Goal: Task Accomplishment & Management: Complete application form

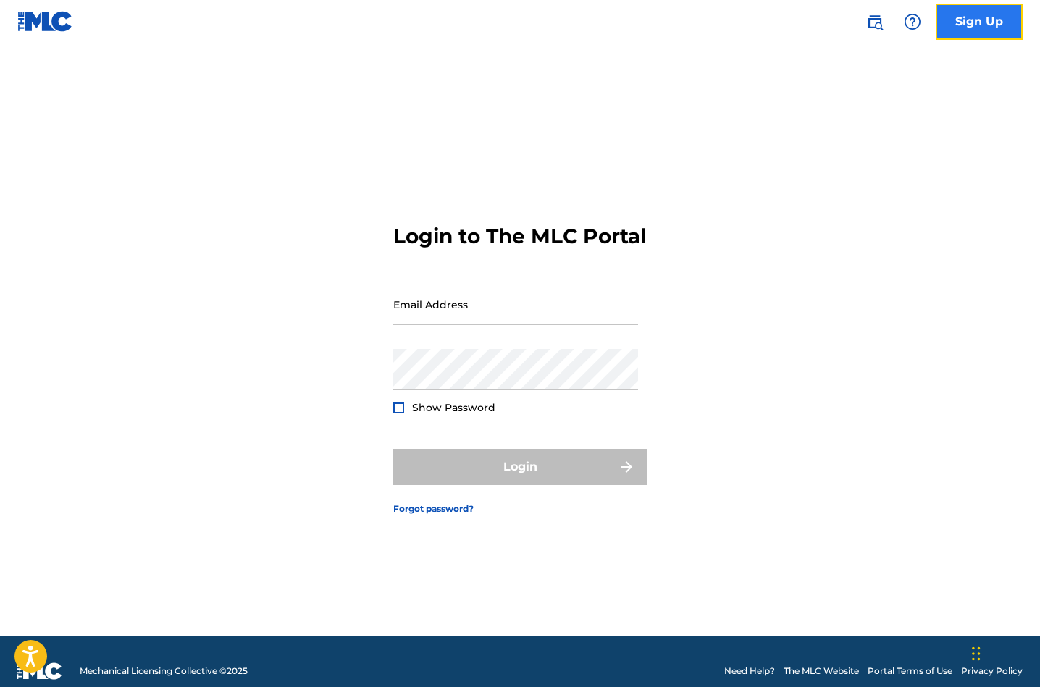
click at [986, 35] on link "Sign Up" at bounding box center [979, 22] width 87 height 36
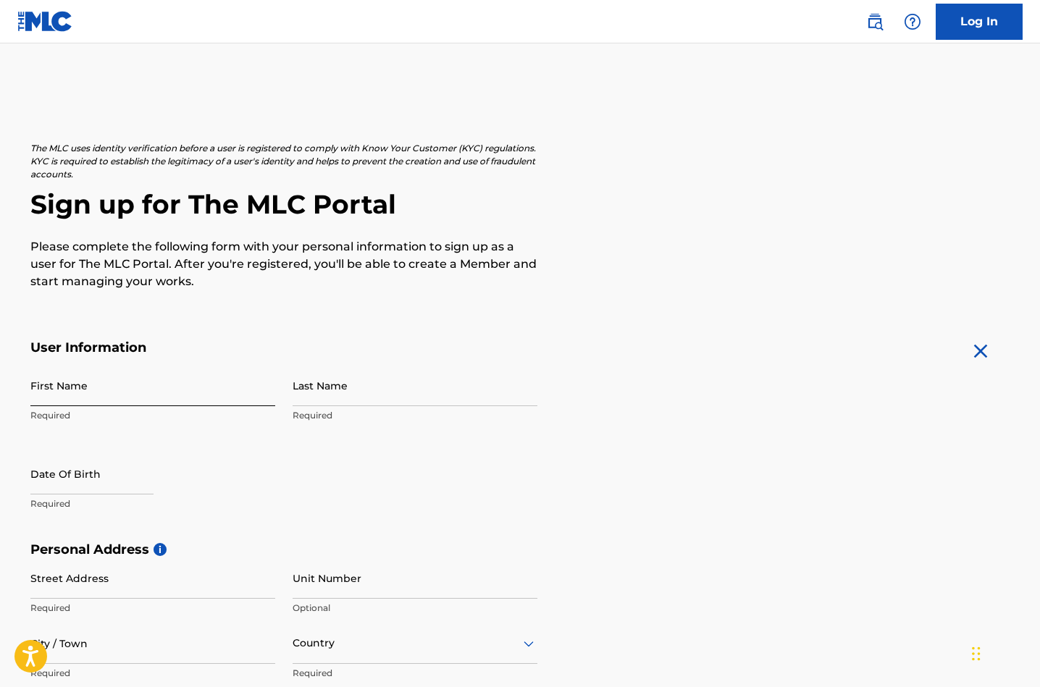
click at [52, 386] on input "First Name" at bounding box center [152, 385] width 245 height 41
type input "[PERSON_NAME]"
type input "[STREET_ADDRESS]"
type input "1004"
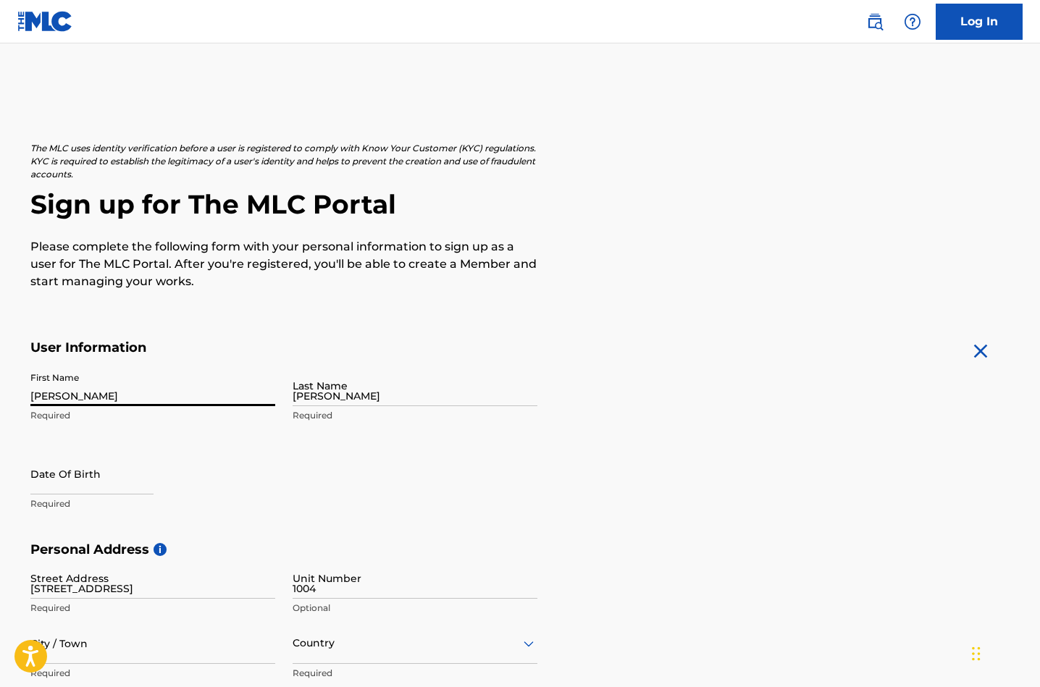
type input "[GEOGRAPHIC_DATA]"
type input "[US_STATE]"
type input "77086"
type input "832"
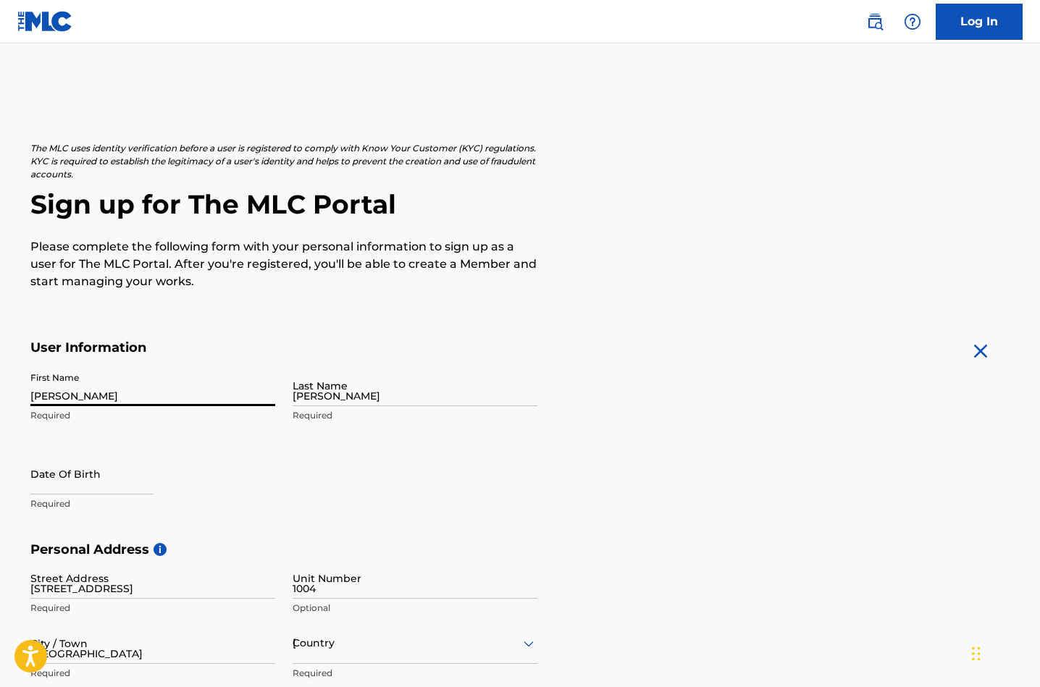
type input "5674665"
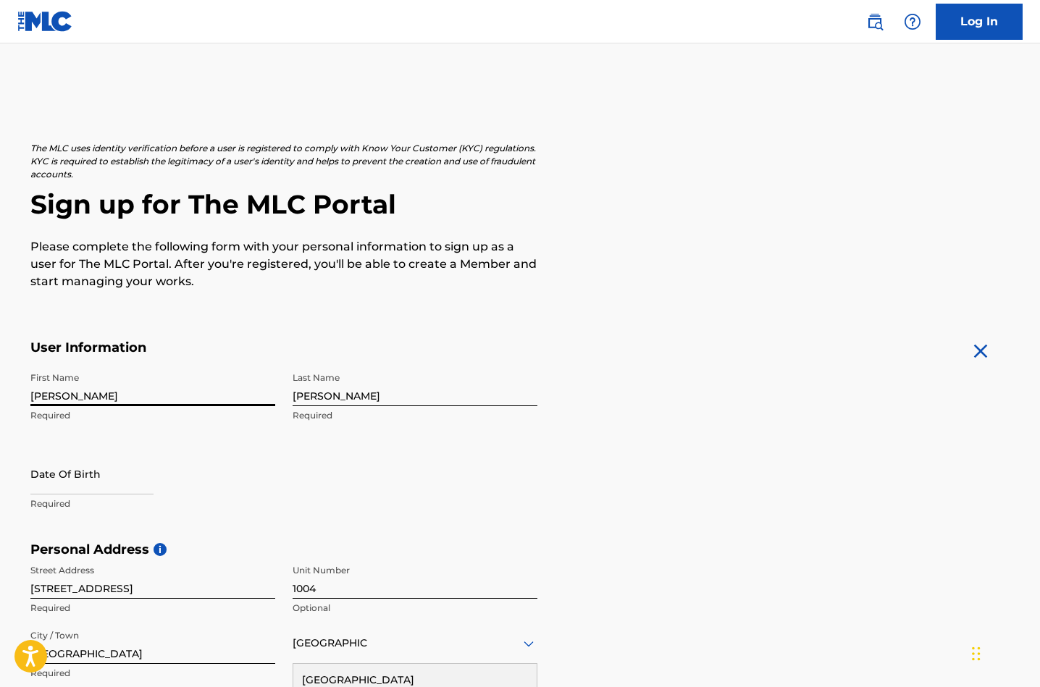
scroll to position [9, 0]
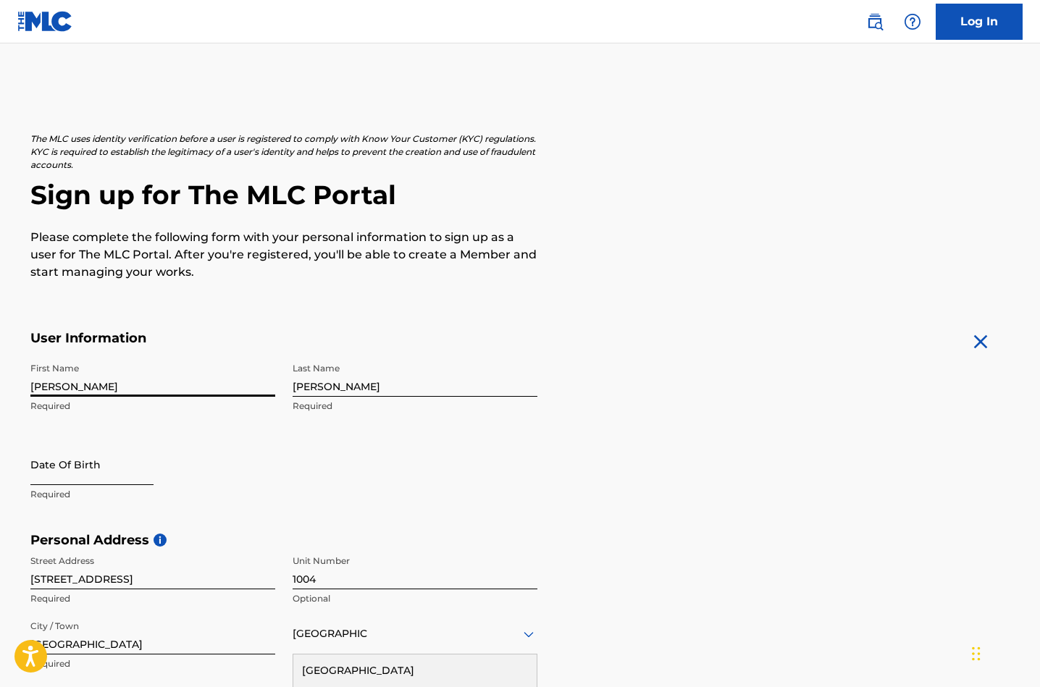
click at [38, 482] on input "text" at bounding box center [91, 464] width 123 height 41
select select "8"
select select "2025"
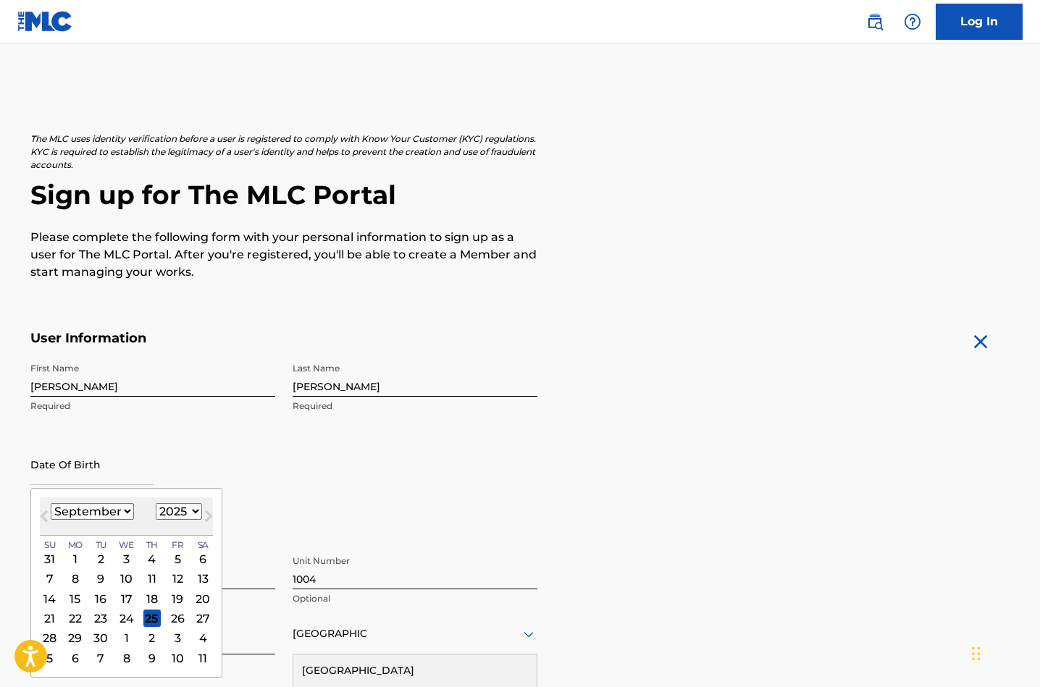
click at [126, 510] on select "January February March April May June July August September October November De…" at bounding box center [92, 511] width 83 height 17
select select "5"
click at [193, 511] on div "[DATE] Previous Month Next Month June [DATE] February March April May June July…" at bounding box center [126, 583] width 192 height 190
click at [192, 511] on select "1899 1900 1901 1902 1903 1904 1905 1906 1907 1908 1909 1910 1911 1912 1913 1914…" at bounding box center [179, 511] width 46 height 17
select select "1981"
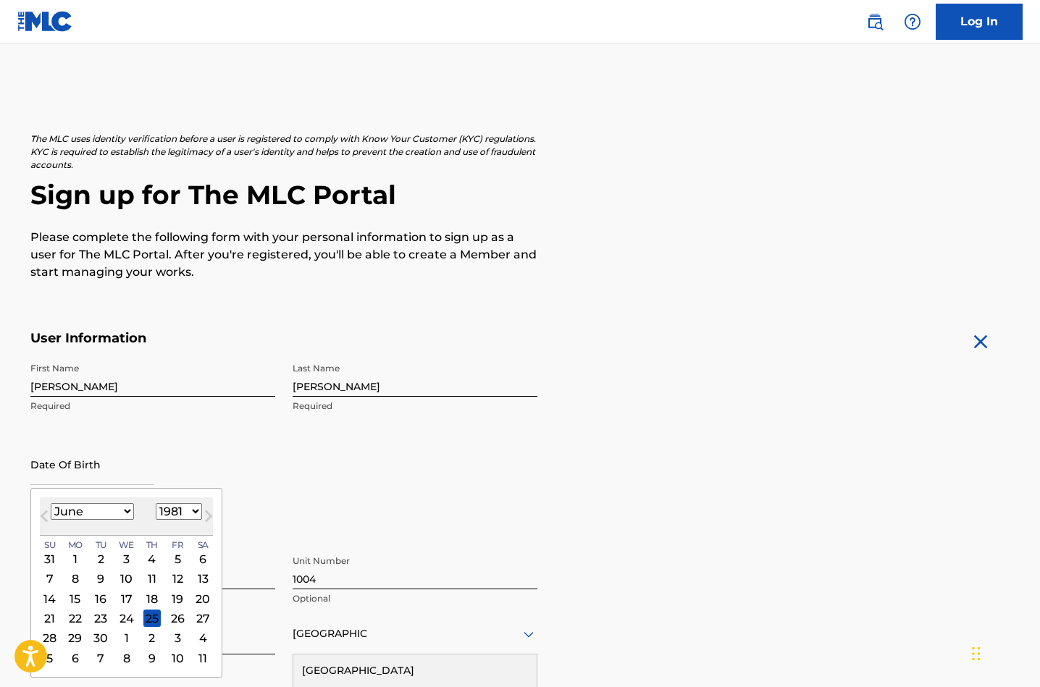
click at [52, 579] on div "7" at bounding box center [49, 579] width 17 height 17
type input "[DATE]"
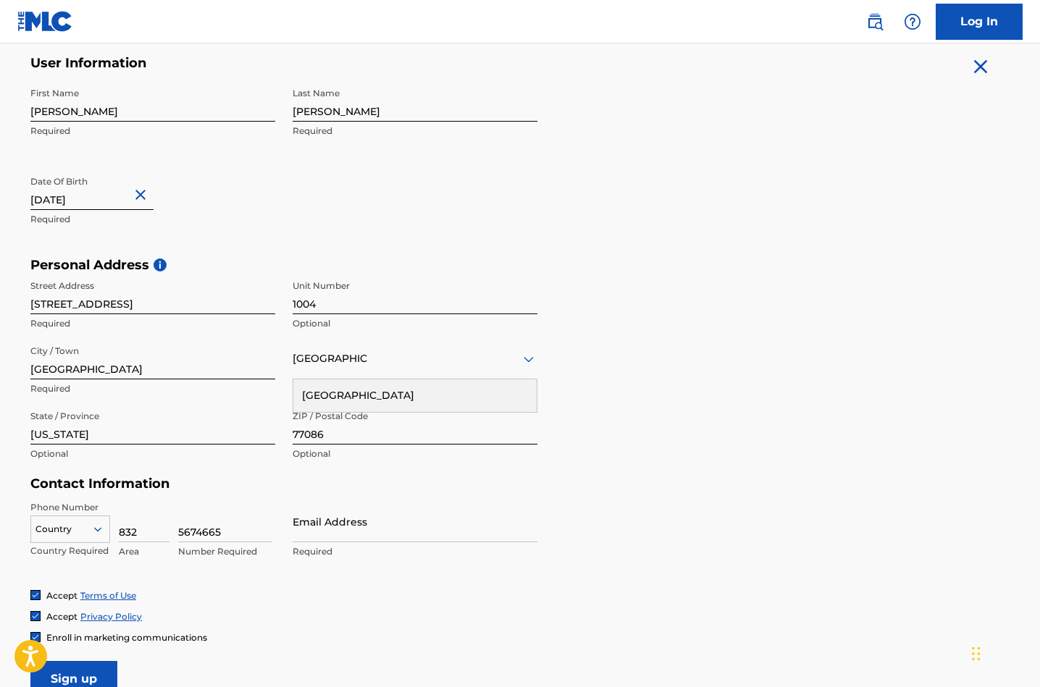
scroll to position [291, 0]
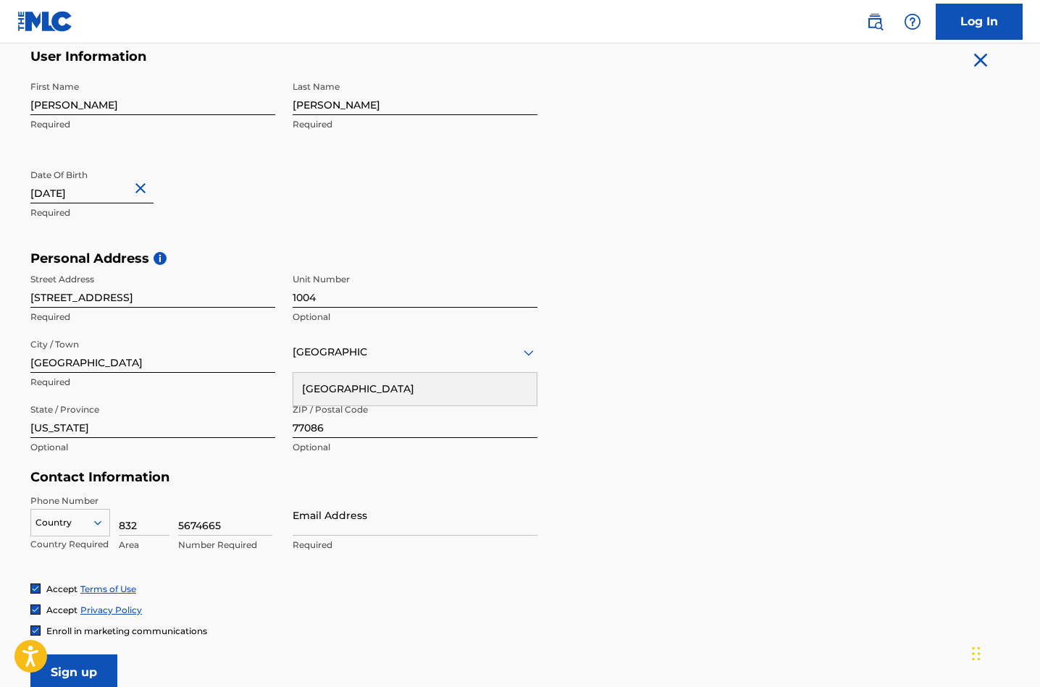
click at [608, 508] on form "User Information First Name [PERSON_NAME] Required Last Name [PERSON_NAME] Requ…" at bounding box center [519, 370] width 979 height 642
click at [529, 353] on icon at bounding box center [529, 353] width 10 height 6
click at [529, 354] on icon at bounding box center [529, 353] width 10 height 6
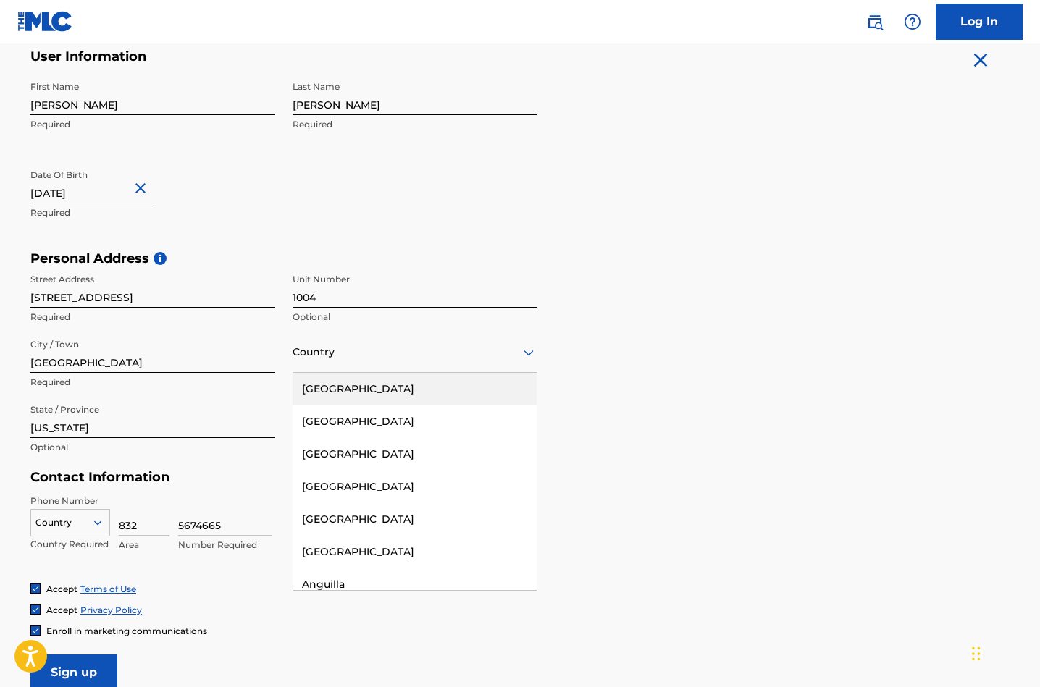
click at [489, 388] on div "[GEOGRAPHIC_DATA]" at bounding box center [414, 389] width 243 height 33
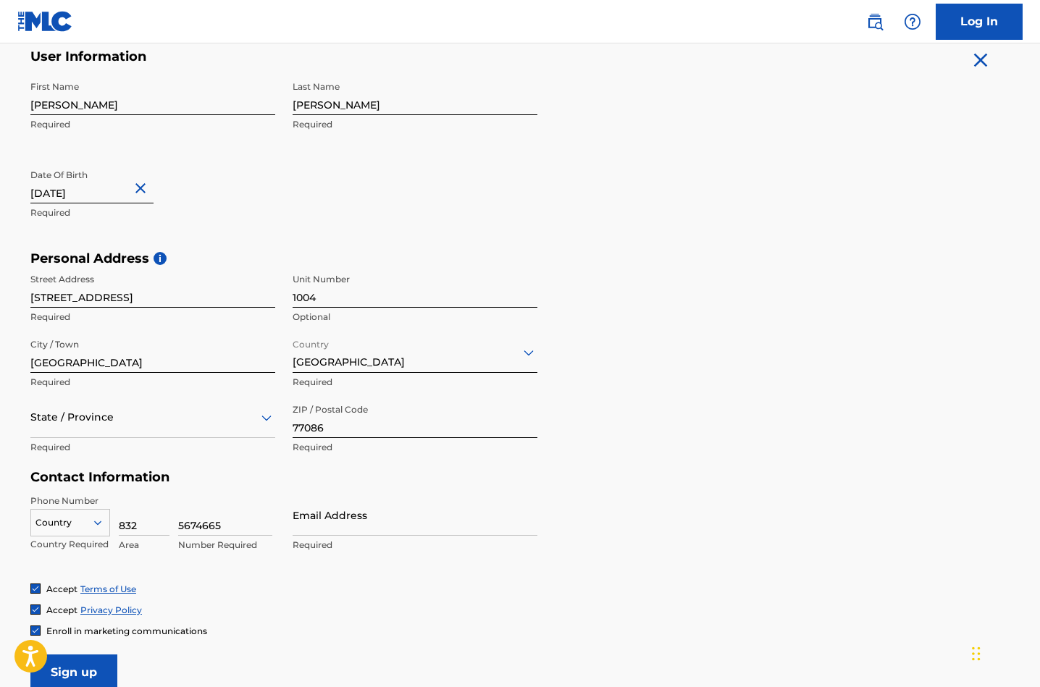
click at [187, 431] on div "State / Province" at bounding box center [152, 417] width 245 height 41
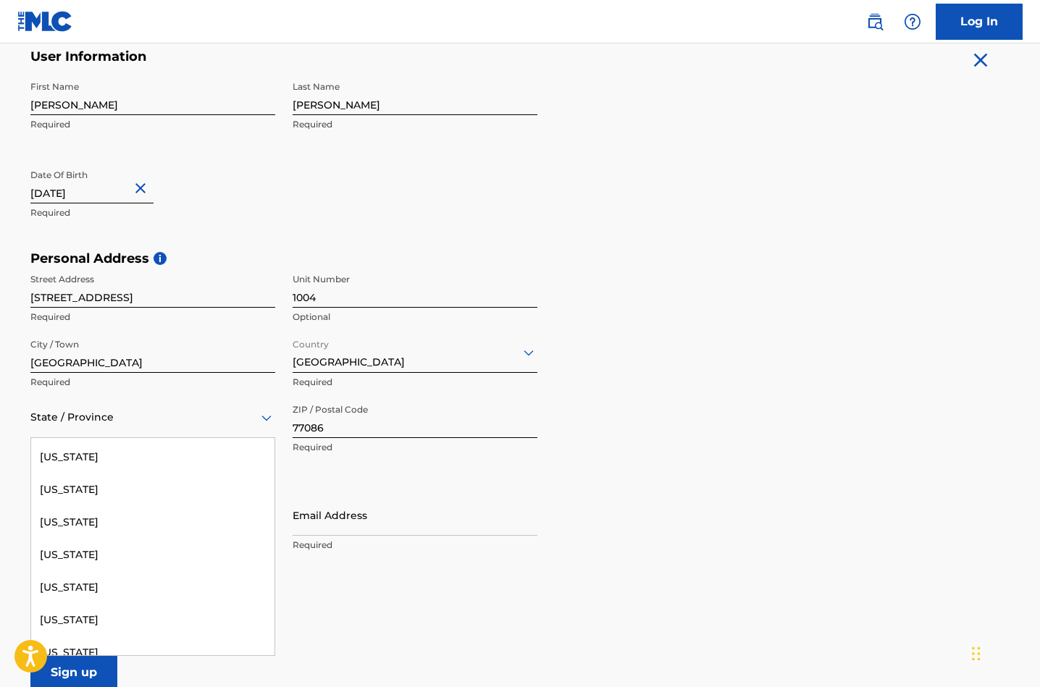
scroll to position [1405, 0]
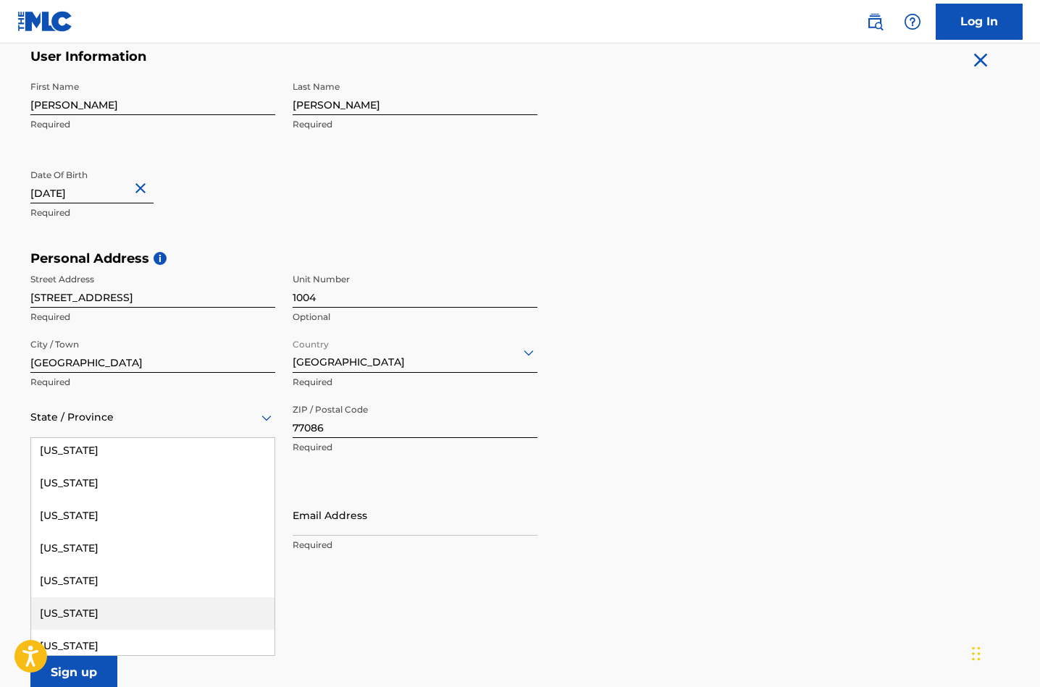
click at [76, 617] on div "[US_STATE]" at bounding box center [152, 614] width 243 height 33
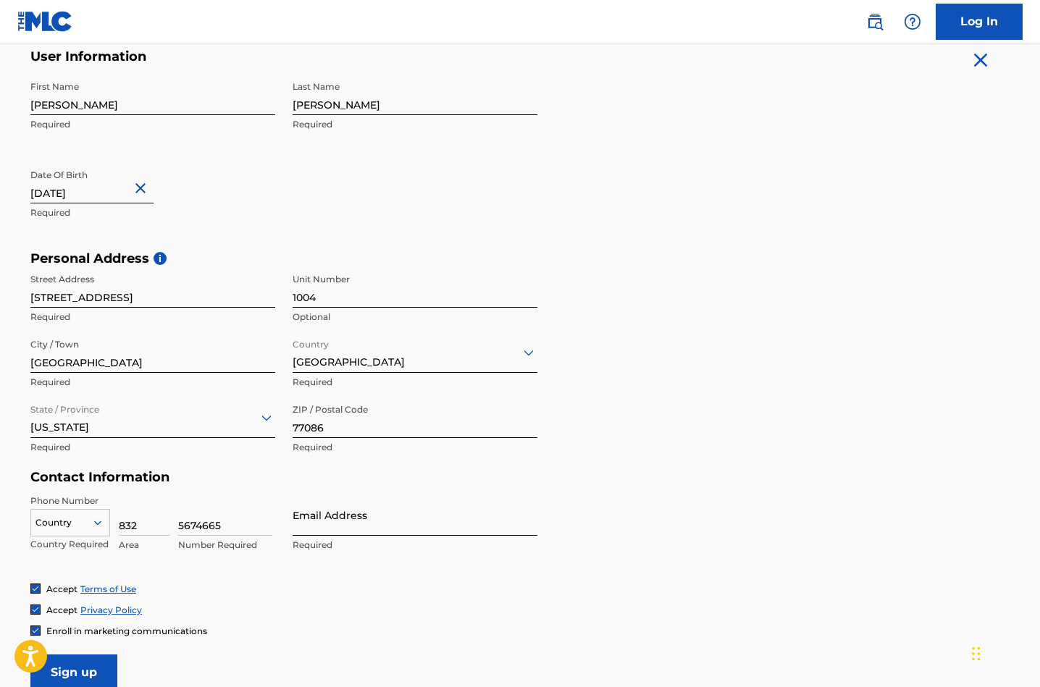
click at [314, 527] on input "Email Address" at bounding box center [415, 515] width 245 height 41
type input "[EMAIL_ADDRESS][DOMAIN_NAME]"
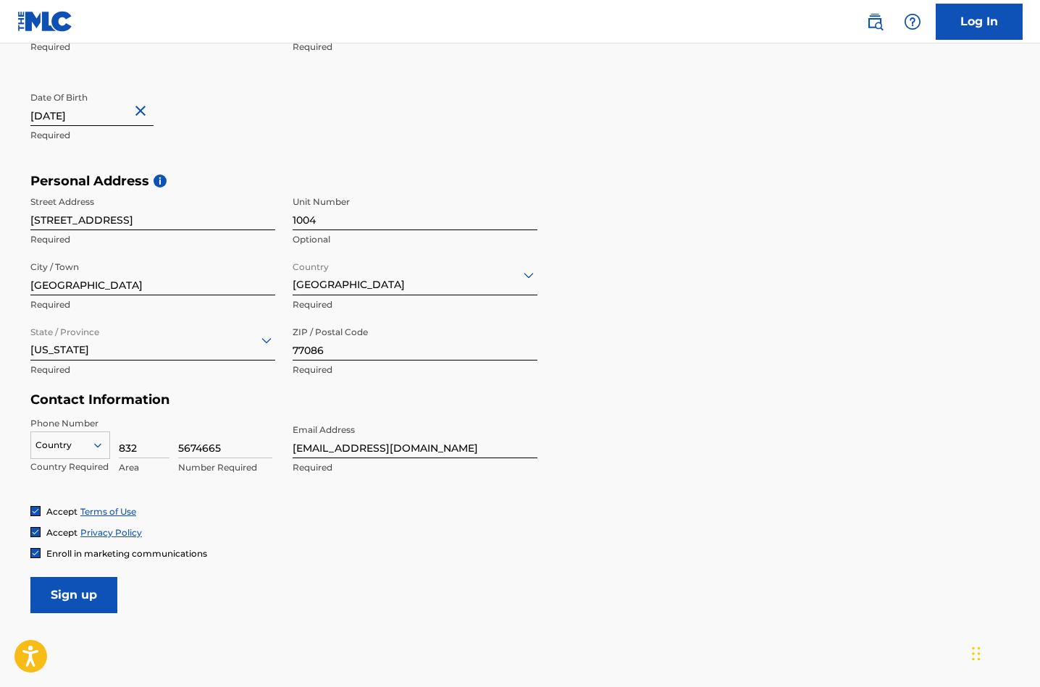
scroll to position [419, 0]
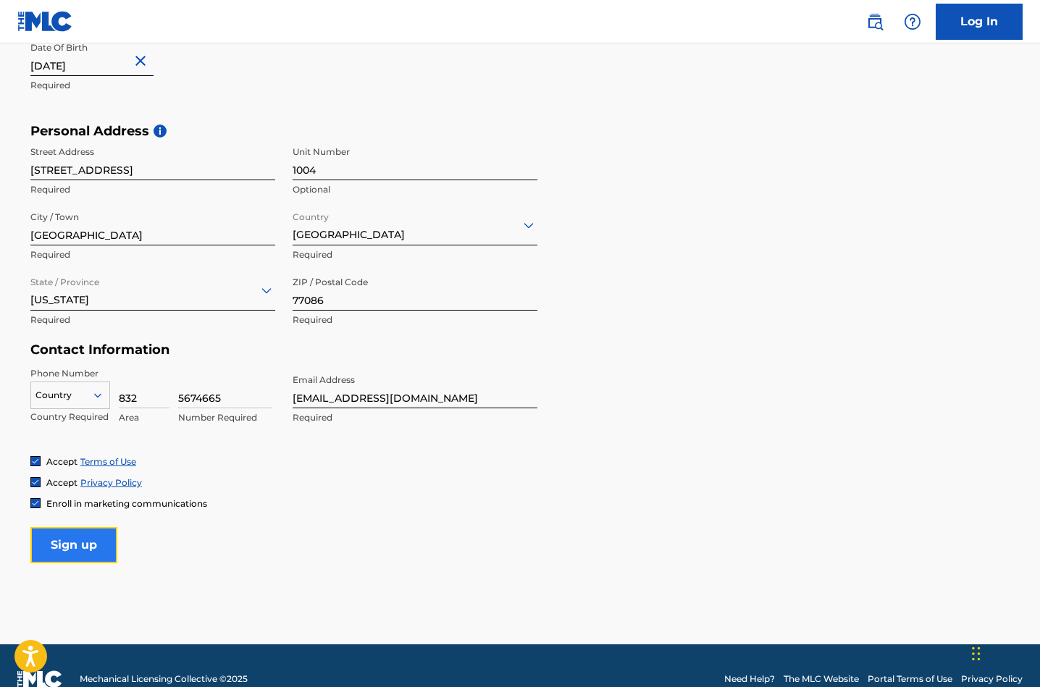
click at [98, 552] on input "Sign up" at bounding box center [73, 545] width 87 height 36
click at [95, 400] on icon at bounding box center [97, 395] width 13 height 13
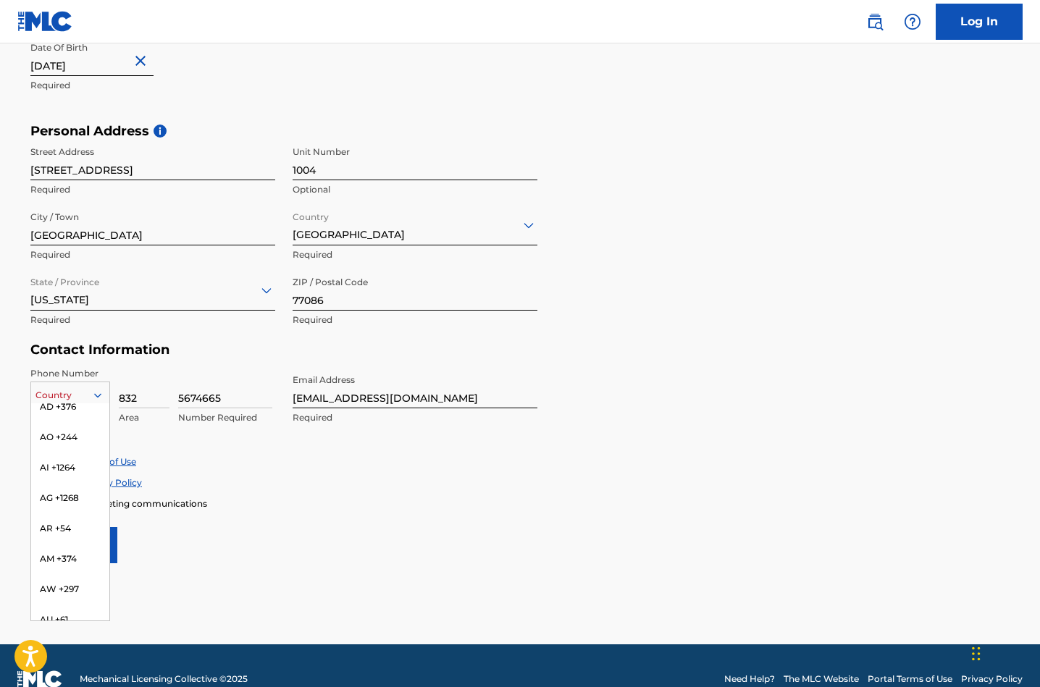
scroll to position [0, 0]
click at [80, 415] on div "US, [GEOGRAPHIC_DATA] +1" at bounding box center [70, 431] width 78 height 56
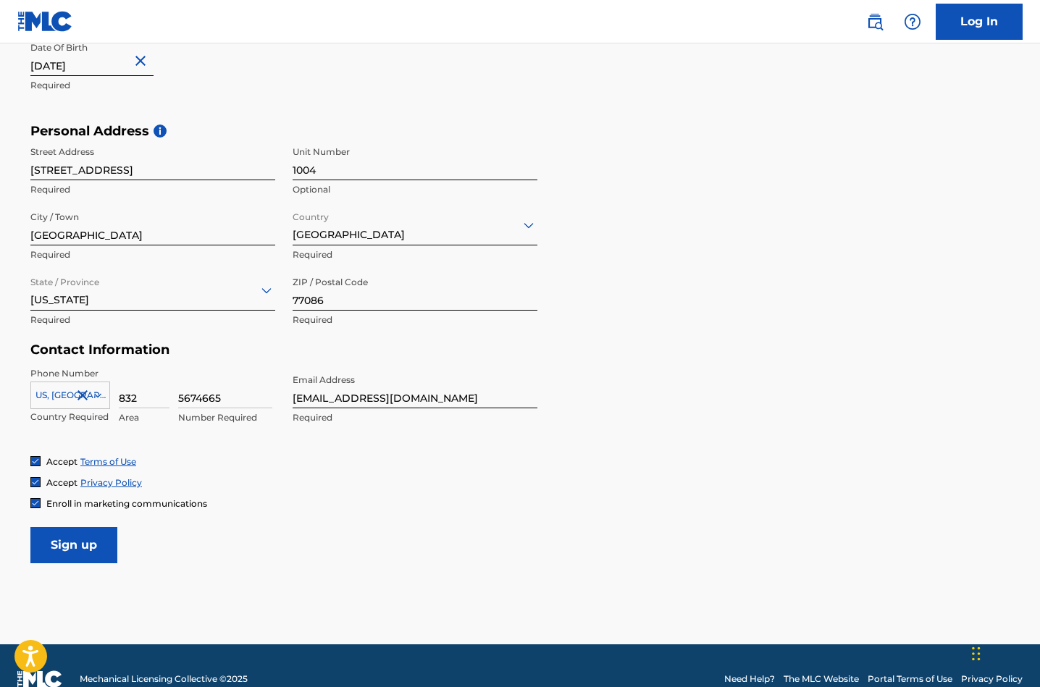
click at [96, 393] on icon at bounding box center [97, 395] width 13 height 13
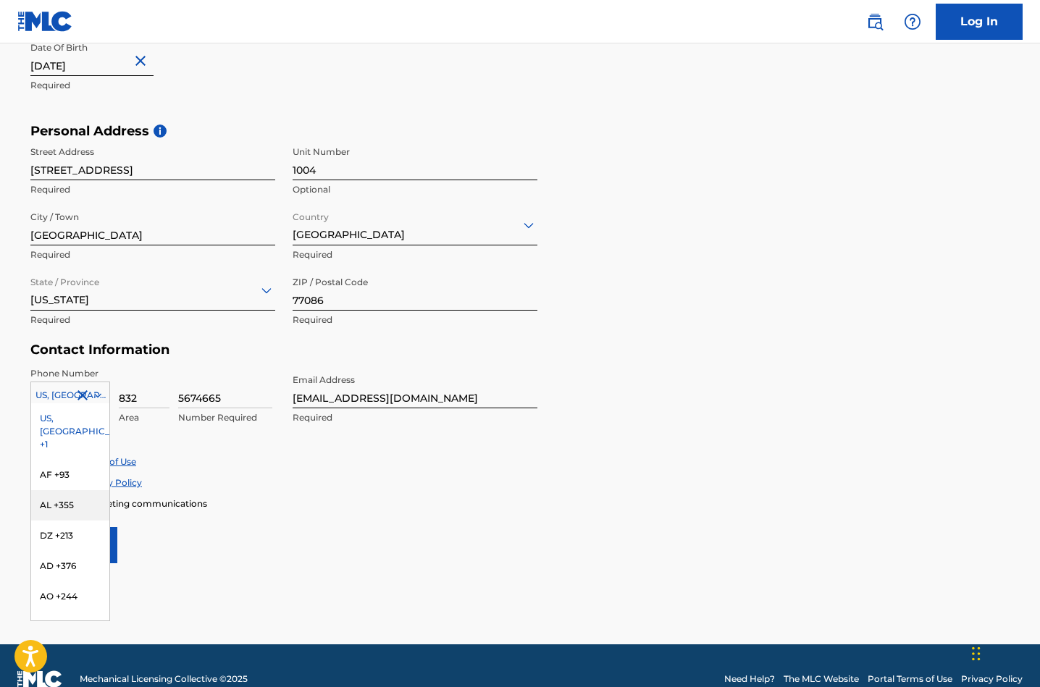
click at [160, 542] on form "User Information First Name [PERSON_NAME] Required Last Name [PERSON_NAME] Requ…" at bounding box center [519, 242] width 979 height 642
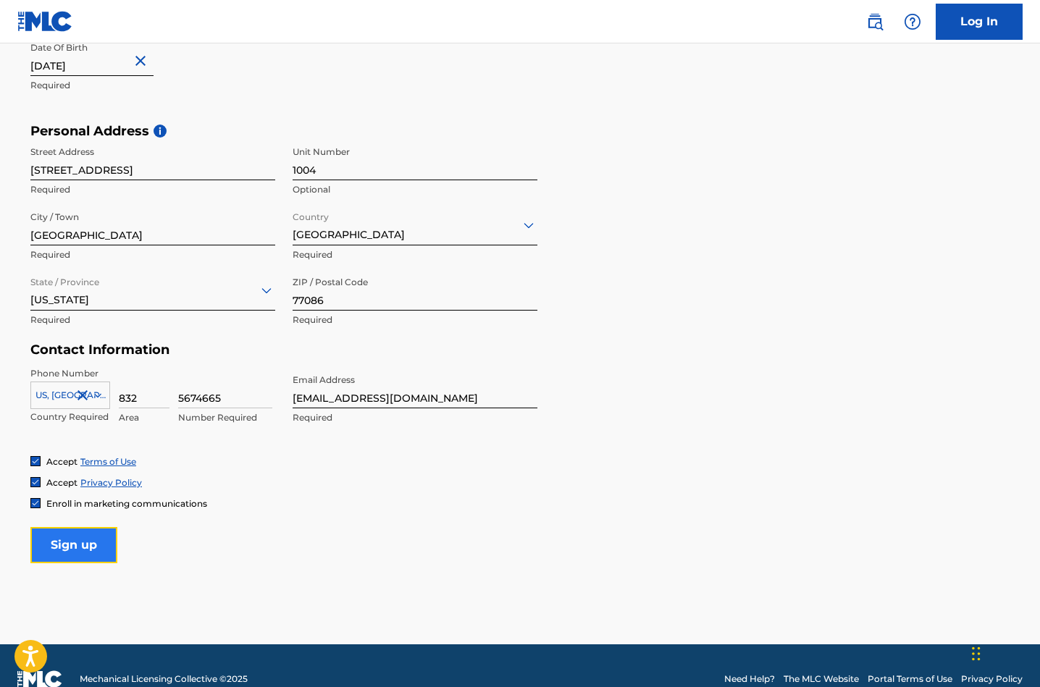
click at [89, 548] on input "Sign up" at bounding box center [73, 545] width 87 height 36
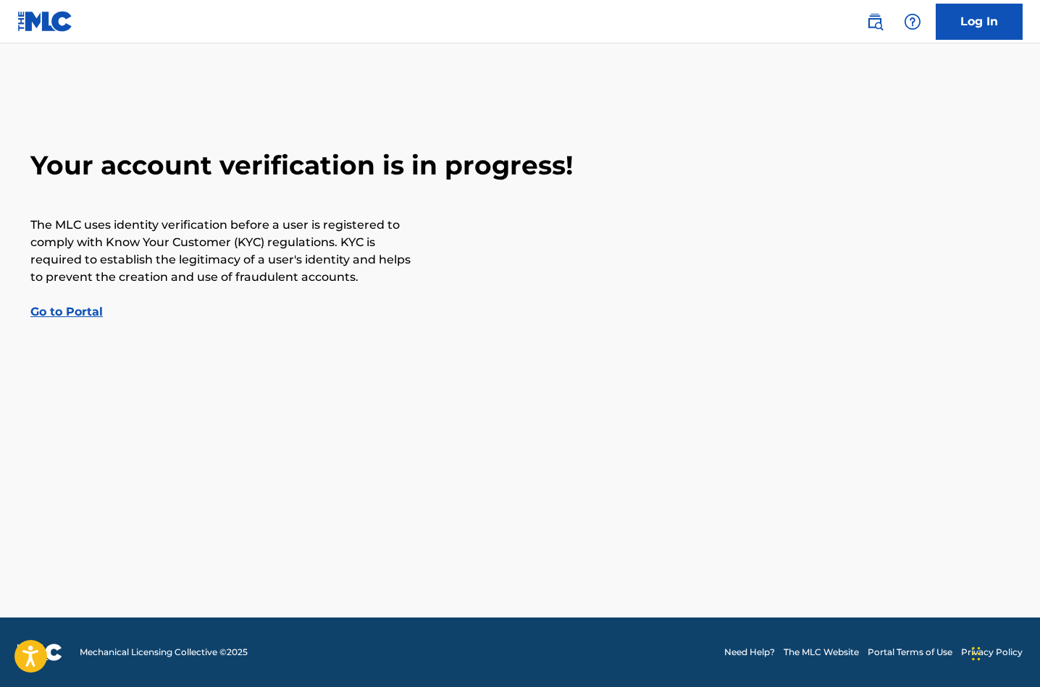
click at [80, 313] on link "Go to Portal" at bounding box center [66, 312] width 72 height 14
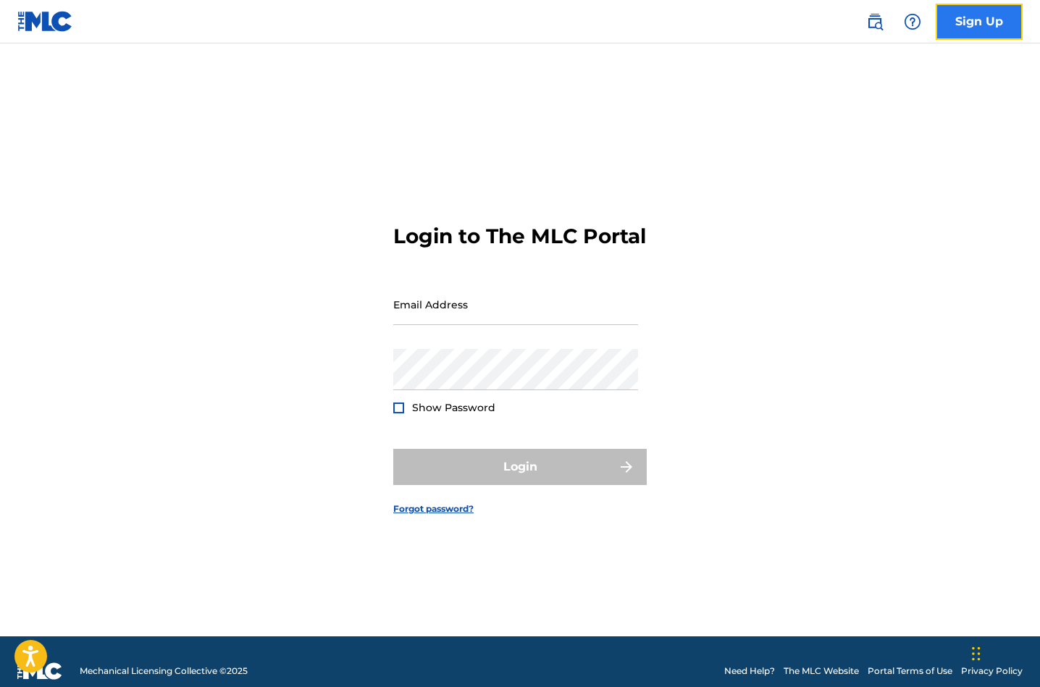
click at [966, 25] on link "Sign Up" at bounding box center [979, 22] width 87 height 36
drag, startPoint x: 968, startPoint y: 25, endPoint x: 973, endPoint y: 18, distance: 8.3
click at [966, 24] on link "Sign Up" at bounding box center [979, 22] width 87 height 36
click at [964, 31] on link "Sign Up" at bounding box center [979, 22] width 87 height 36
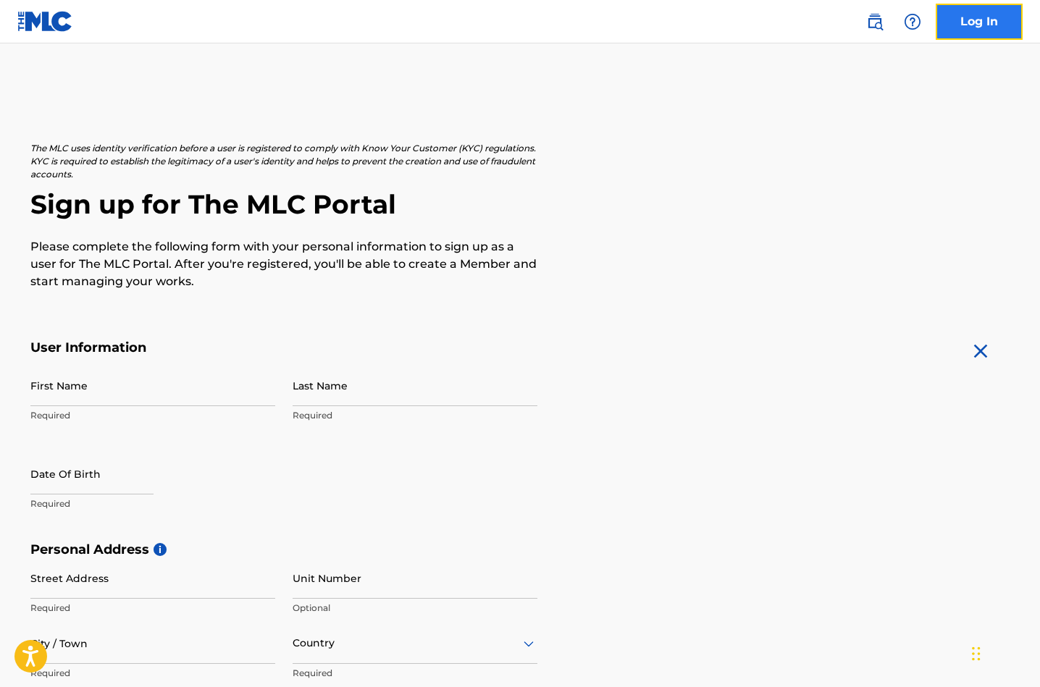
click at [975, 30] on link "Log In" at bounding box center [979, 22] width 87 height 36
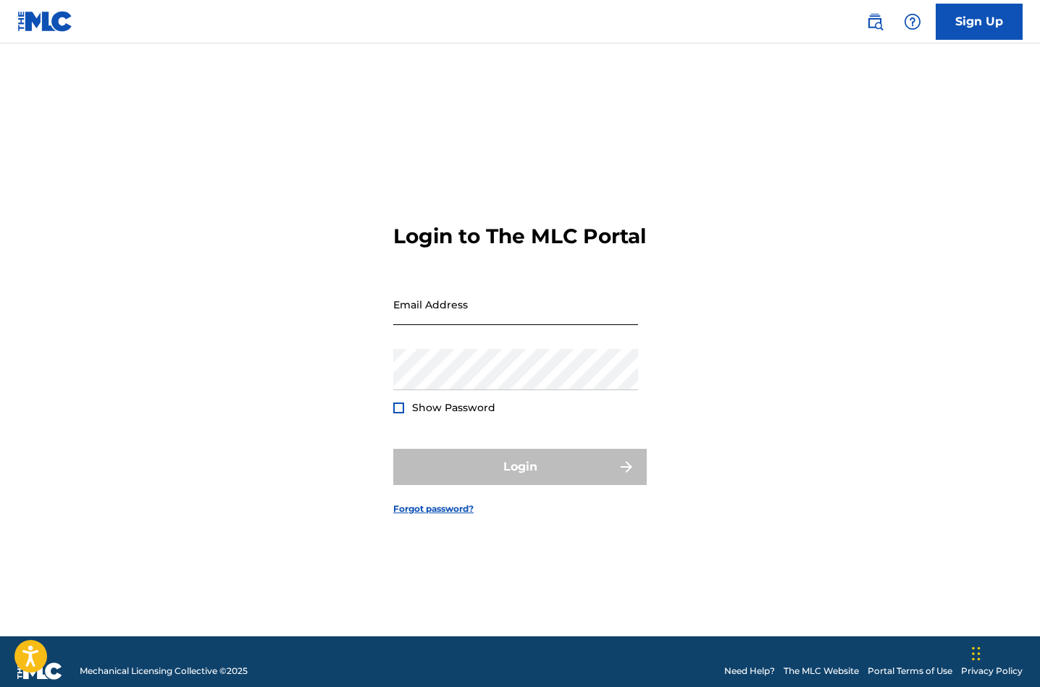
click at [468, 325] on input "Email Address" at bounding box center [515, 304] width 245 height 41
type input "[EMAIL_ADDRESS][DOMAIN_NAME]"
click at [507, 485] on div "Login" at bounding box center [519, 467] width 253 height 36
click at [433, 516] on link "Forgot password?" at bounding box center [433, 509] width 80 height 13
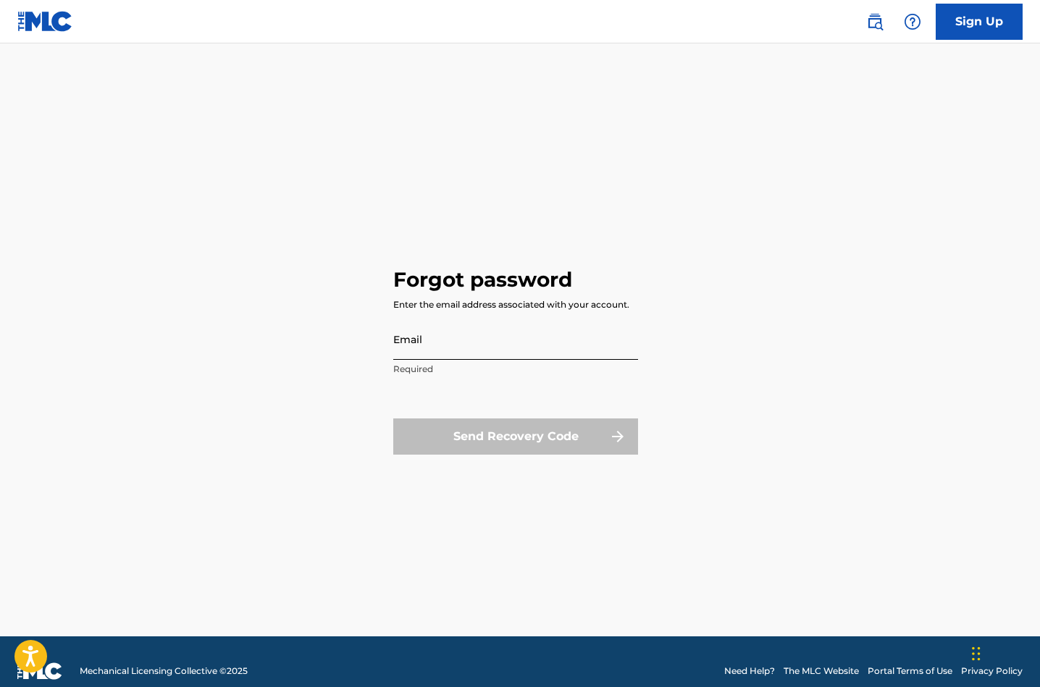
click at [428, 351] on input "Email" at bounding box center [515, 339] width 245 height 41
type input "[EMAIL_ADDRESS][DOMAIN_NAME]"
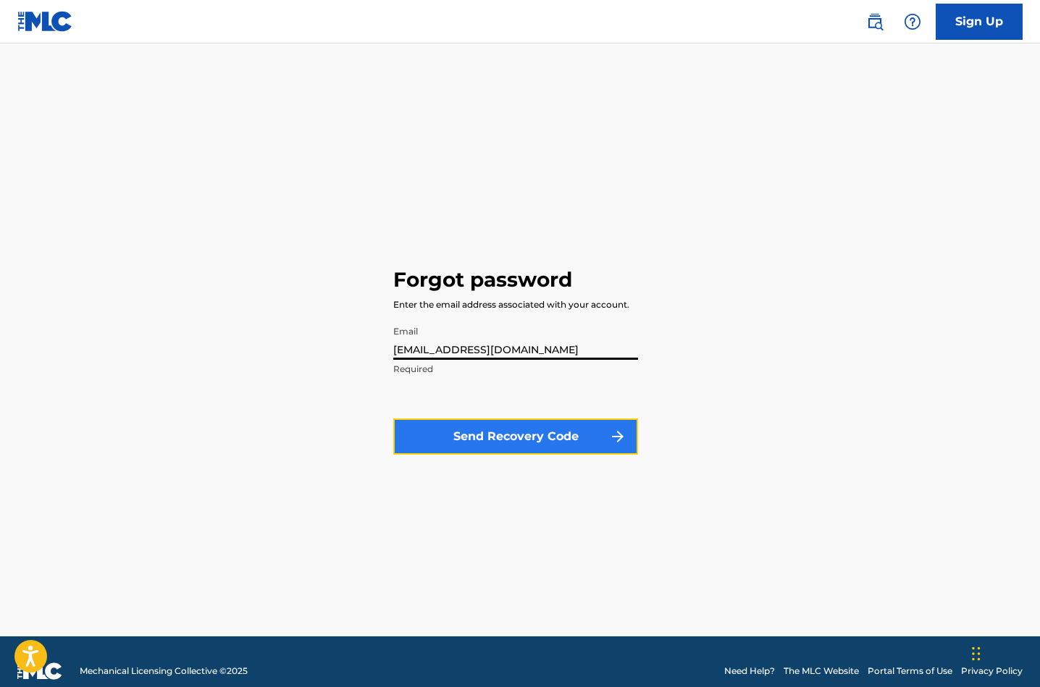
click at [601, 442] on button "Send Recovery Code" at bounding box center [515, 437] width 245 height 36
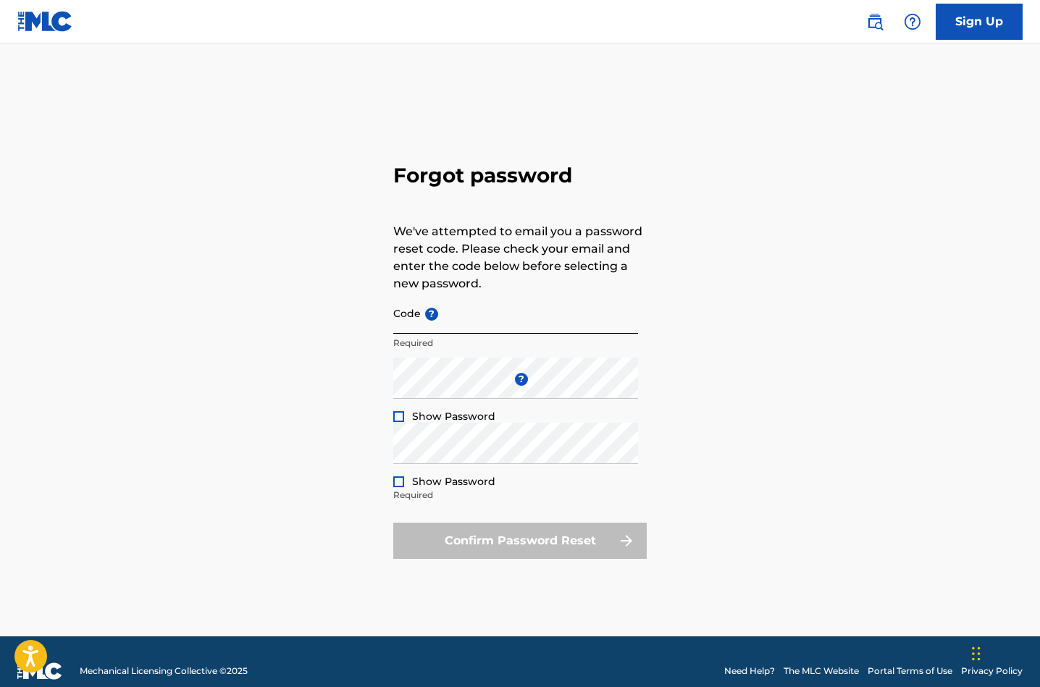
click at [463, 324] on input "Code ?" at bounding box center [515, 313] width 245 height 41
paste input "FP_63f9fad26f13cedac9ebdee0b9a2"
type input "FP_63f9fad26f13cedac9ebdee0b9a2"
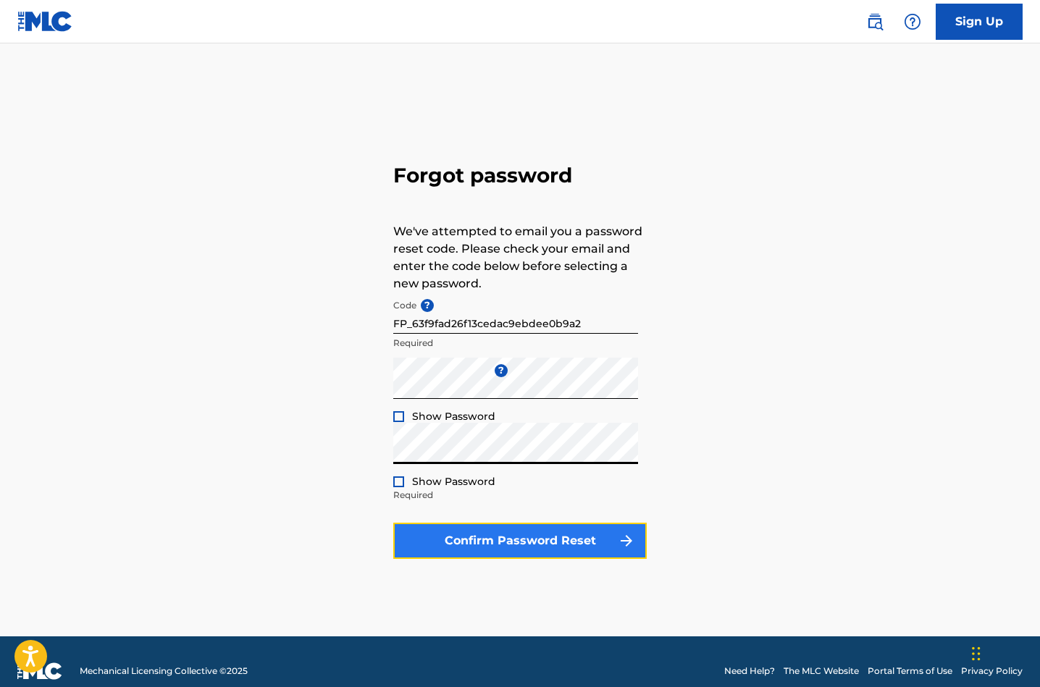
click at [574, 543] on button "Confirm Password Reset" at bounding box center [519, 541] width 253 height 36
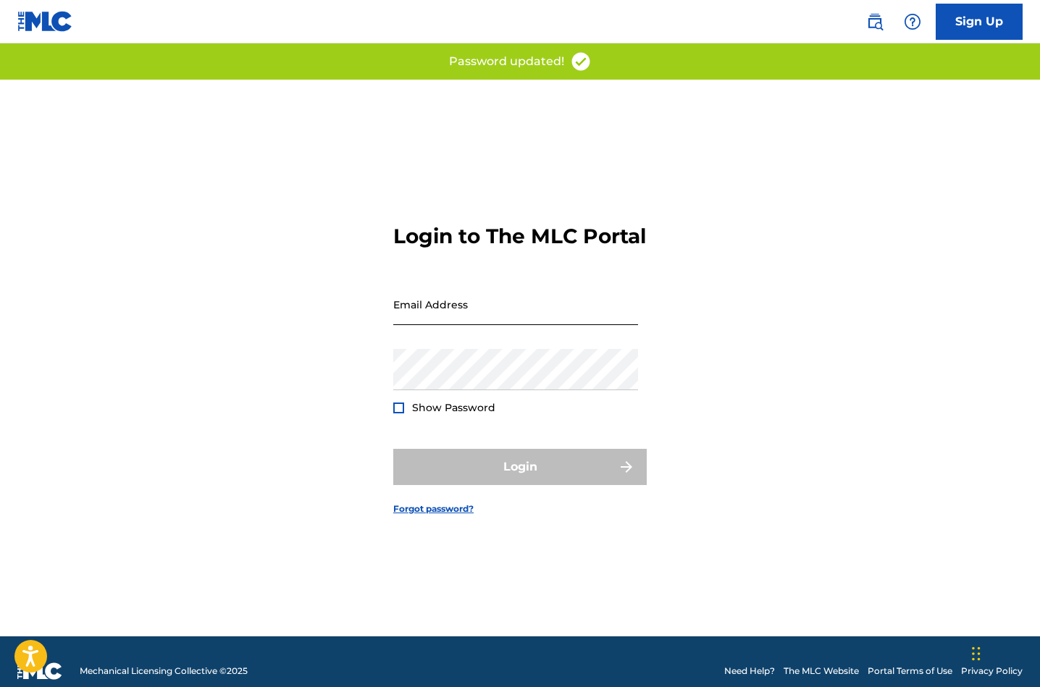
click at [427, 325] on input "Email Address" at bounding box center [515, 304] width 245 height 41
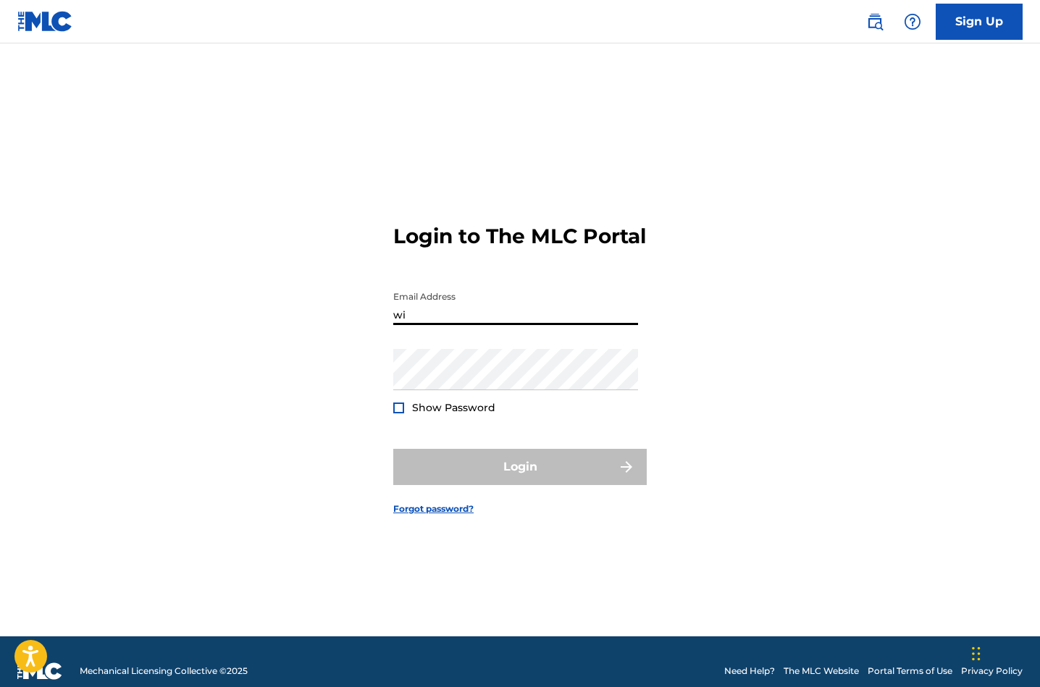
type input "[EMAIL_ADDRESS][DOMAIN_NAME]"
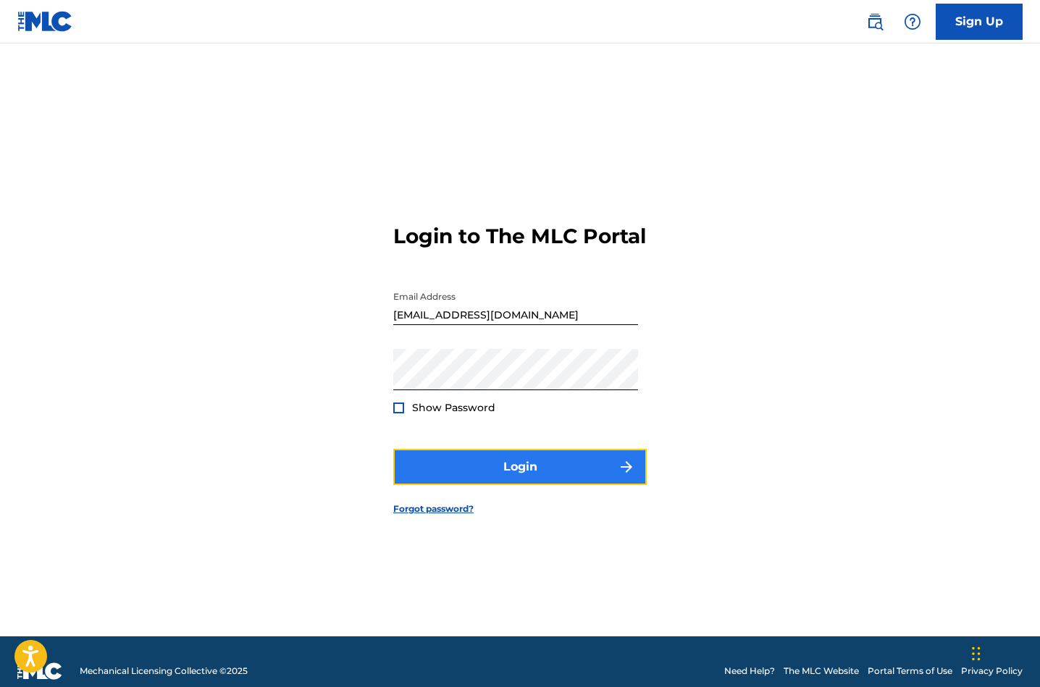
click at [516, 485] on button "Login" at bounding box center [519, 467] width 253 height 36
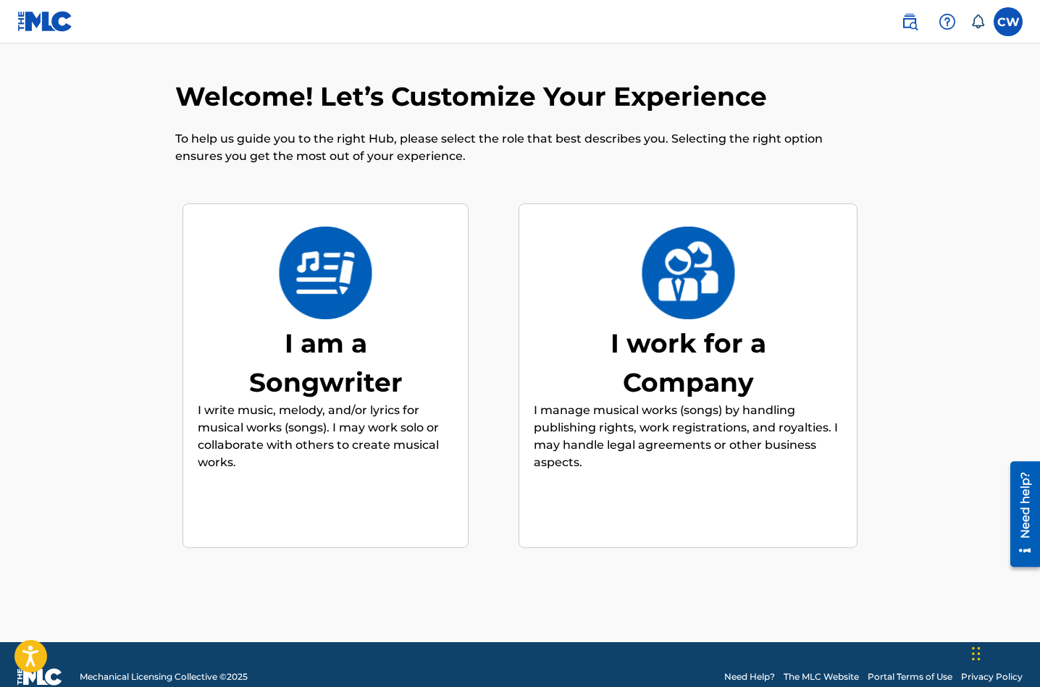
click at [337, 294] on img at bounding box center [325, 273] width 95 height 93
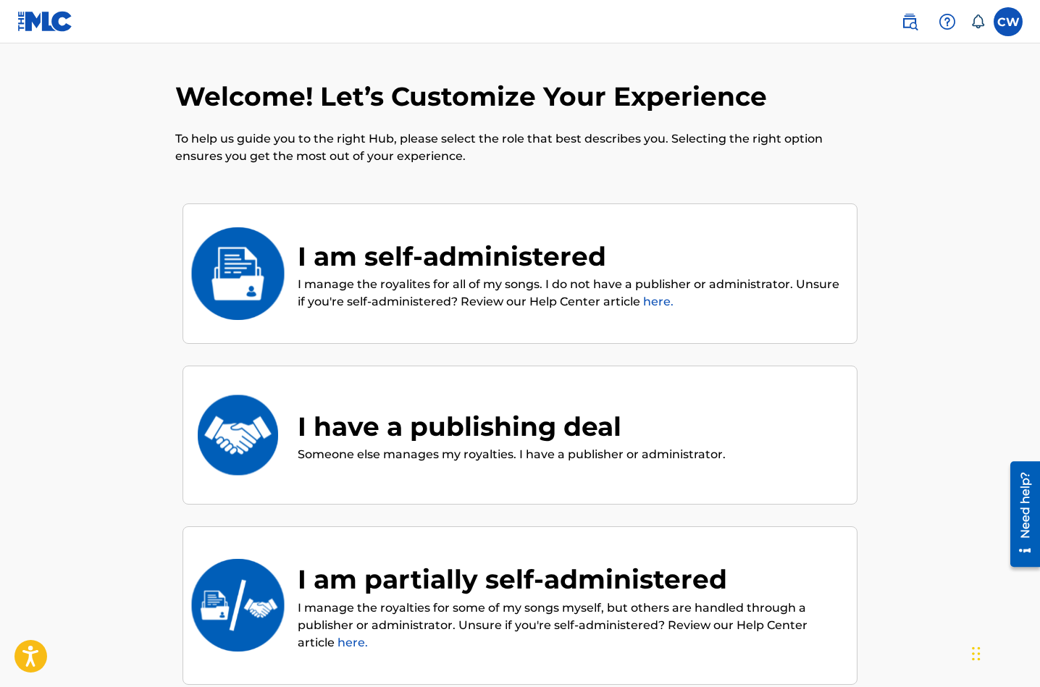
scroll to position [65, 0]
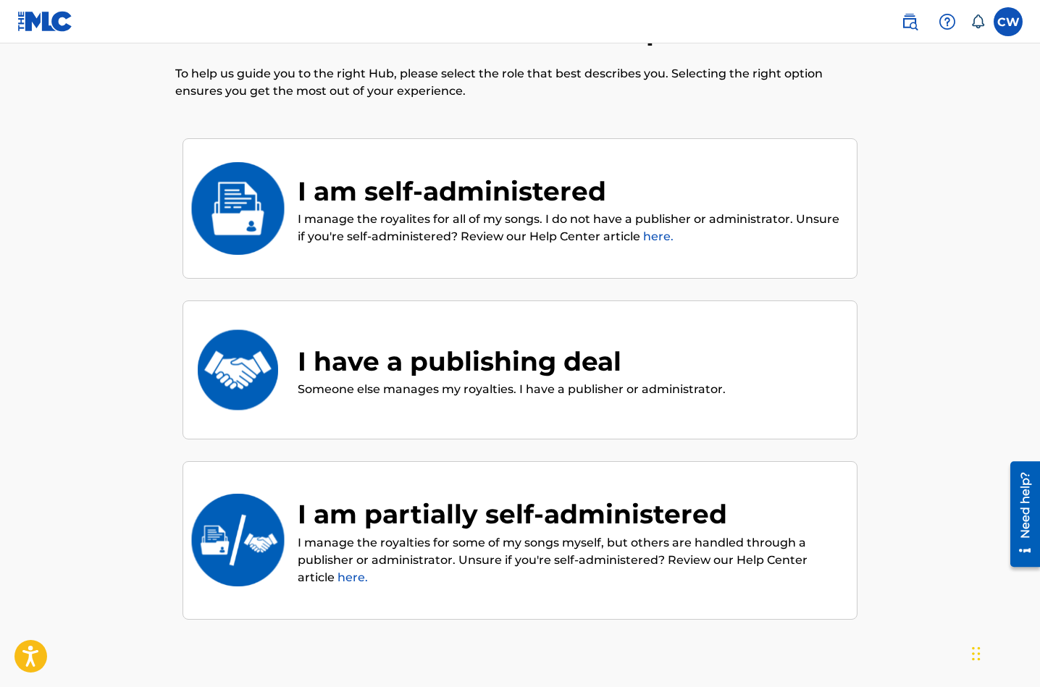
click at [240, 233] on img at bounding box center [237, 208] width 95 height 93
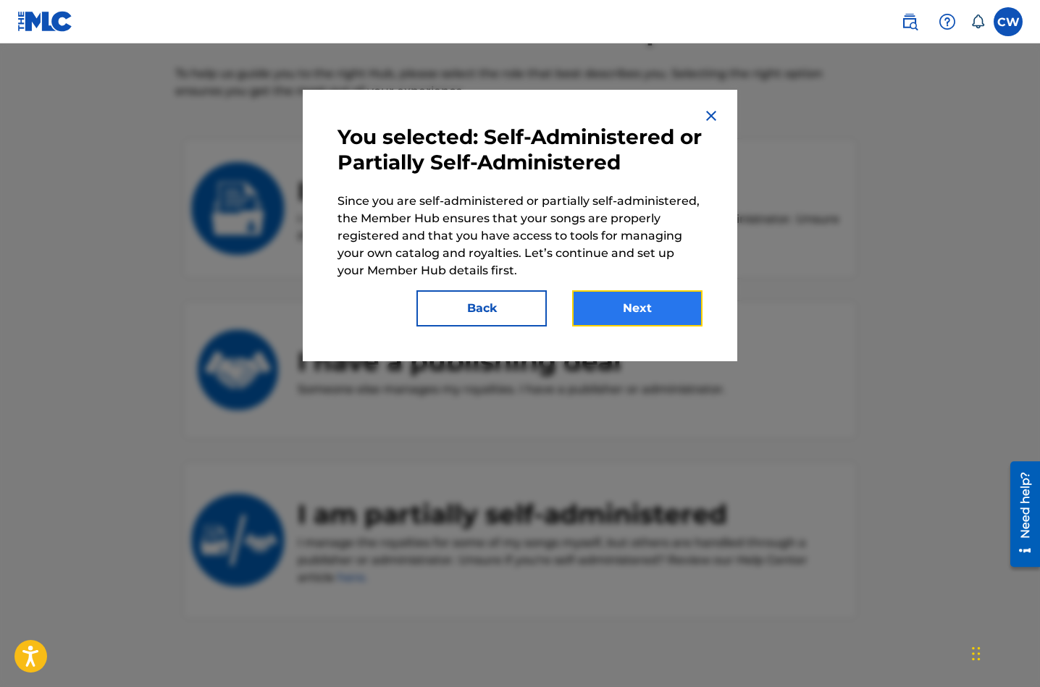
click at [655, 320] on button "Next" at bounding box center [637, 308] width 130 height 36
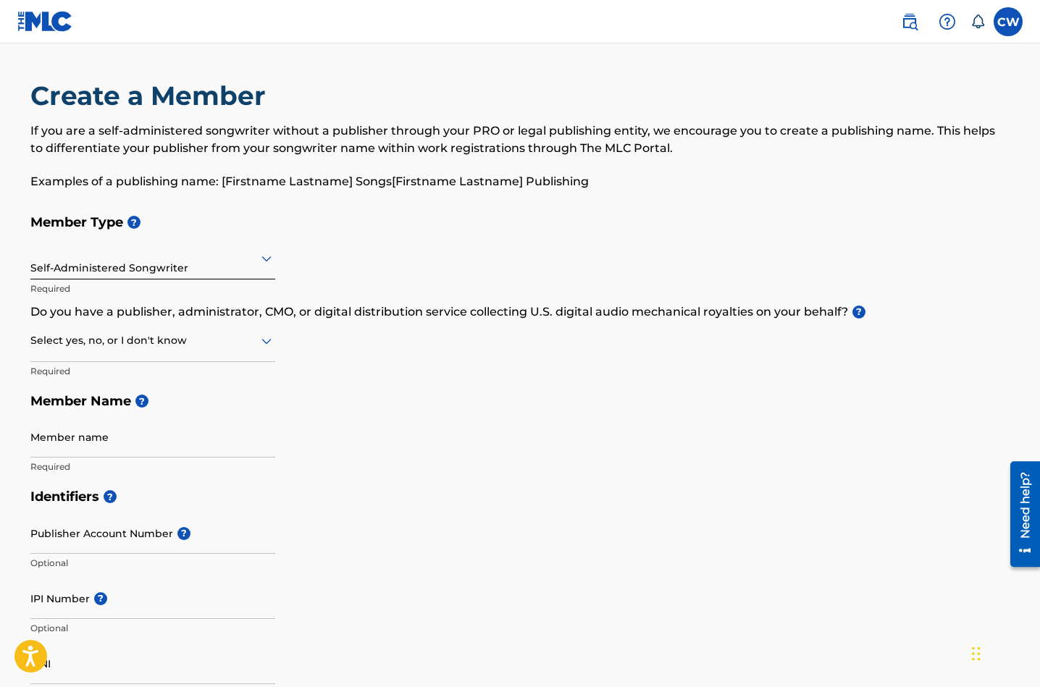
click at [266, 342] on icon at bounding box center [266, 342] width 10 height 6
click at [228, 450] on div "I don't know" at bounding box center [152, 443] width 243 height 33
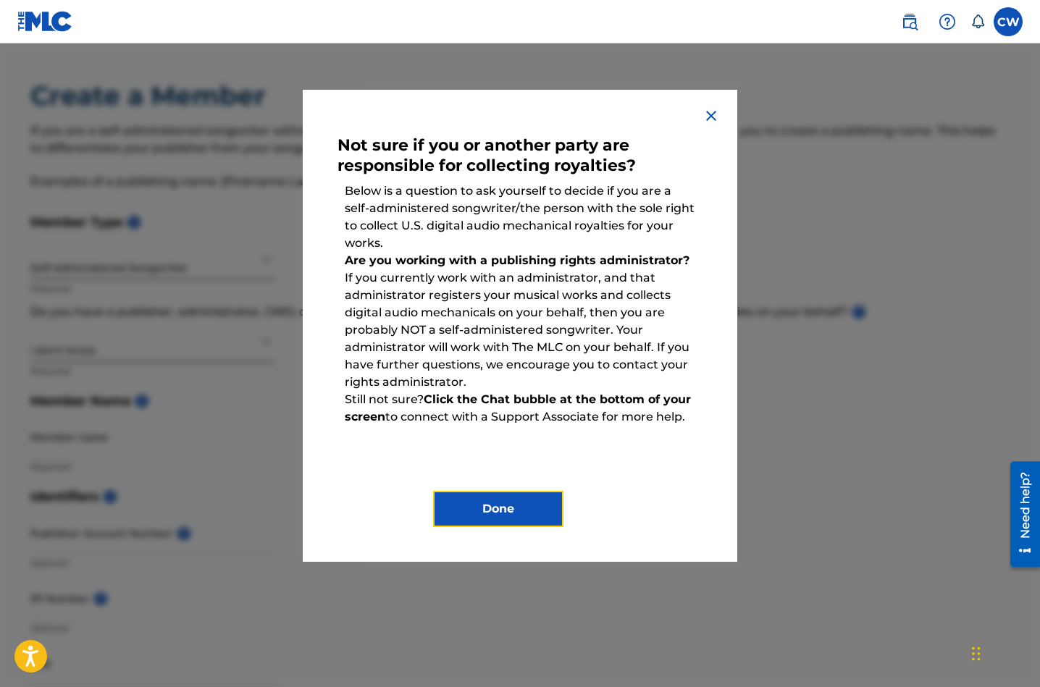
click at [518, 507] on button "Done" at bounding box center [498, 509] width 130 height 36
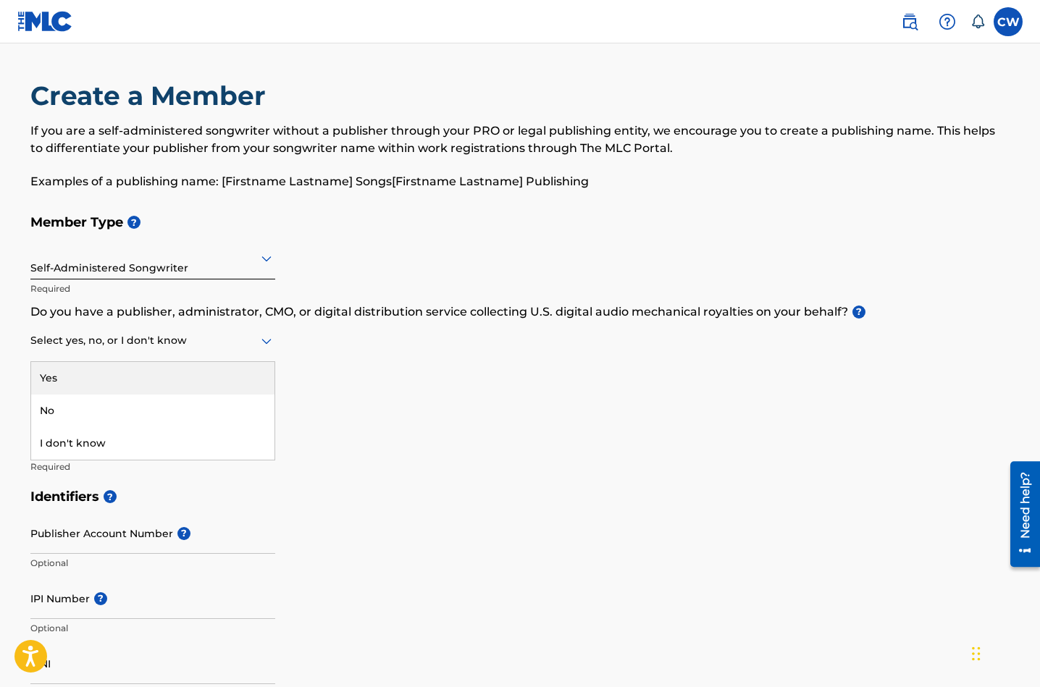
click at [262, 343] on icon at bounding box center [266, 340] width 17 height 17
click at [247, 380] on div "Yes" at bounding box center [152, 378] width 243 height 33
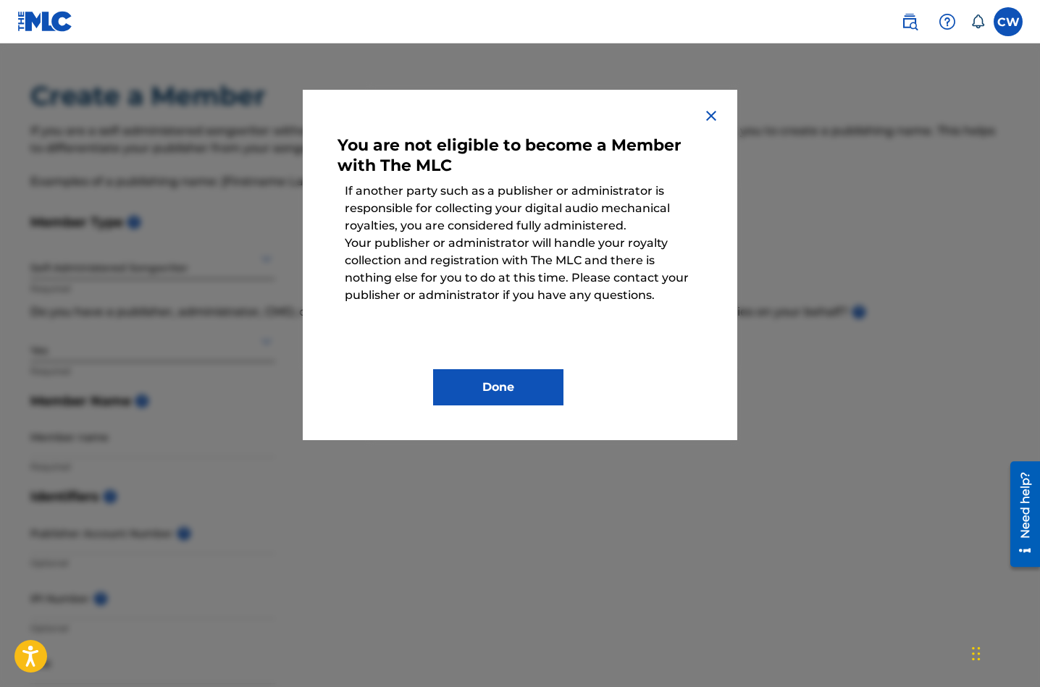
click at [710, 116] on img at bounding box center [711, 115] width 17 height 17
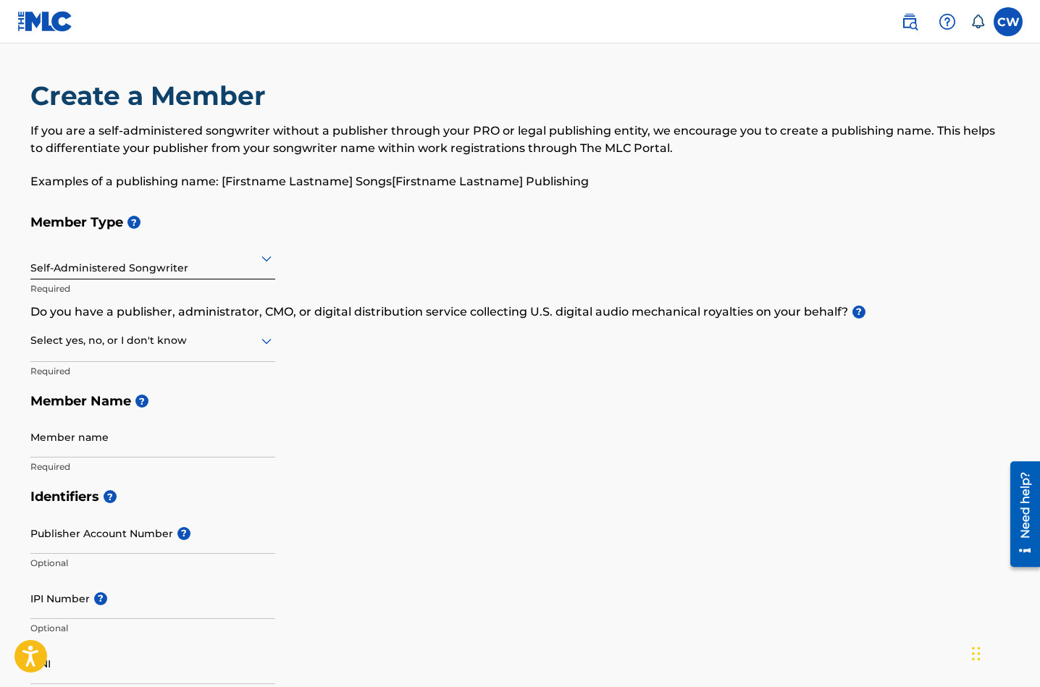
click at [261, 347] on icon at bounding box center [266, 340] width 17 height 17
click at [235, 402] on div "No" at bounding box center [152, 411] width 243 height 33
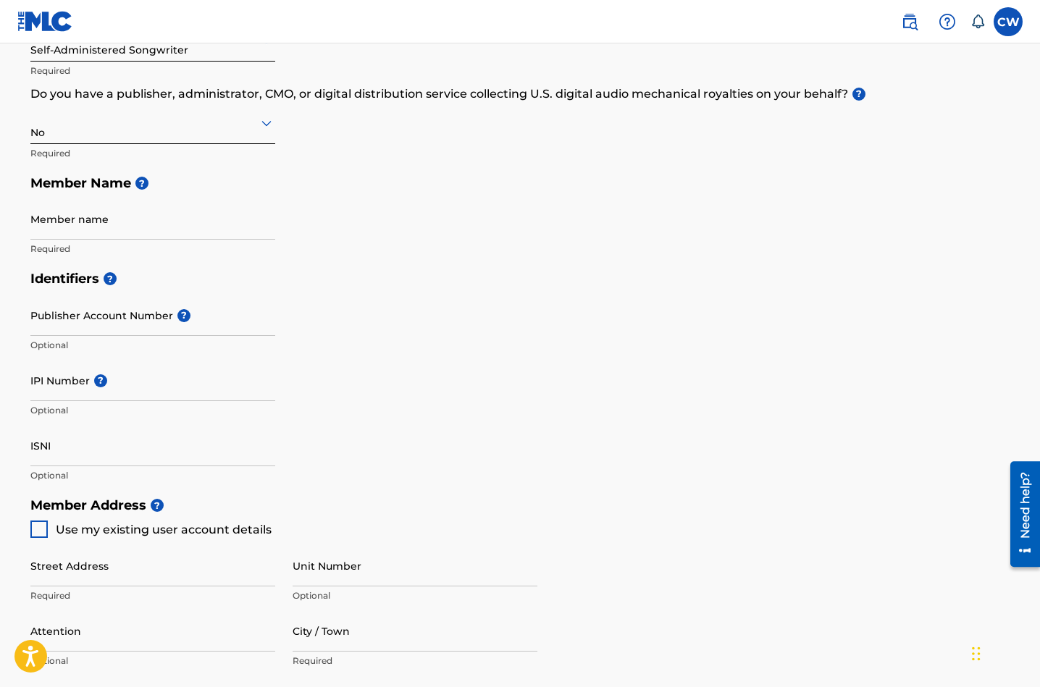
scroll to position [221, 0]
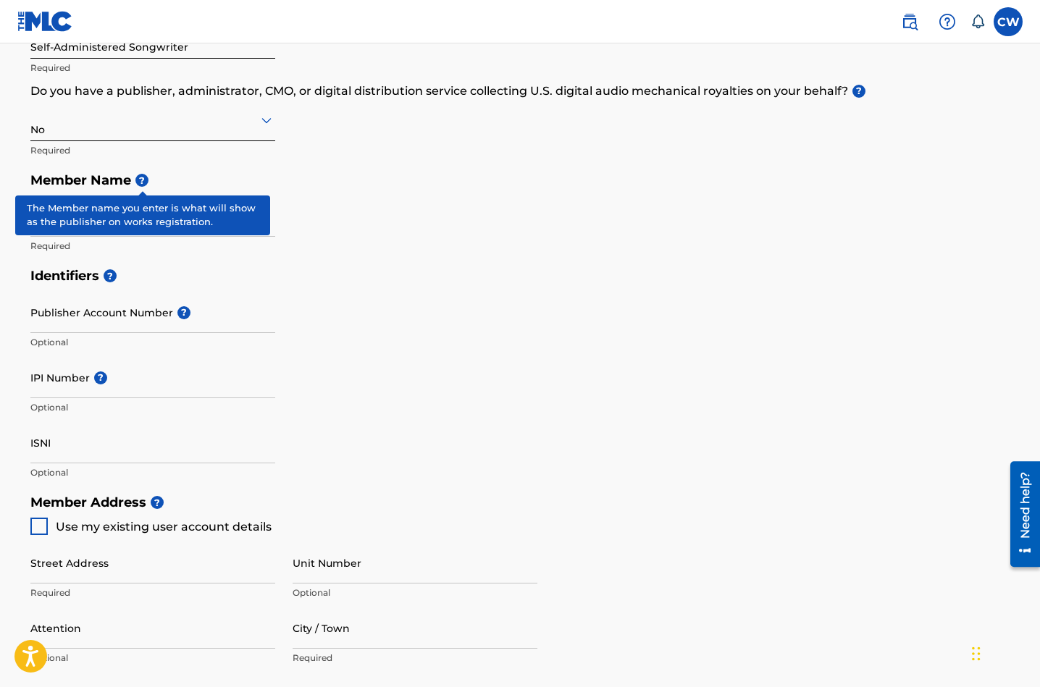
click at [145, 180] on span "?" at bounding box center [141, 180] width 13 height 13
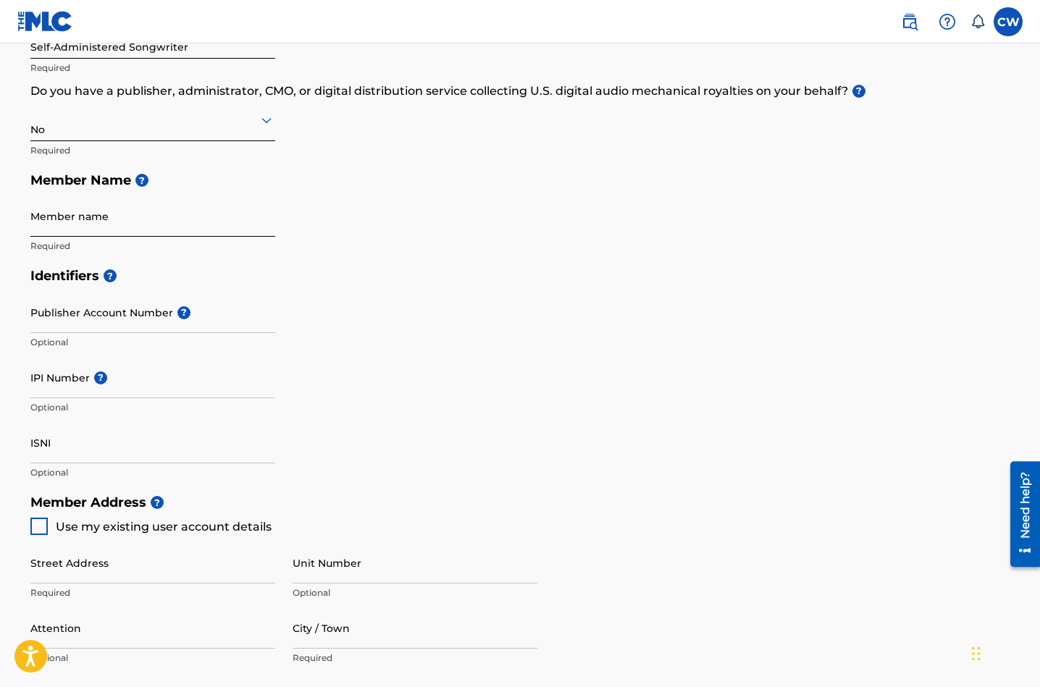
click at [93, 233] on input "Member name" at bounding box center [152, 216] width 245 height 41
type input "[PERSON_NAME]"
type input "[STREET_ADDRESS]"
type input "1004"
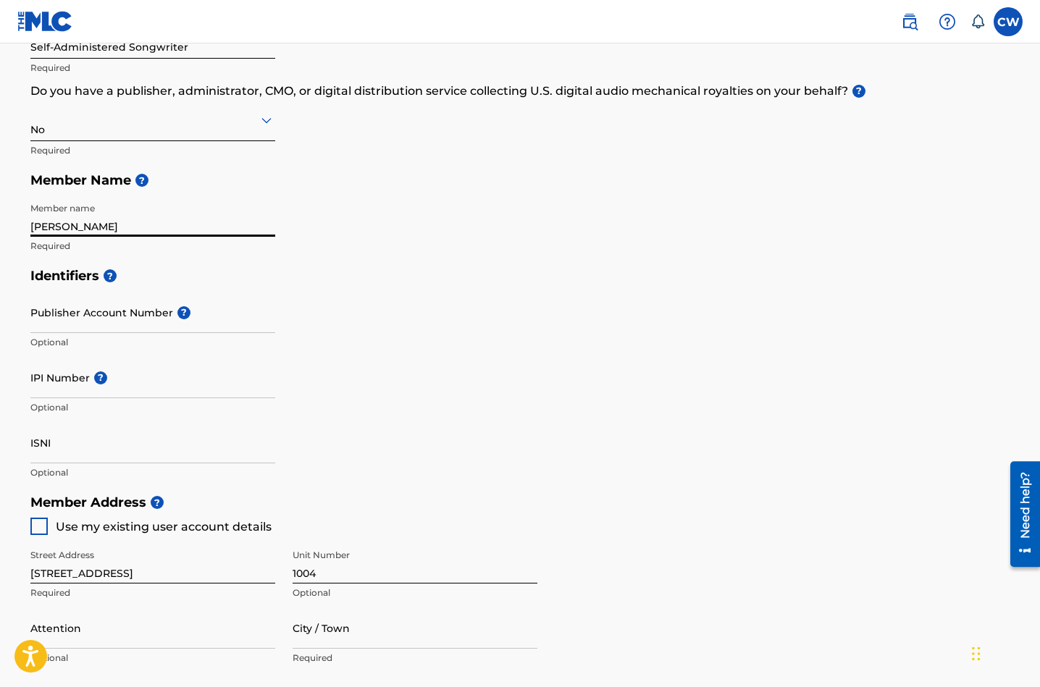
click at [39, 527] on div at bounding box center [38, 526] width 17 height 17
type input "[GEOGRAPHIC_DATA]"
type input "77086"
type input "832"
type input "5674665"
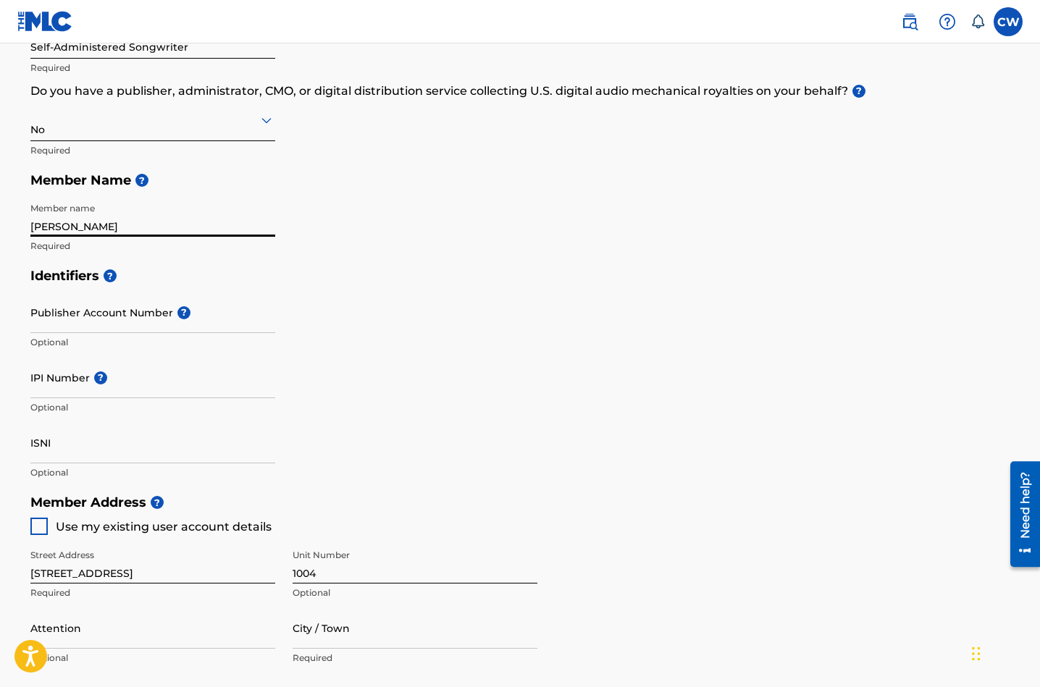
type input "[EMAIL_ADDRESS][DOMAIN_NAME]"
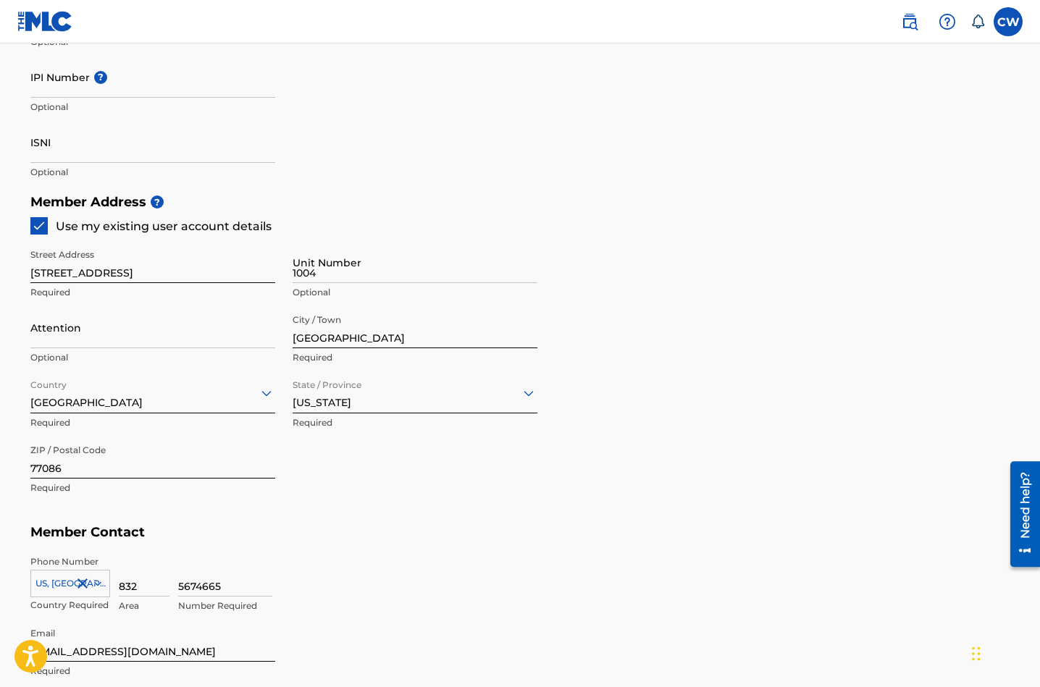
drag, startPoint x: 1040, startPoint y: 388, endPoint x: 20, endPoint y: 79, distance: 1066.3
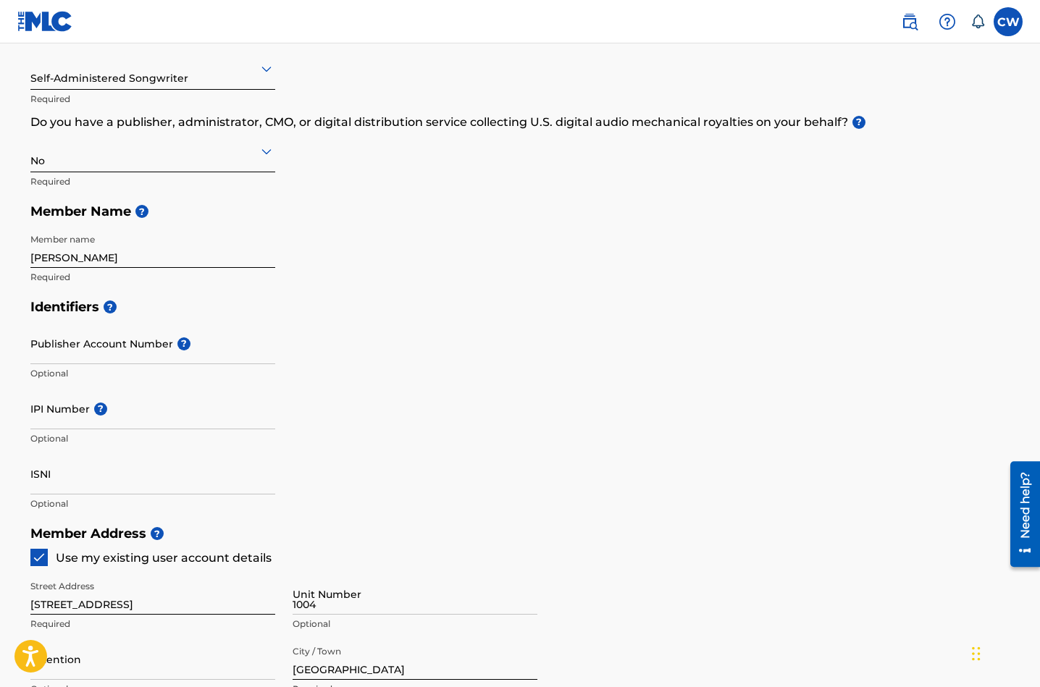
scroll to position [144, 0]
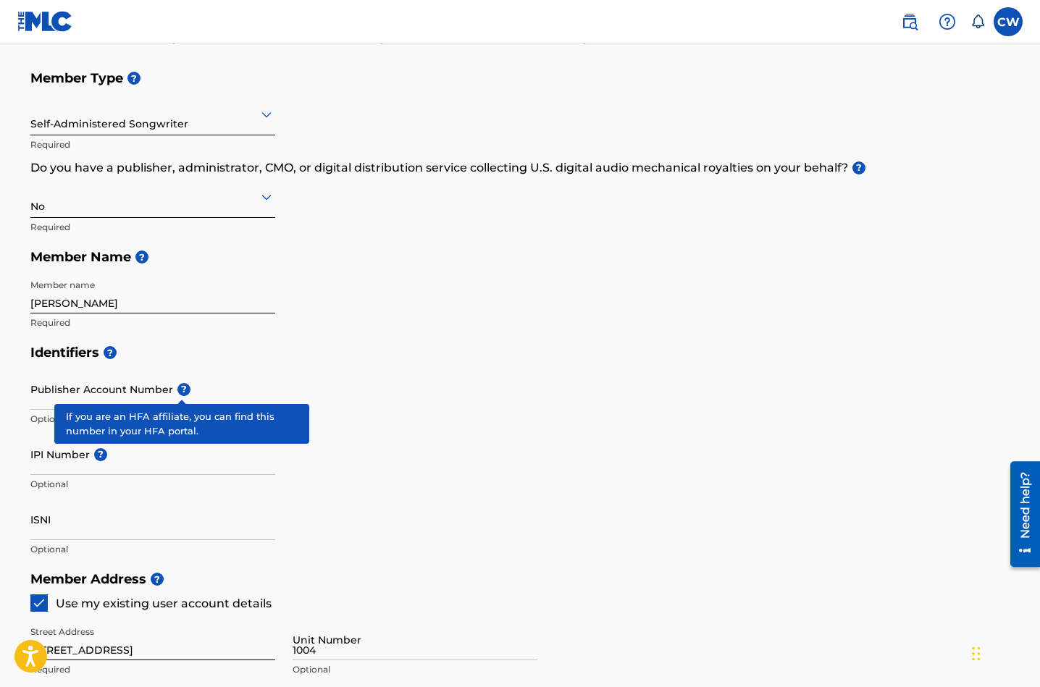
click at [179, 393] on span "?" at bounding box center [183, 389] width 13 height 13
click at [179, 393] on input "Publisher Account Number ?" at bounding box center [152, 389] width 245 height 41
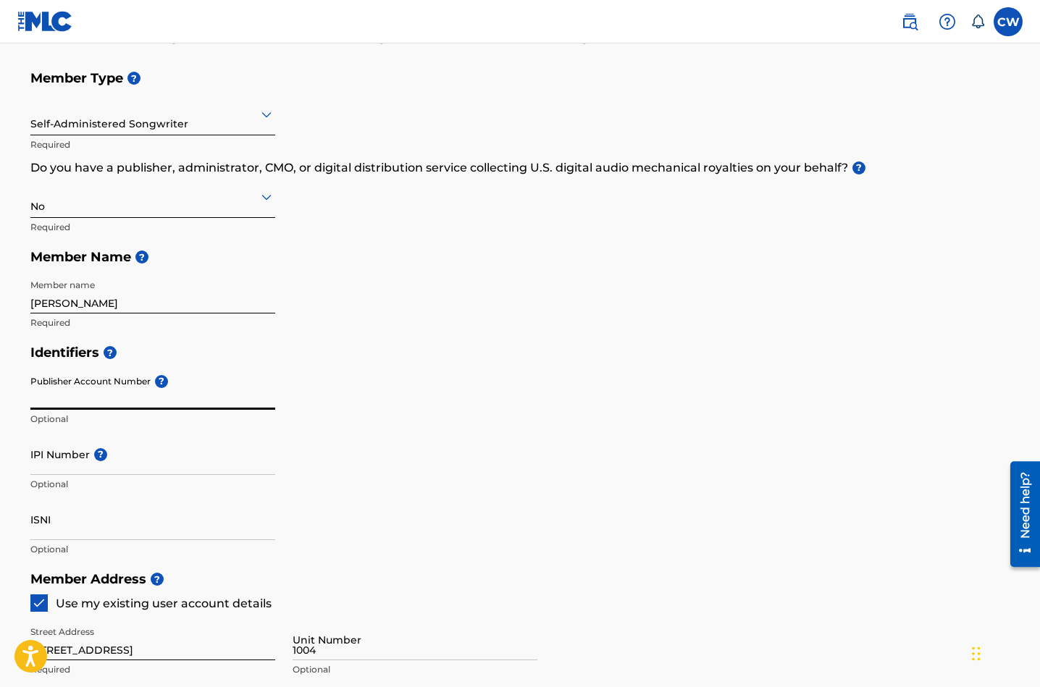
click at [187, 387] on input "Publisher Account Number ?" at bounding box center [152, 389] width 245 height 41
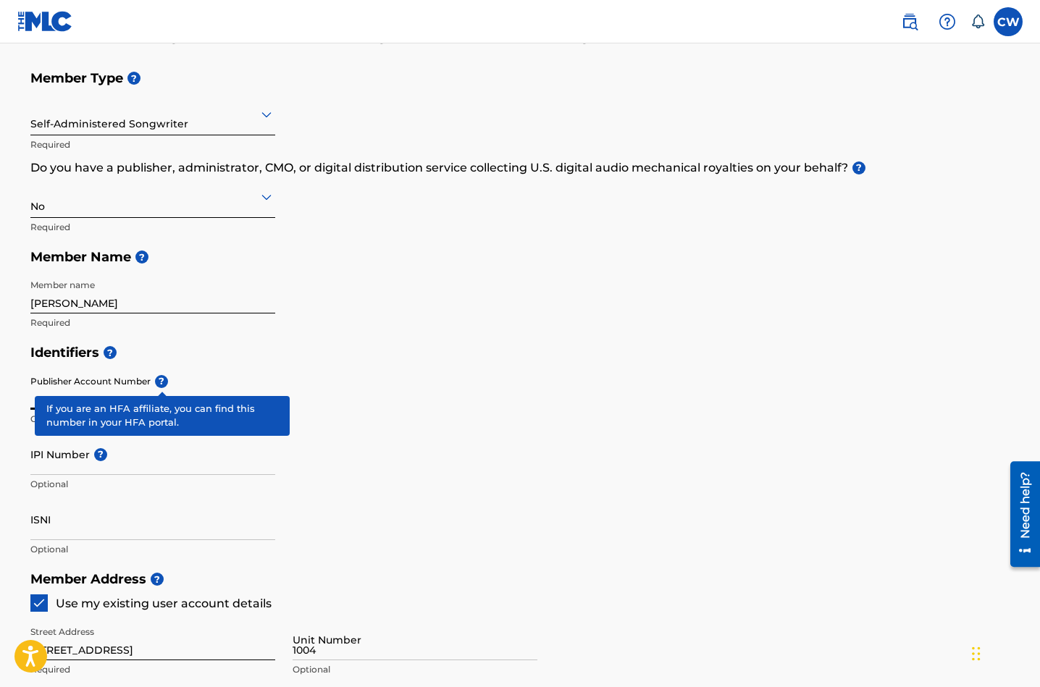
click at [164, 381] on span "?" at bounding box center [161, 381] width 13 height 13
click at [164, 381] on input "Publisher Account Number ?" at bounding box center [152, 389] width 245 height 41
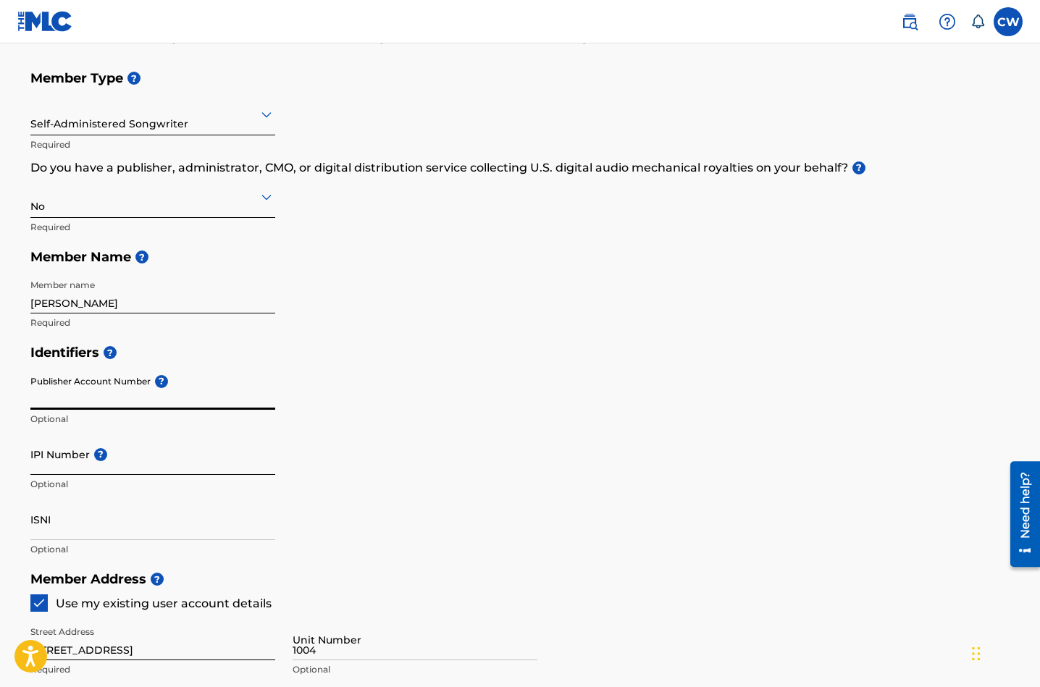
click at [54, 469] on input "IPI Number ?" at bounding box center [152, 454] width 245 height 41
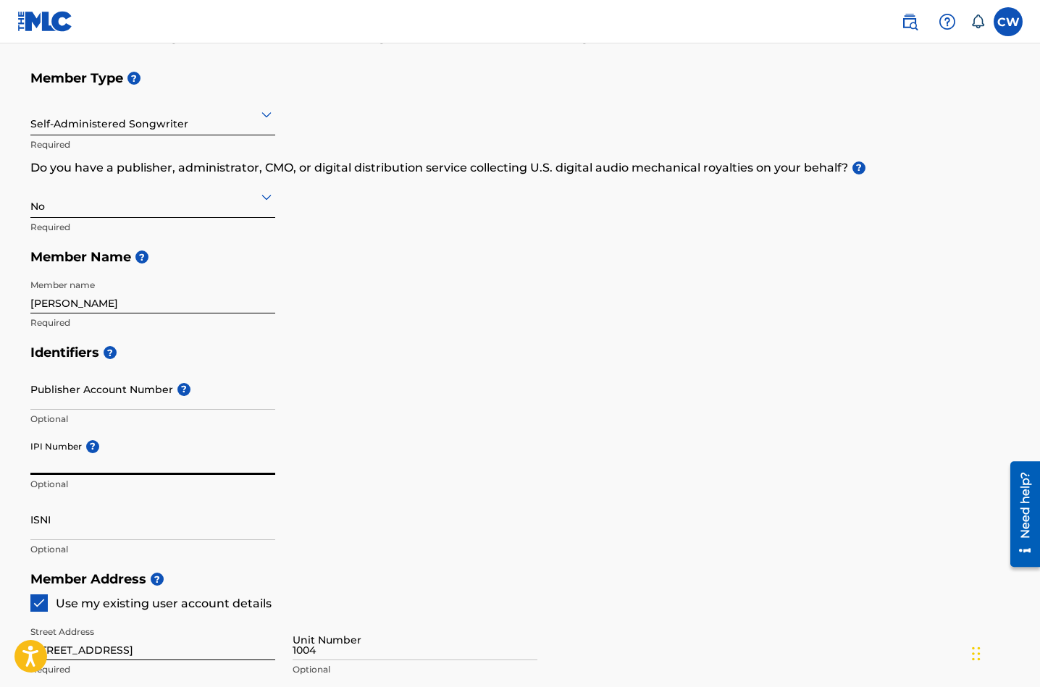
type input "00579900997"
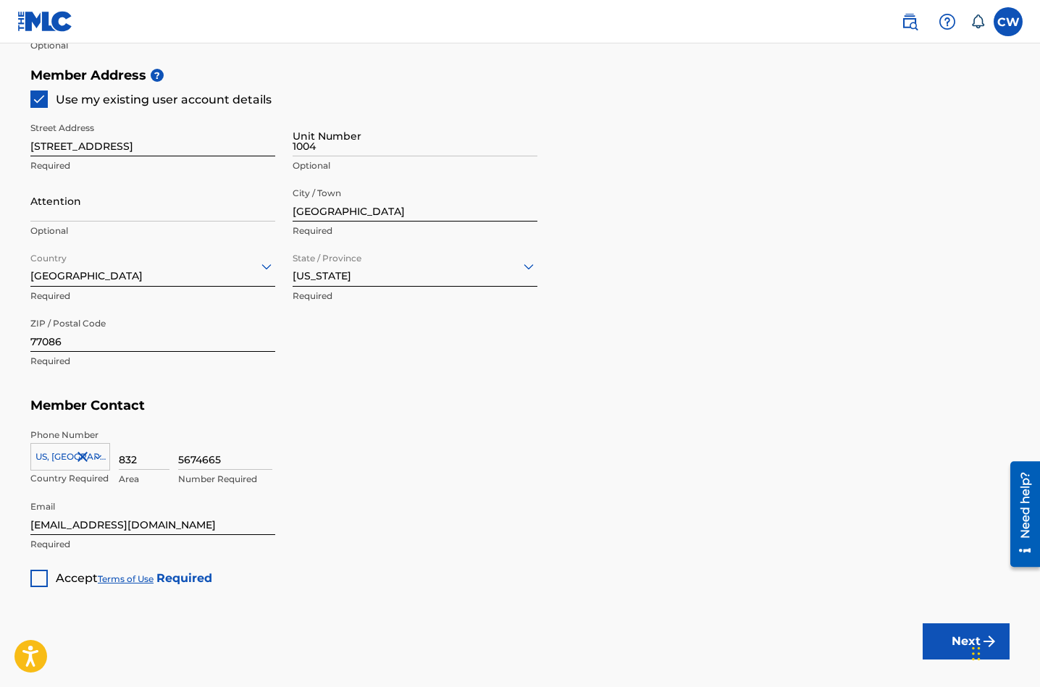
scroll to position [651, 0]
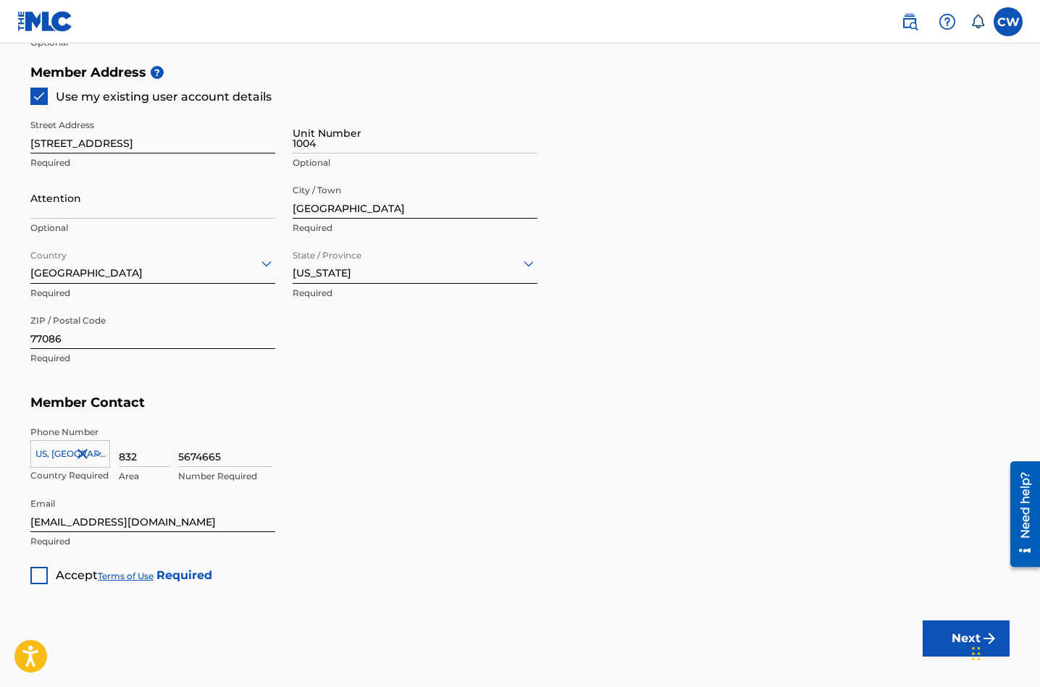
click at [41, 576] on div at bounding box center [38, 575] width 17 height 17
drag, startPoint x: 946, startPoint y: 631, endPoint x: 937, endPoint y: 604, distance: 28.2
click at [944, 631] on button "Next" at bounding box center [966, 639] width 87 height 36
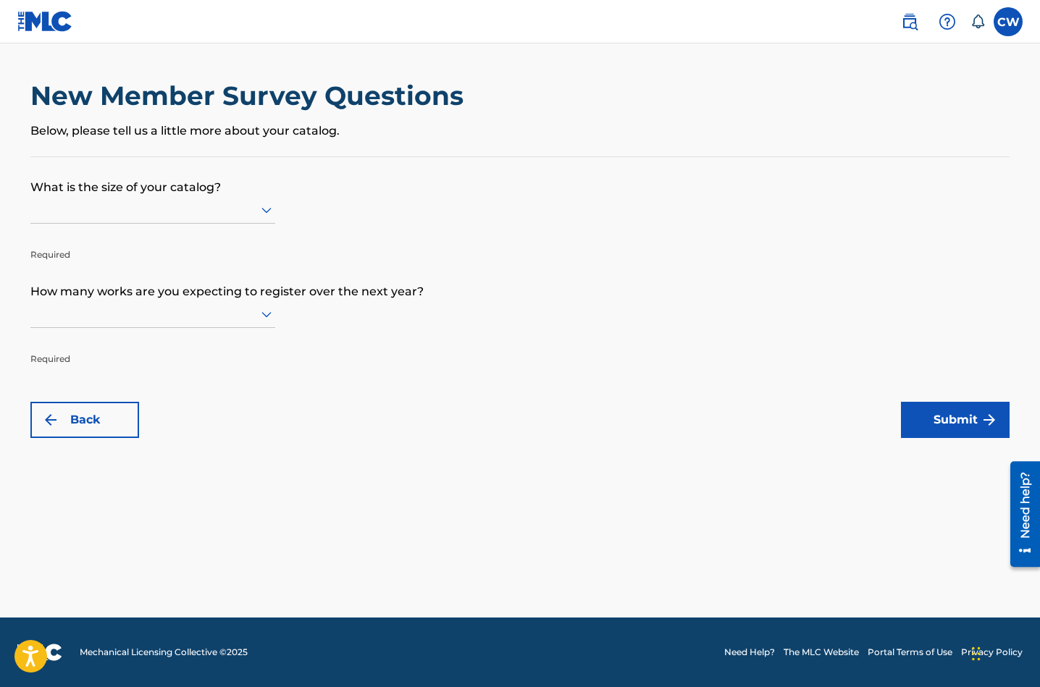
click at [261, 219] on icon at bounding box center [266, 209] width 17 height 17
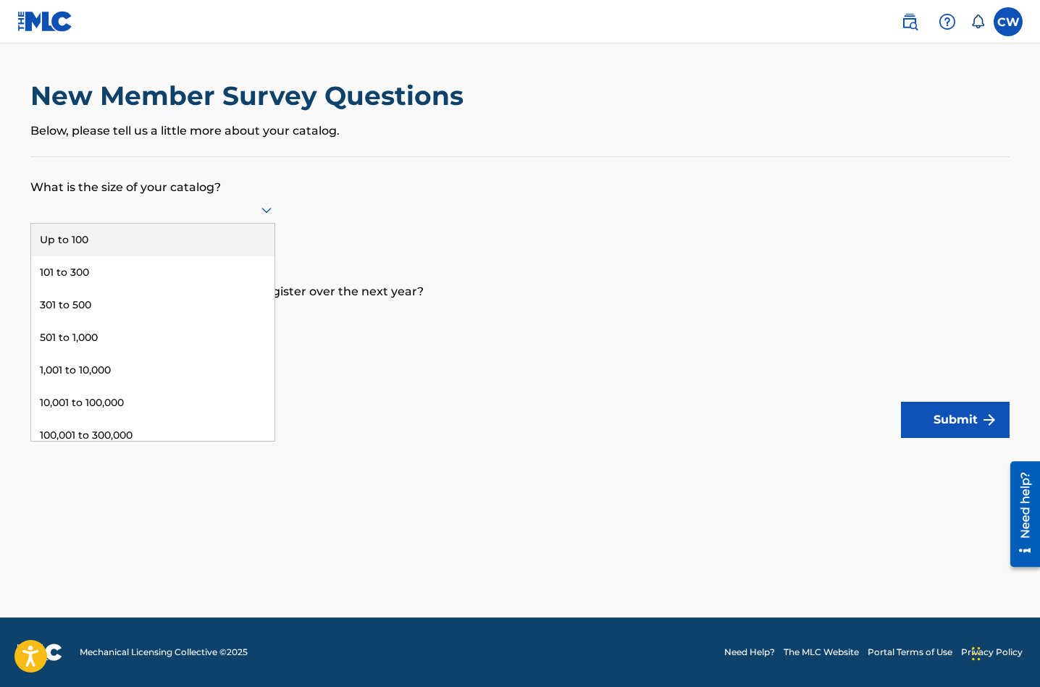
click at [198, 256] on div "Up to 100" at bounding box center [152, 240] width 243 height 33
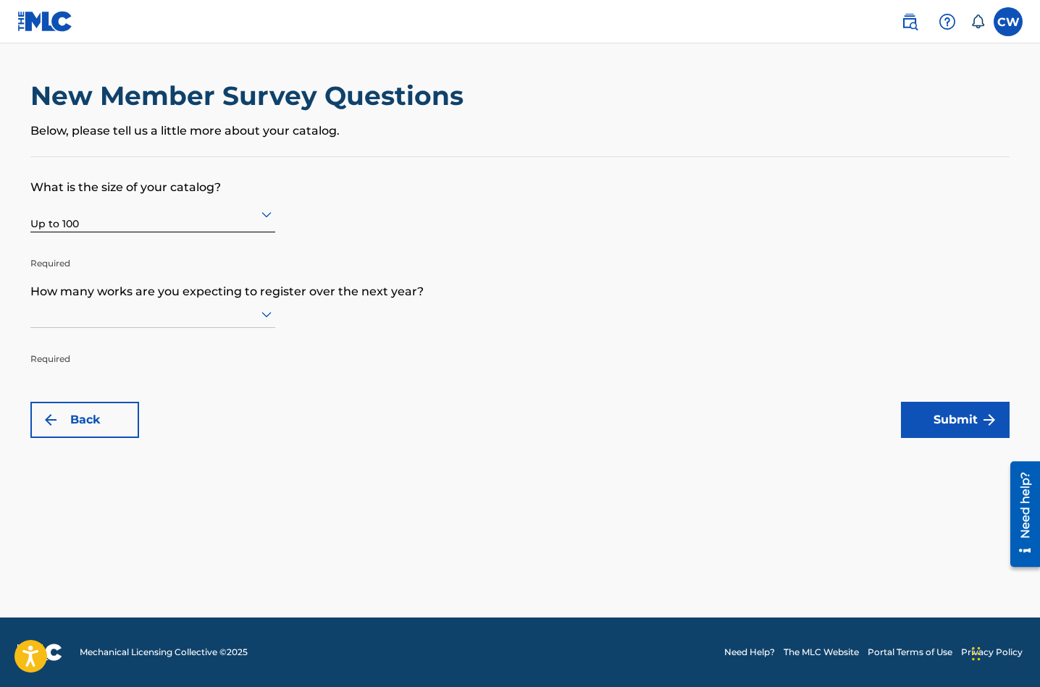
click at [270, 323] on icon at bounding box center [266, 314] width 17 height 17
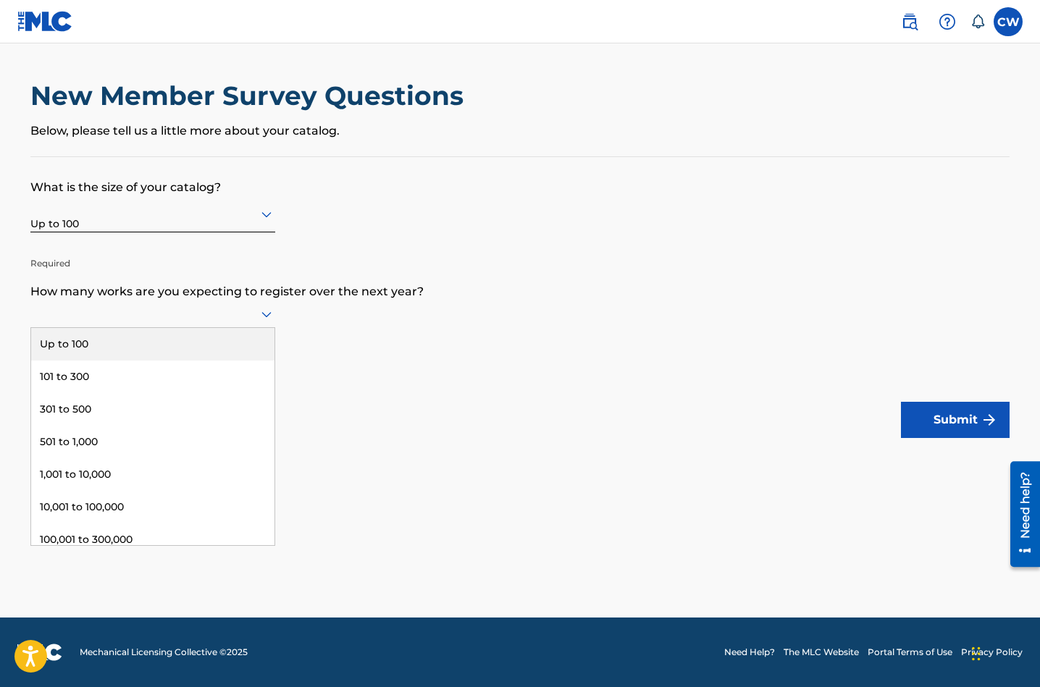
click at [248, 361] on div "Up to 100" at bounding box center [152, 344] width 243 height 33
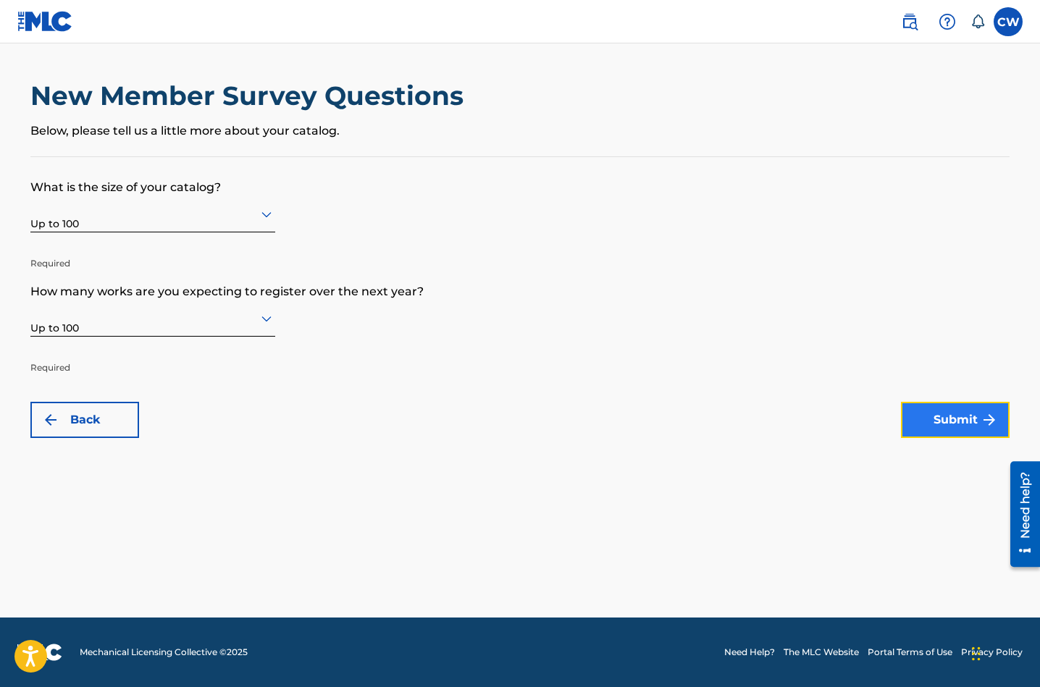
click at [955, 416] on button "Submit" at bounding box center [955, 420] width 109 height 36
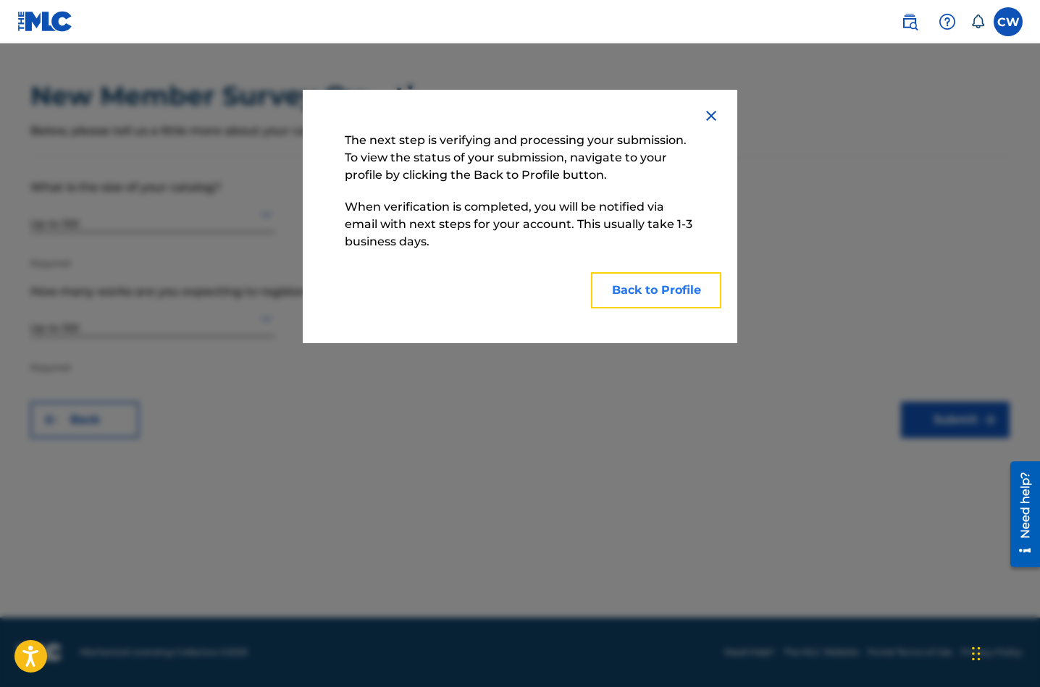
click at [644, 294] on button "Back to Profile" at bounding box center [656, 290] width 130 height 36
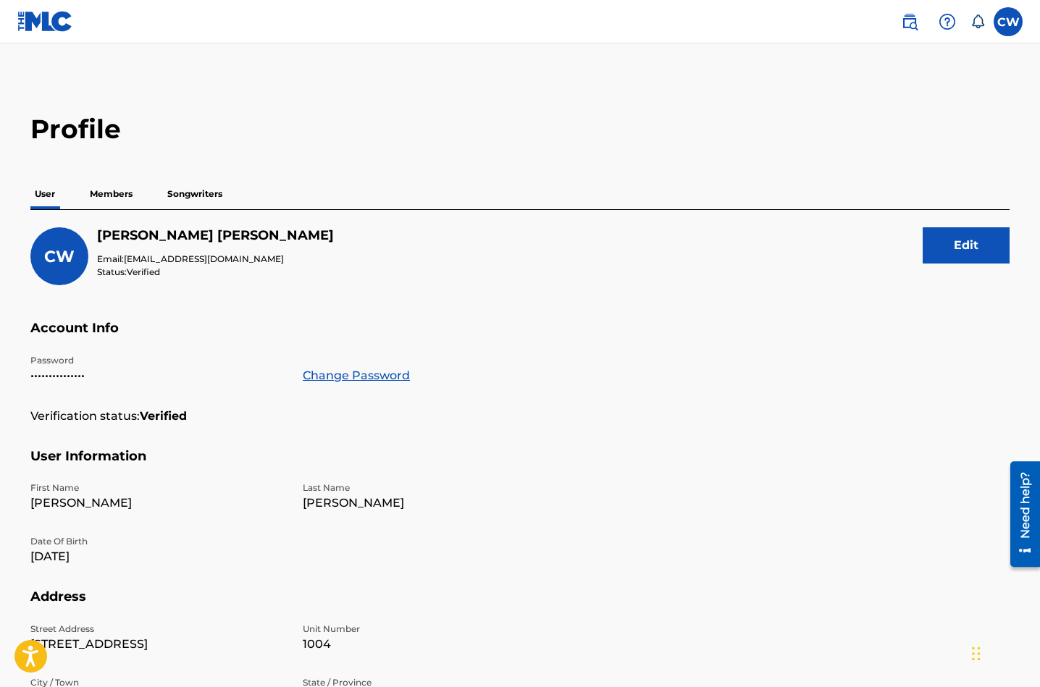
click at [1036, 416] on main "Profile User Members Songwriters CW [PERSON_NAME] Email: [EMAIL_ADDRESS][DOMAIN…" at bounding box center [520, 474] width 1040 height 862
drag, startPoint x: 1039, startPoint y: 416, endPoint x: 1035, endPoint y: 428, distance: 12.8
click at [1035, 428] on main "Profile User Members Songwriters CW [PERSON_NAME] Email: [EMAIL_ADDRESS][DOMAIN…" at bounding box center [520, 474] width 1040 height 862
click at [120, 196] on p "Members" at bounding box center [110, 194] width 51 height 30
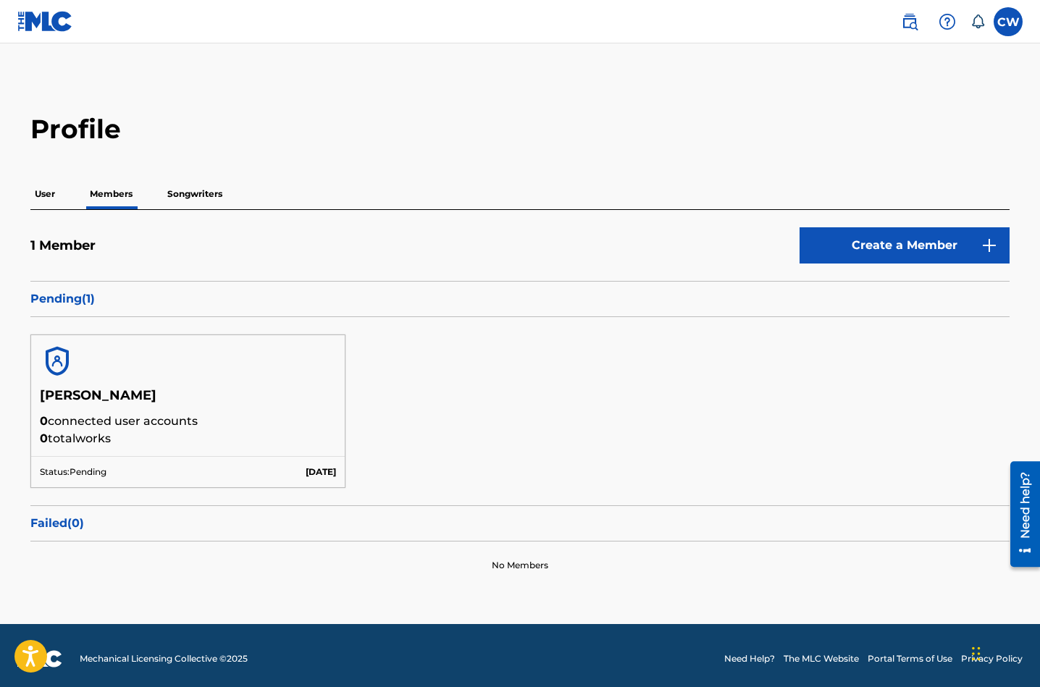
click at [75, 301] on p "Pending ( 1 )" at bounding box center [519, 298] width 979 height 17
click at [70, 300] on p "Pending ( 1 )" at bounding box center [519, 298] width 979 height 17
click at [91, 298] on p "Pending ( 1 )" at bounding box center [519, 298] width 979 height 17
click at [396, 372] on div "[PERSON_NAME] 0 connected user accounts 0 total works Status: Pending [DATE]" at bounding box center [519, 411] width 979 height 188
click at [376, 374] on div "[PERSON_NAME] 0 connected user accounts 0 total works Status: Pending [DATE]" at bounding box center [519, 411] width 979 height 188
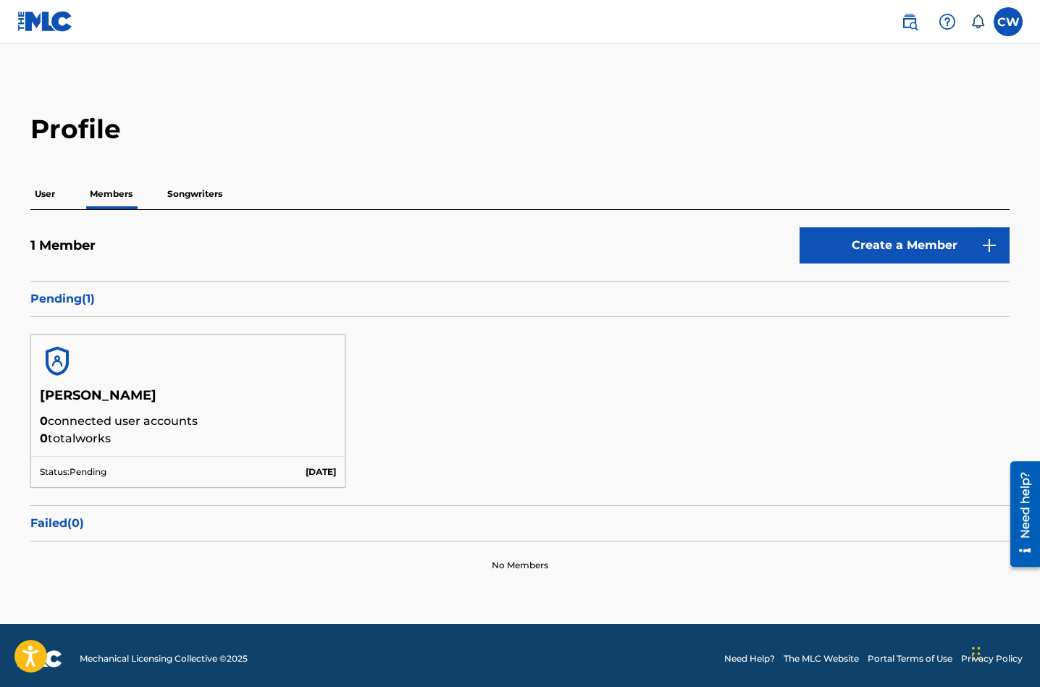
click at [198, 197] on p "Songwriters" at bounding box center [195, 194] width 64 height 30
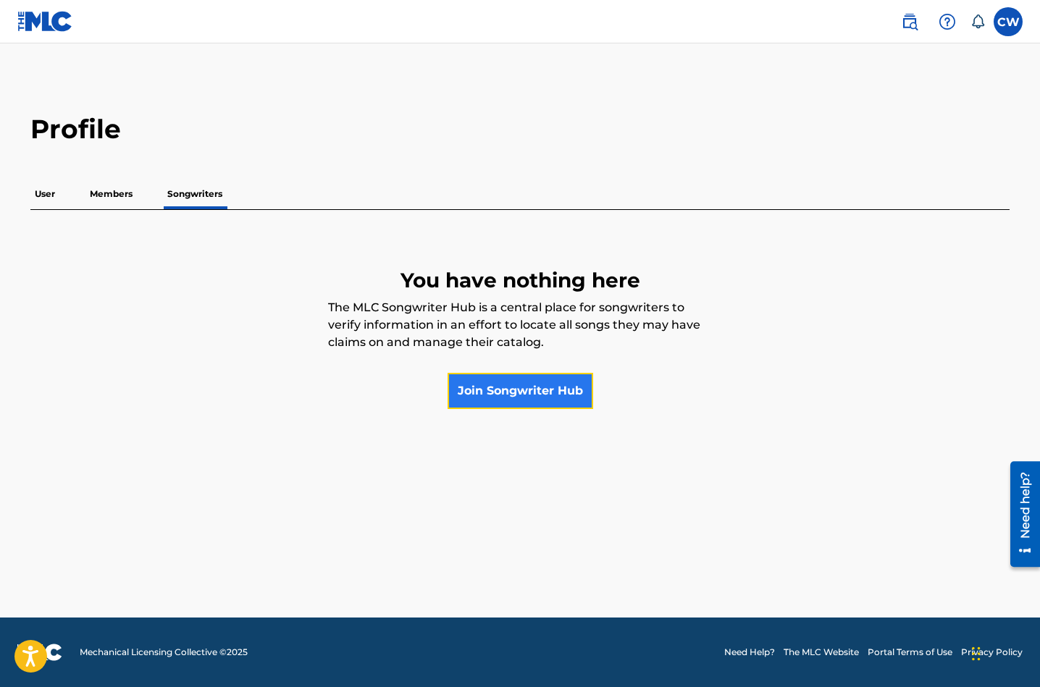
click at [546, 394] on link "Join Songwriter Hub" at bounding box center [521, 391] width 146 height 36
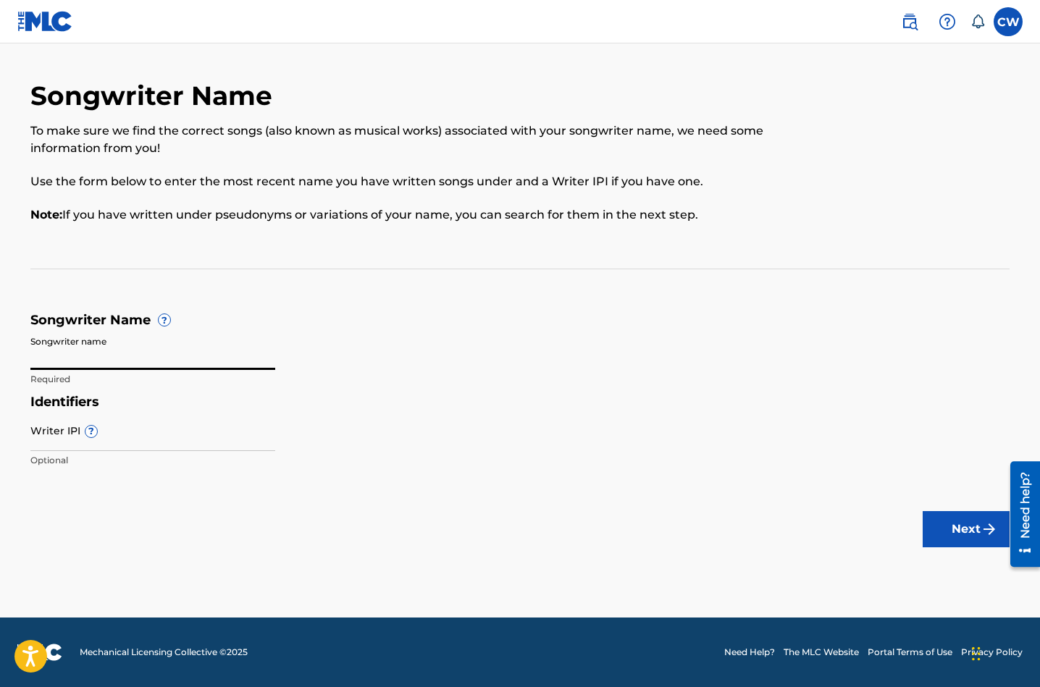
click at [96, 357] on input "Songwriter name" at bounding box center [152, 349] width 245 height 41
type input "[PERSON_NAME]"
click at [54, 441] on input "Writer IPI ?" at bounding box center [152, 430] width 245 height 41
type input "00579900997"
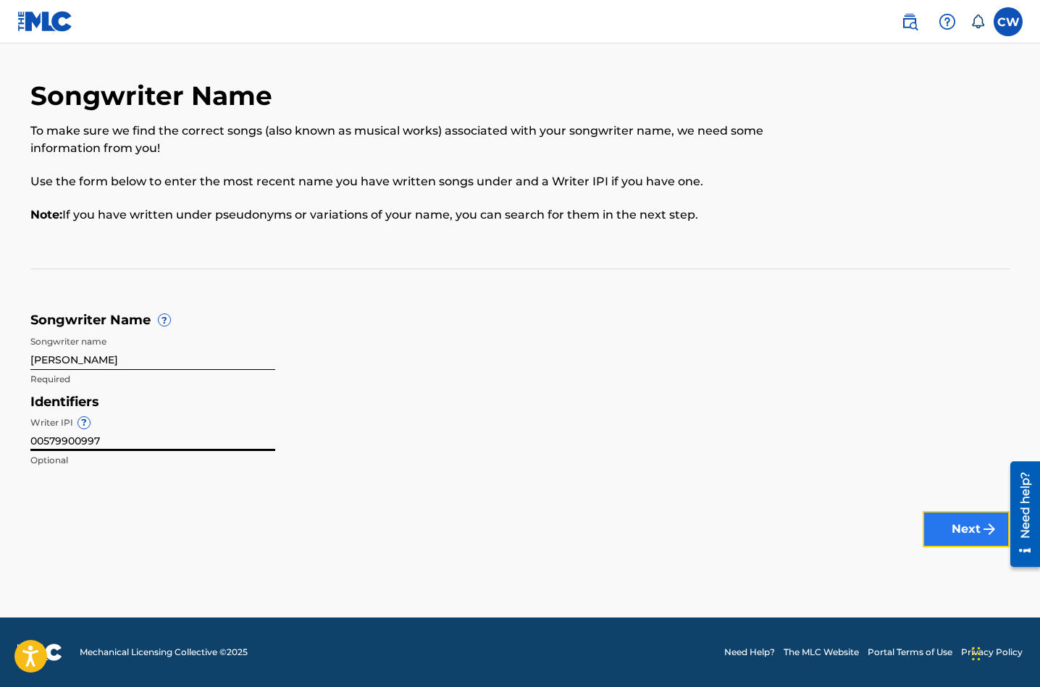
click at [955, 525] on button "Next" at bounding box center [966, 529] width 87 height 36
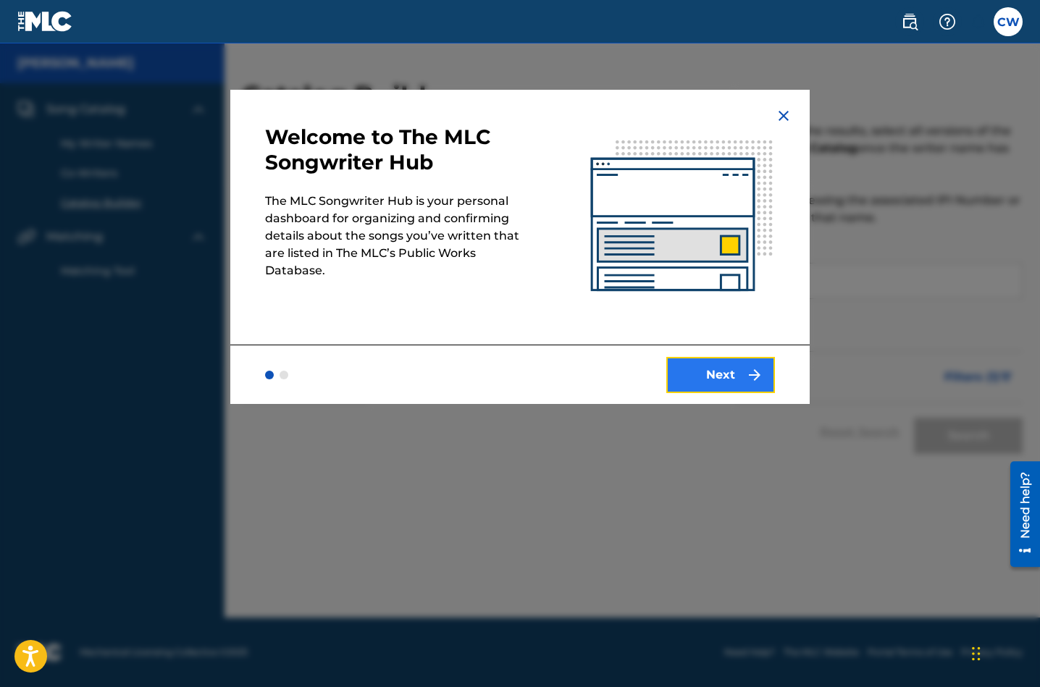
click at [713, 380] on button "Next" at bounding box center [720, 375] width 109 height 36
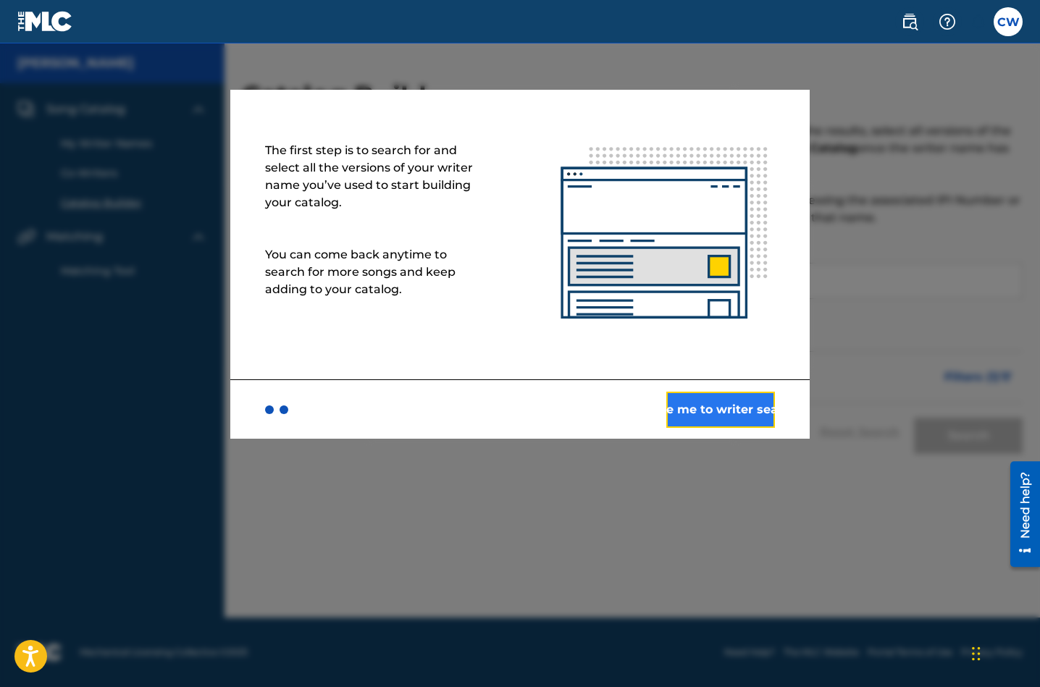
click at [692, 413] on button "Take me to writer search" at bounding box center [720, 410] width 109 height 36
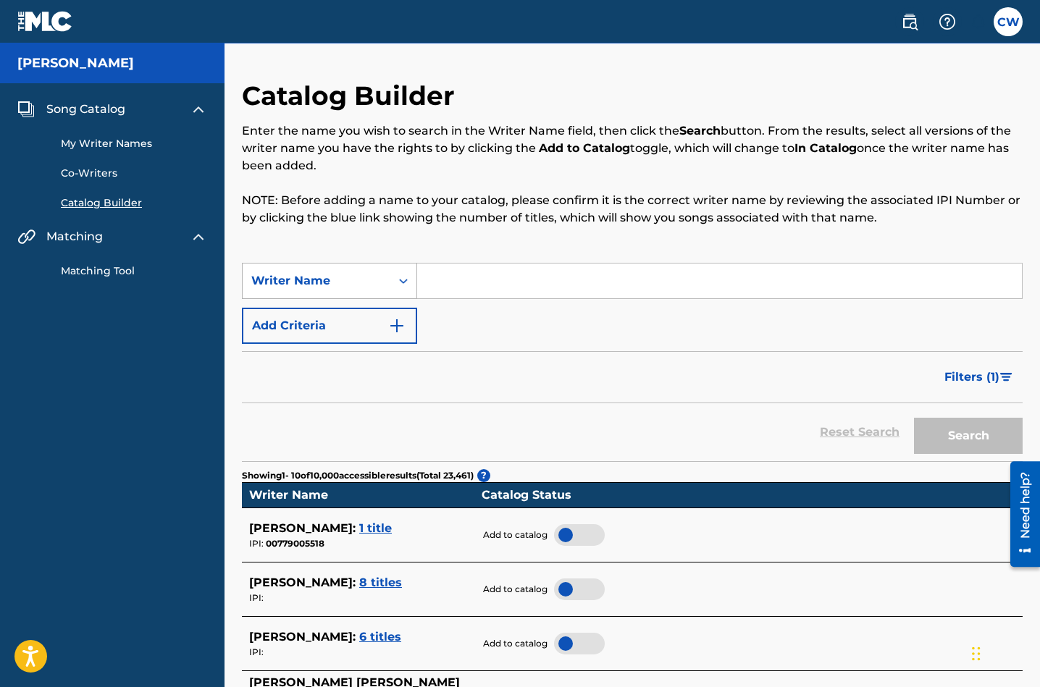
click at [403, 282] on icon "Search Form" at bounding box center [403, 281] width 14 height 14
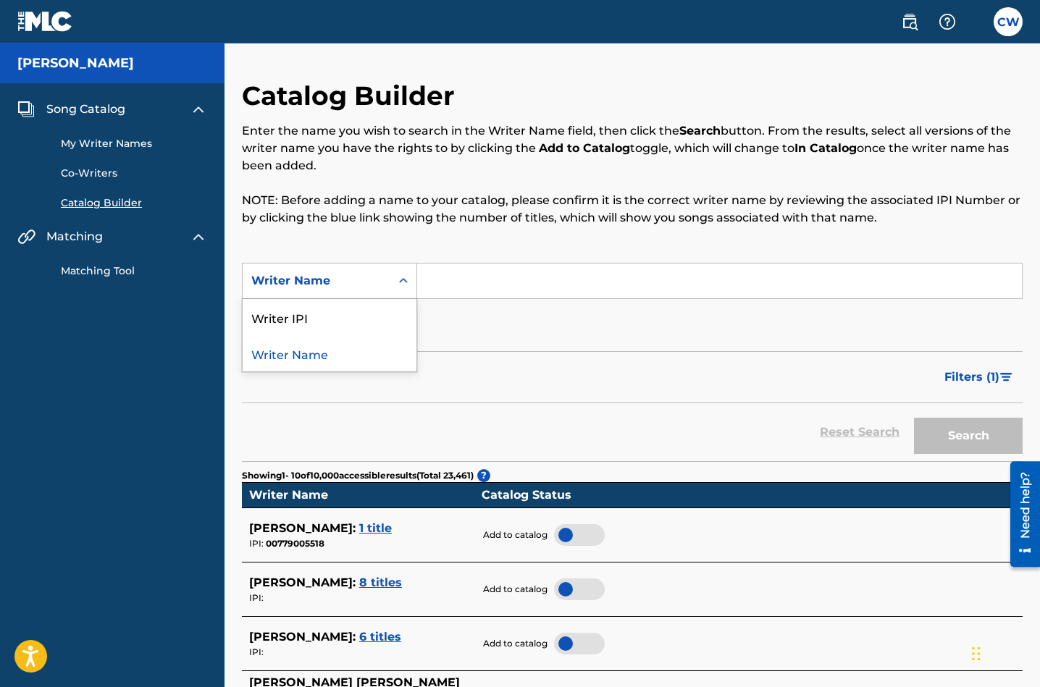
drag, startPoint x: 553, startPoint y: 337, endPoint x: 549, endPoint y: 329, distance: 9.1
click at [551, 335] on div "SearchWithCriteria77f82107-3b00-45d7-bf6a-17716fe24c45 Writer Name selected, 2 …" at bounding box center [632, 303] width 781 height 81
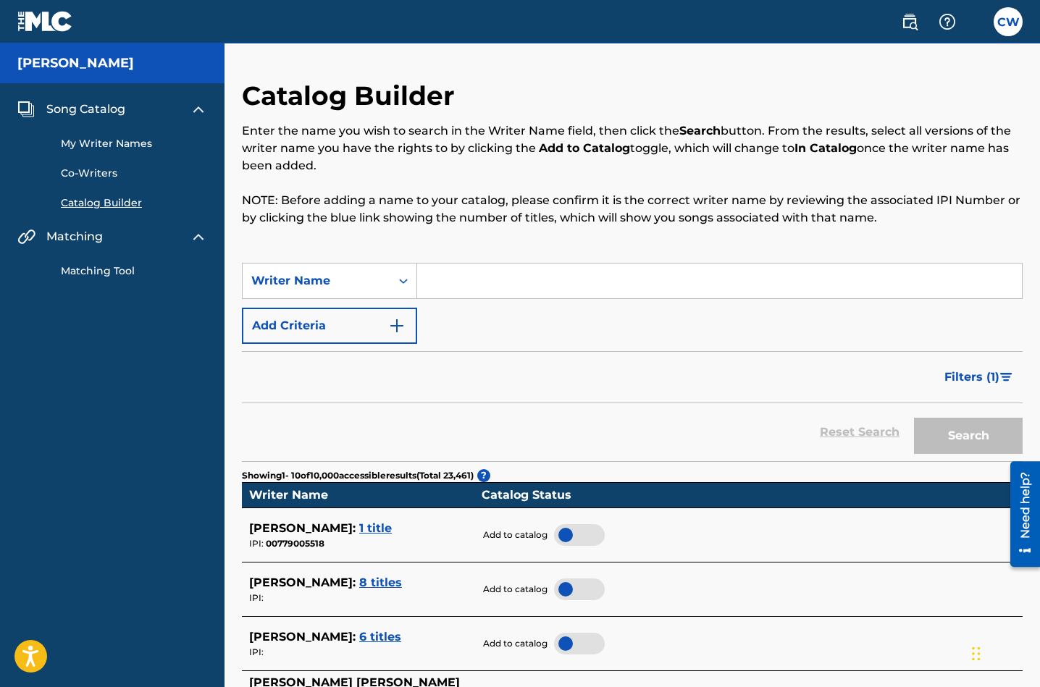
click at [492, 288] on input "Search Form" at bounding box center [719, 281] width 605 height 35
type input "C"
type input "[PERSON_NAME]"
click at [959, 437] on button "Search" at bounding box center [968, 436] width 109 height 36
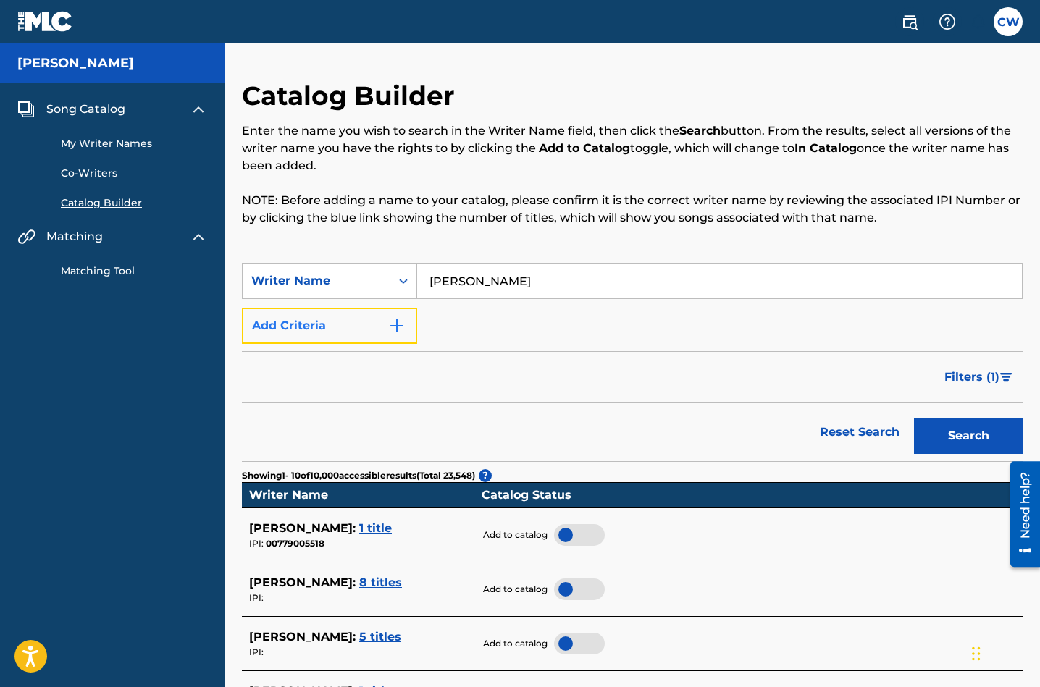
click at [402, 330] on img "Search Form" at bounding box center [396, 325] width 17 height 17
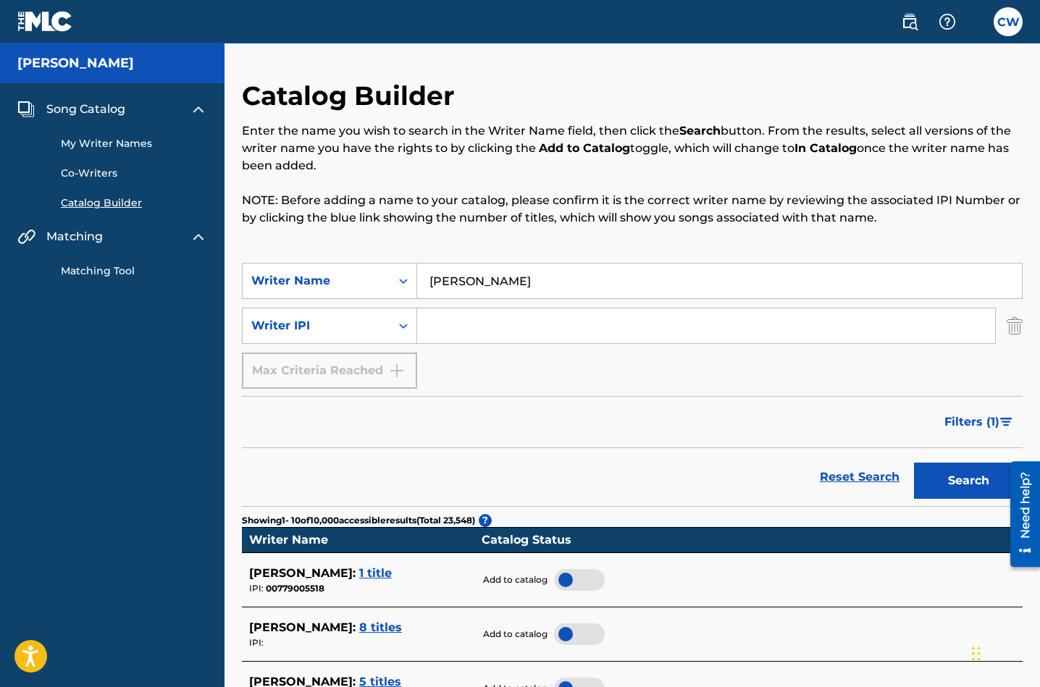
click at [527, 333] on input "Search Form" at bounding box center [706, 326] width 578 height 35
click at [1038, 340] on div "Catalog Builder Enter the name you wish to search in the Writer Name field, the…" at bounding box center [633, 694] width 816 height 1229
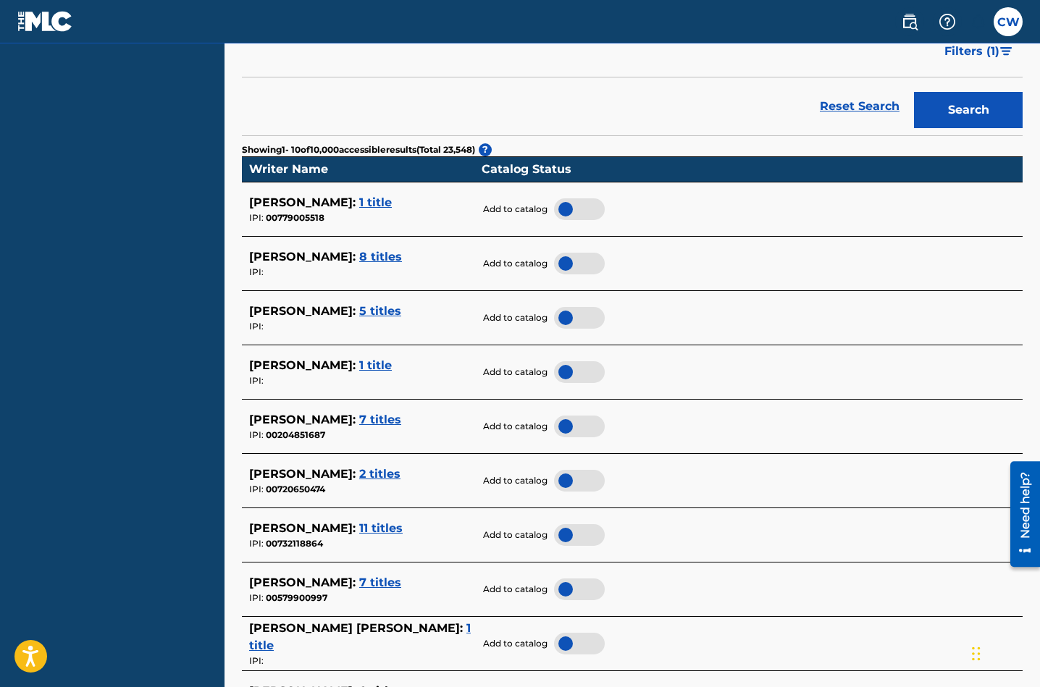
scroll to position [377, 0]
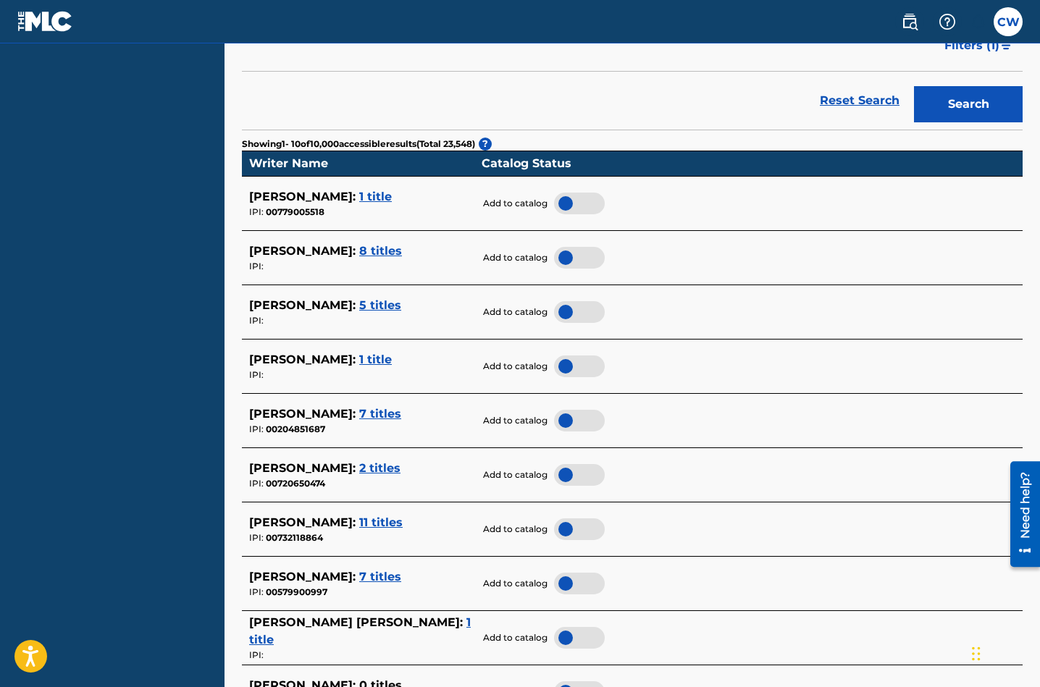
click at [403, 516] on span "11 titles" at bounding box center [380, 523] width 43 height 14
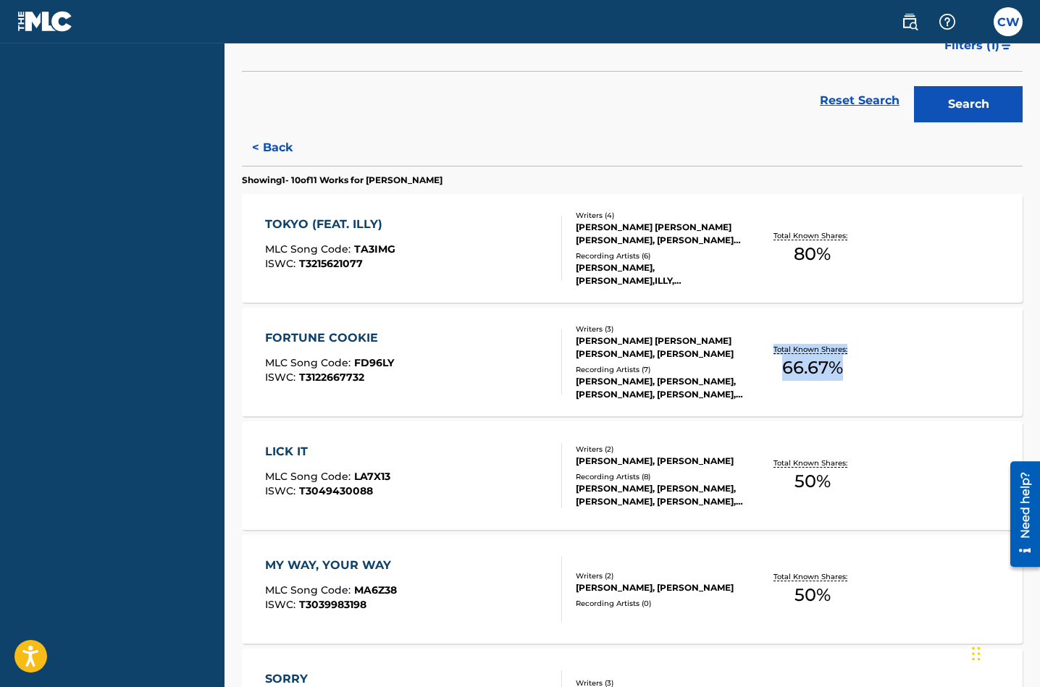
drag, startPoint x: 1038, startPoint y: 366, endPoint x: 1037, endPoint y: 334, distance: 31.9
click at [1036, 340] on div "Catalog Builder Enter the name you wish to search in the Writer Name field, the…" at bounding box center [633, 552] width 816 height 1698
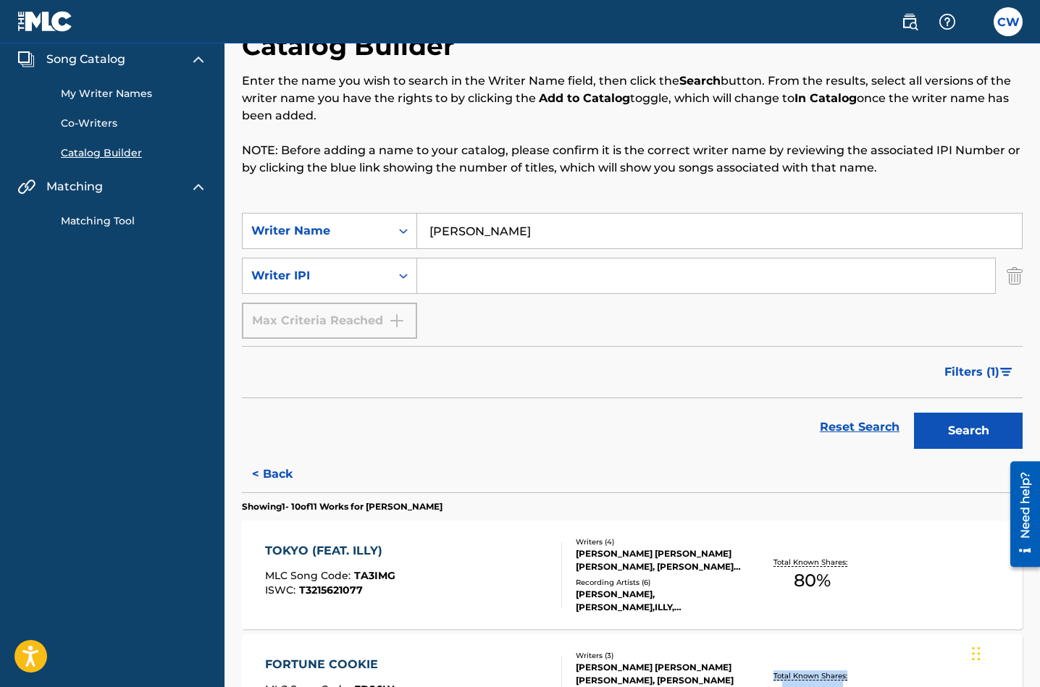
scroll to position [0, 0]
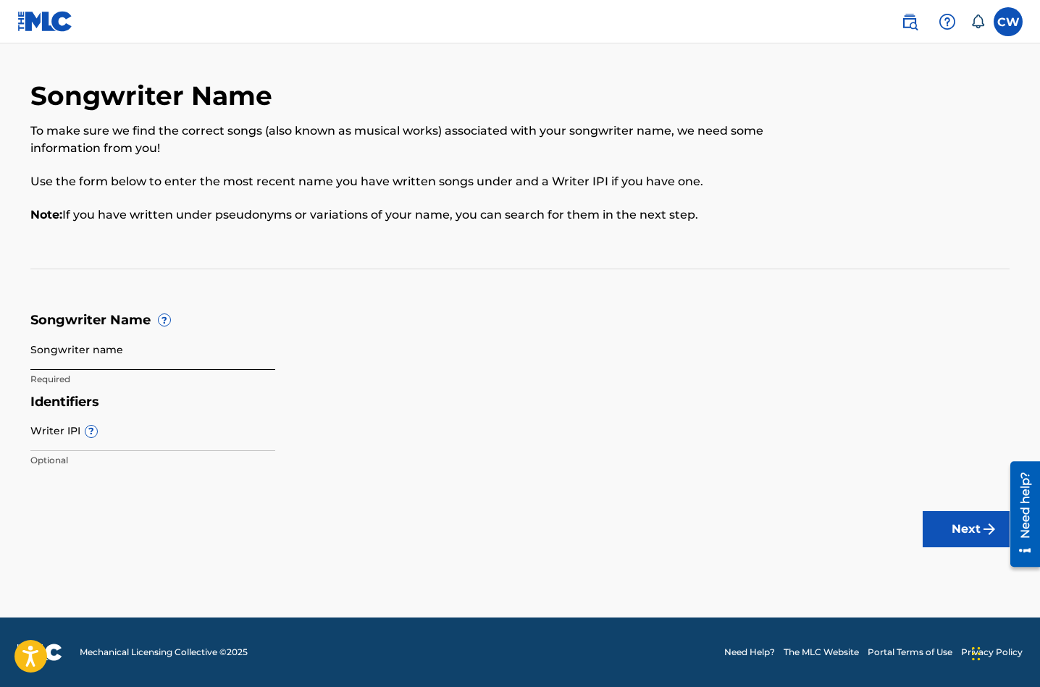
click at [123, 358] on input "Songwriter name" at bounding box center [152, 349] width 245 height 41
type input "[PERSON_NAME]"
click at [72, 445] on input "Writer IPI ?" at bounding box center [152, 430] width 245 height 41
type input "00579900997"
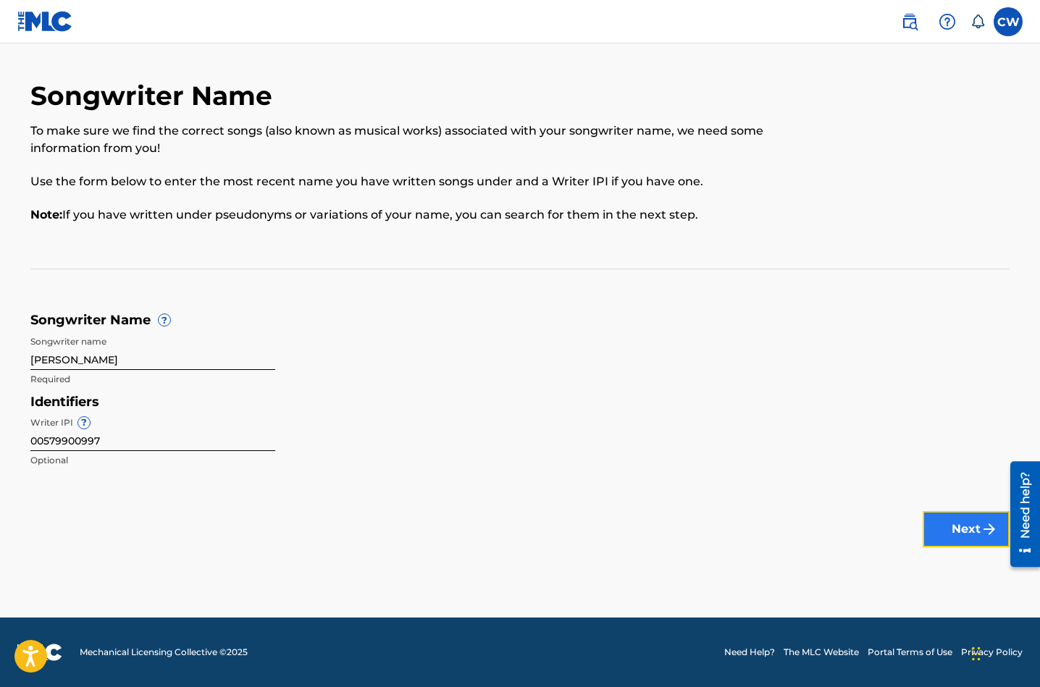
click at [954, 518] on button "Next" at bounding box center [966, 529] width 87 height 36
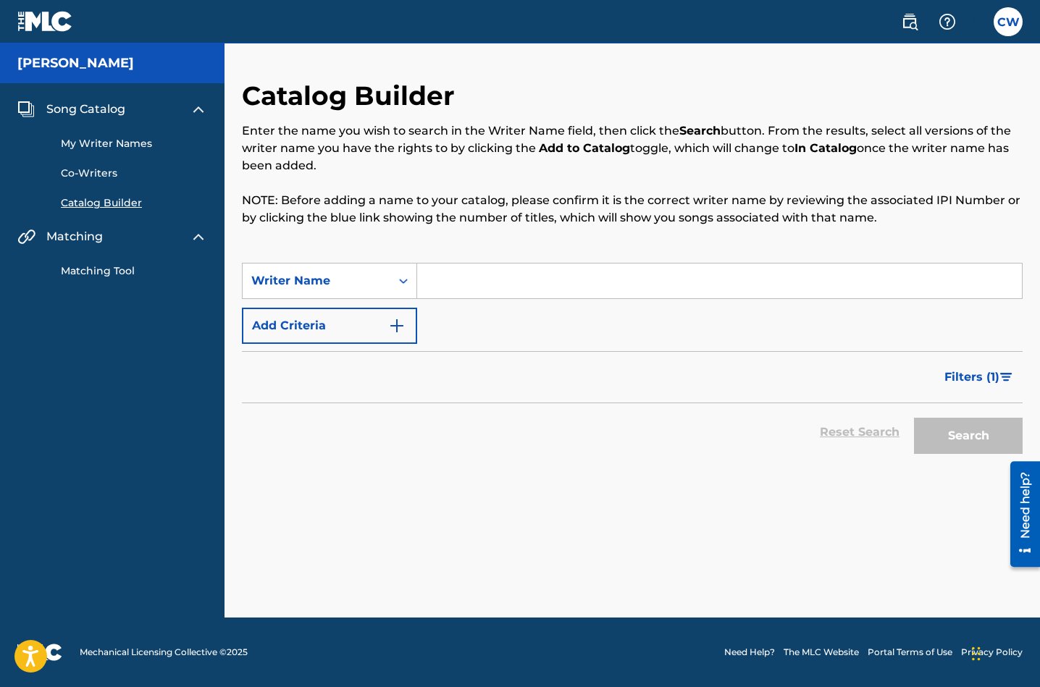
click at [587, 282] on input "Search Form" at bounding box center [719, 281] width 605 height 35
type input "[PERSON_NAME]"
click at [970, 439] on button "Search" at bounding box center [968, 436] width 109 height 36
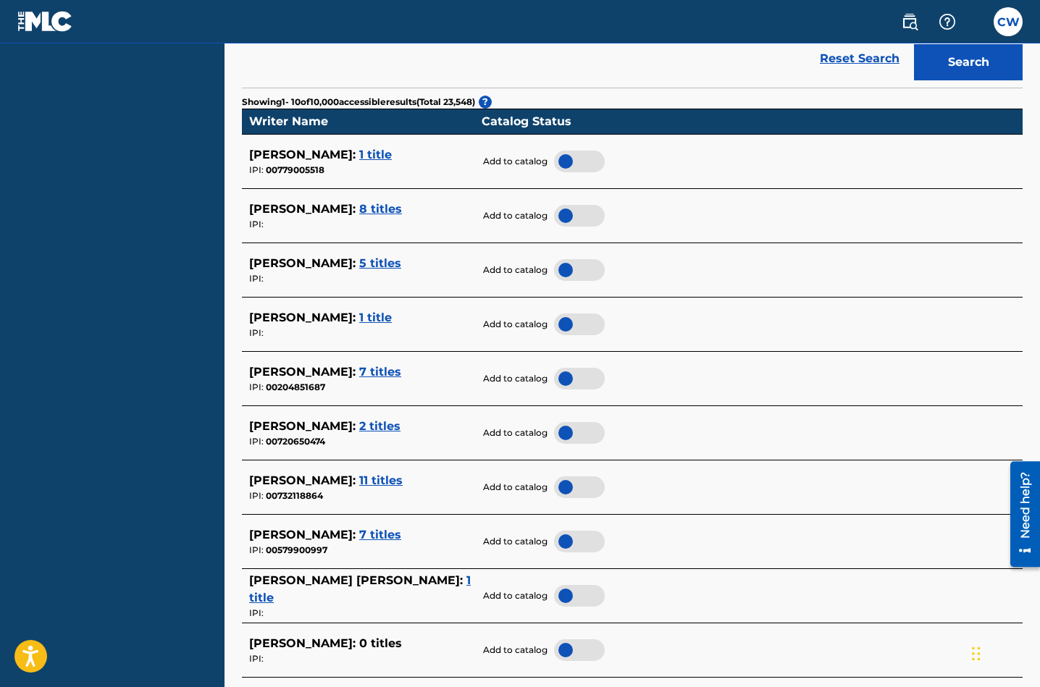
scroll to position [390, 0]
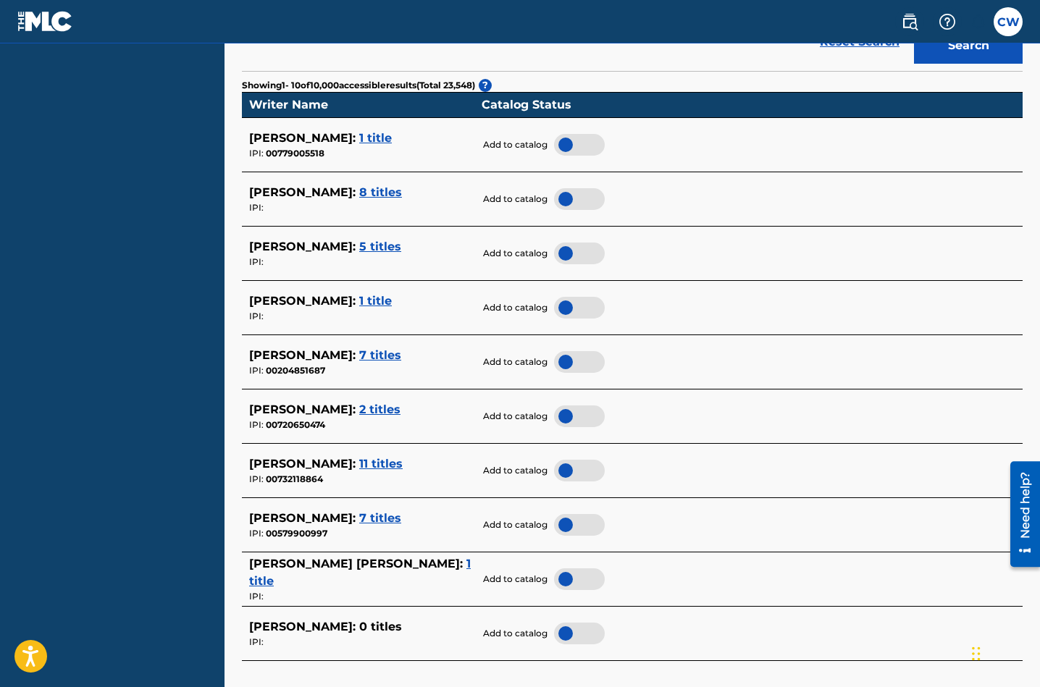
click at [359, 522] on span "7 titles" at bounding box center [380, 518] width 42 height 14
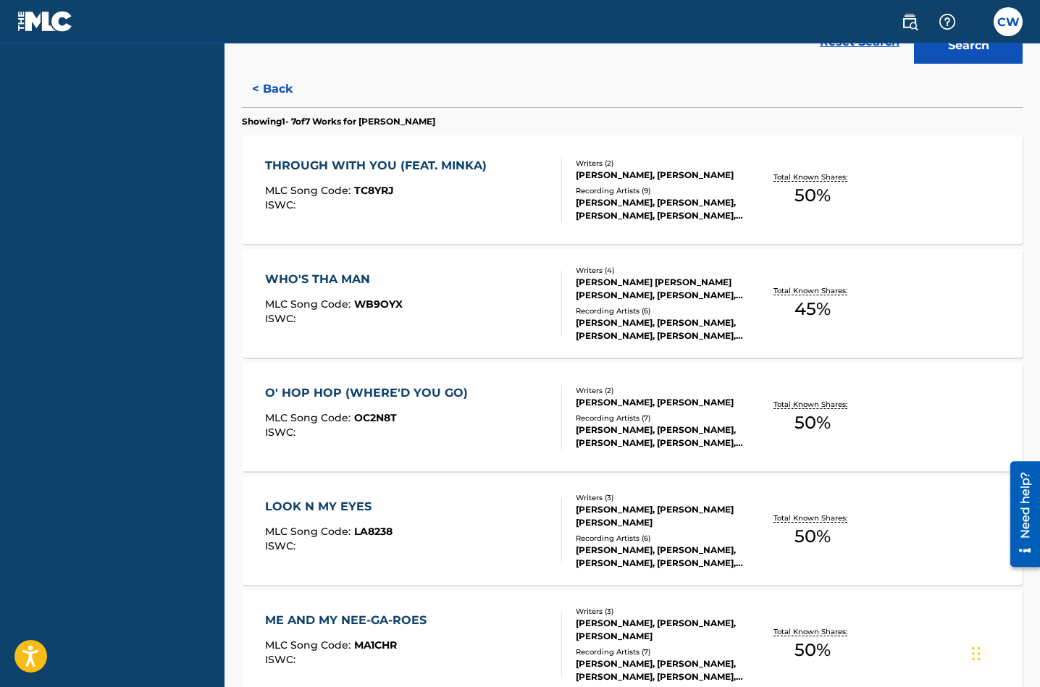
drag, startPoint x: 1036, startPoint y: 359, endPoint x: 1037, endPoint y: 375, distance: 16.7
click at [1037, 374] on div "Catalog Builder Enter the name you wish to search in the Writer Name field, the…" at bounding box center [633, 341] width 816 height 1305
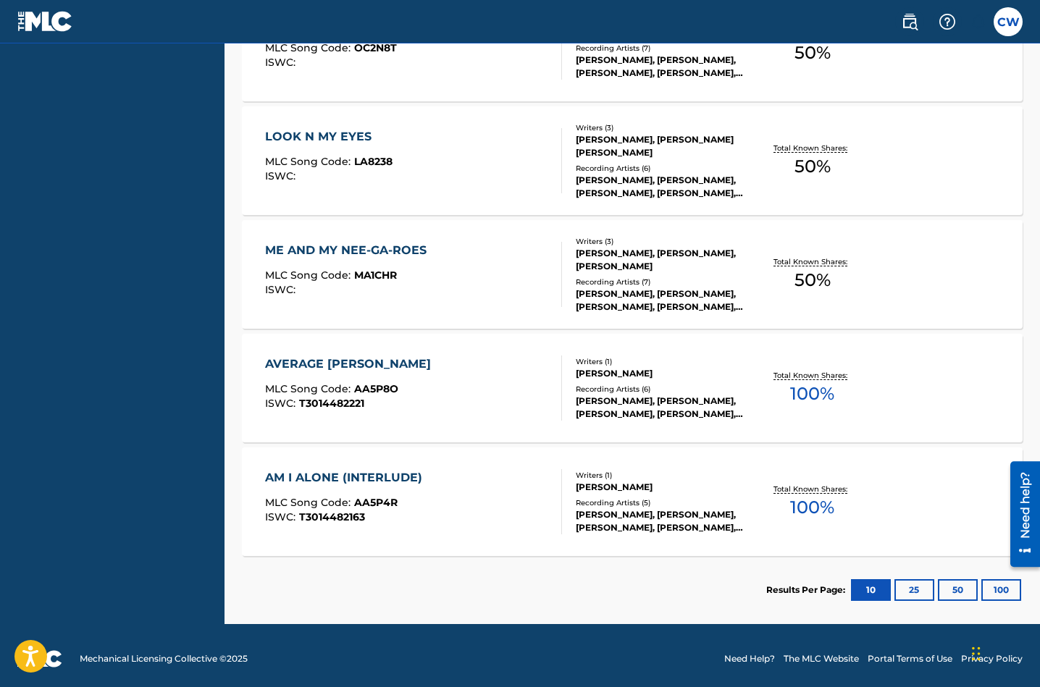
scroll to position [767, 0]
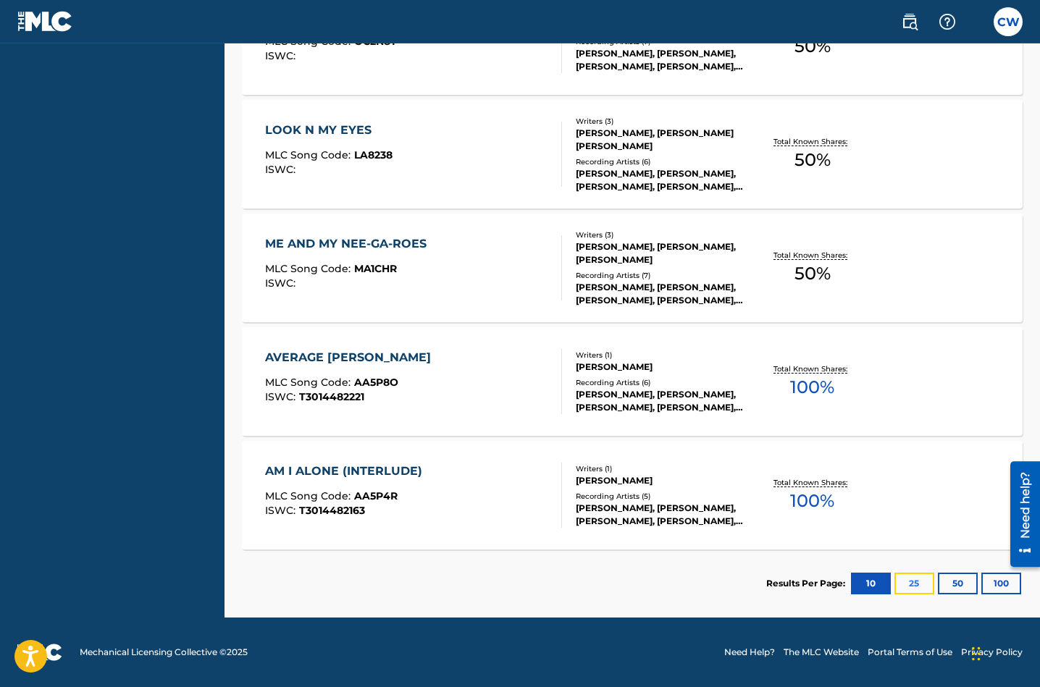
click at [918, 581] on button "25" at bounding box center [914, 584] width 40 height 22
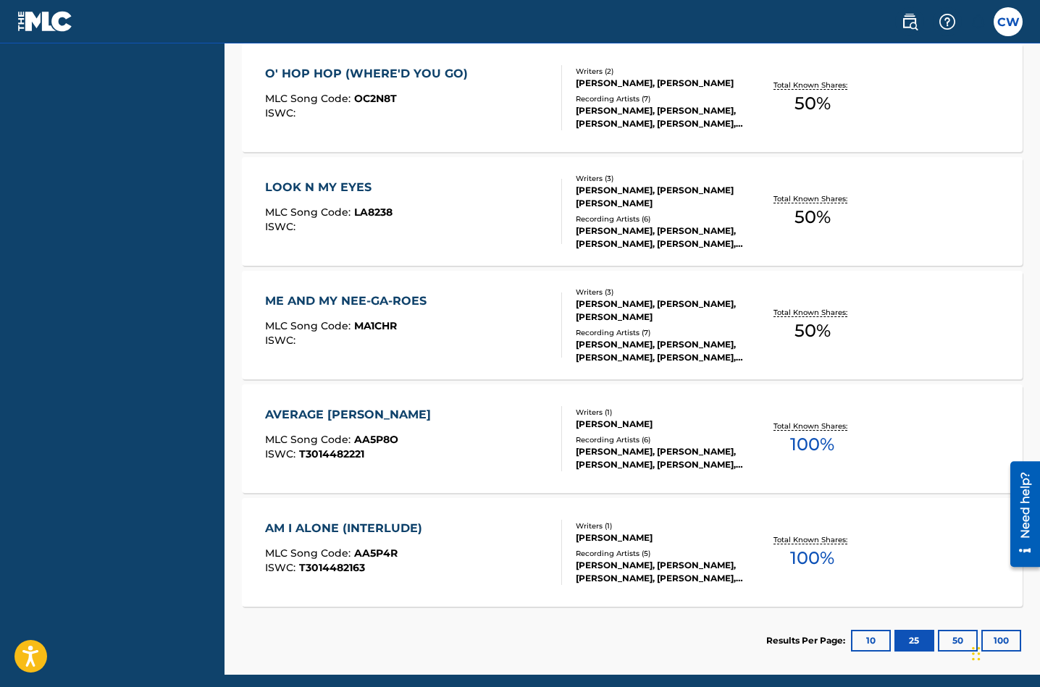
scroll to position [713, 0]
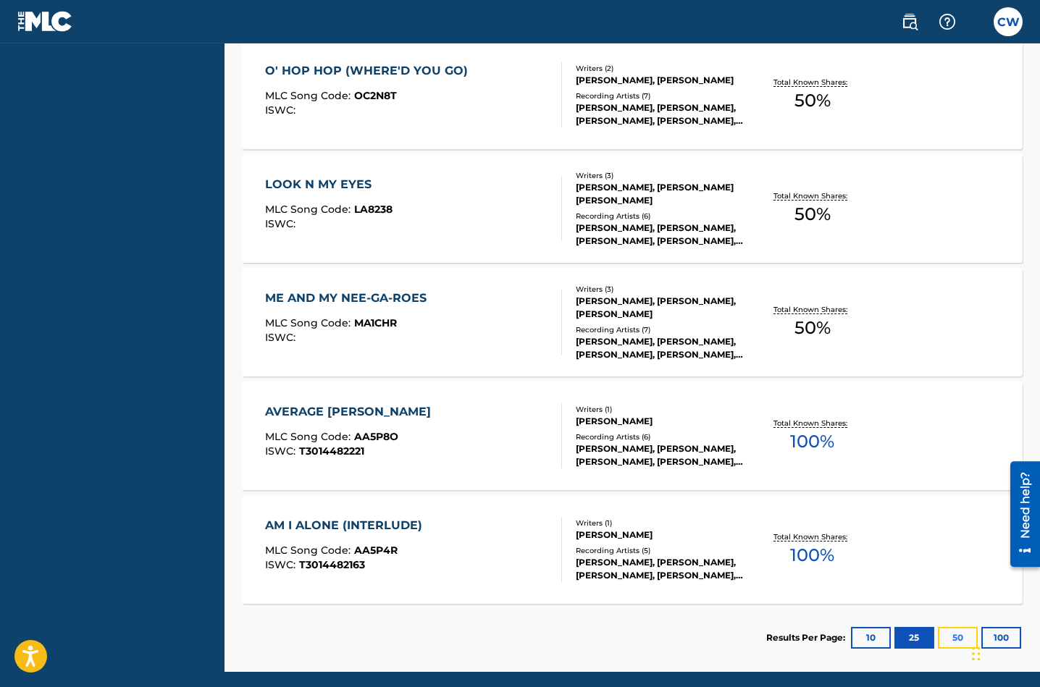
click at [964, 639] on button "50" at bounding box center [958, 638] width 40 height 22
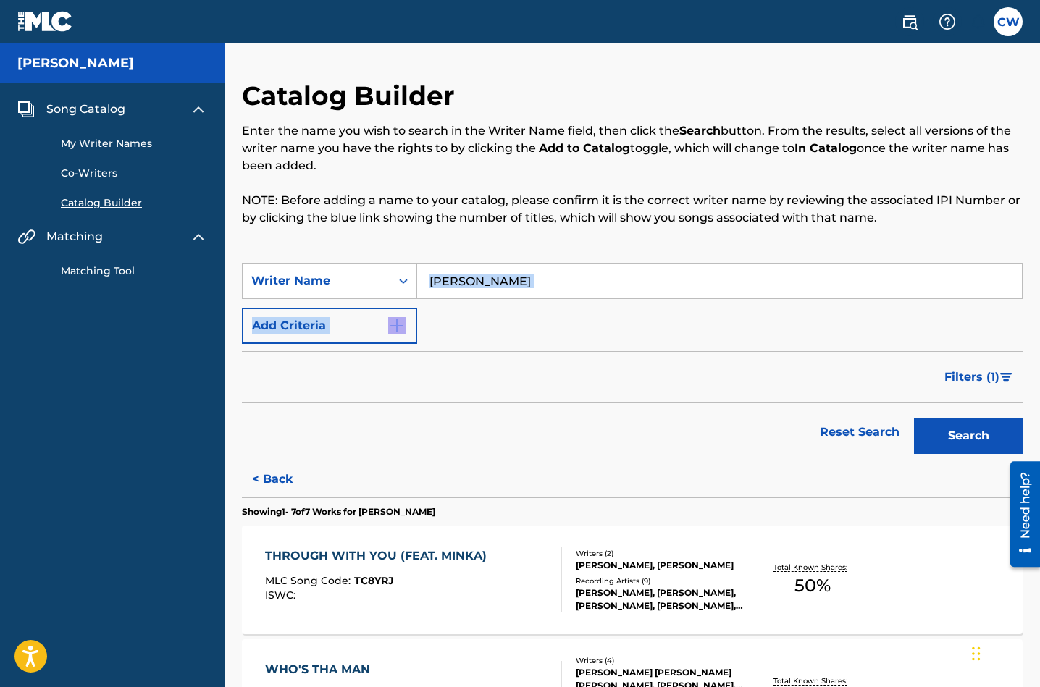
drag, startPoint x: 1038, startPoint y: 293, endPoint x: 1036, endPoint y: 342, distance: 49.3
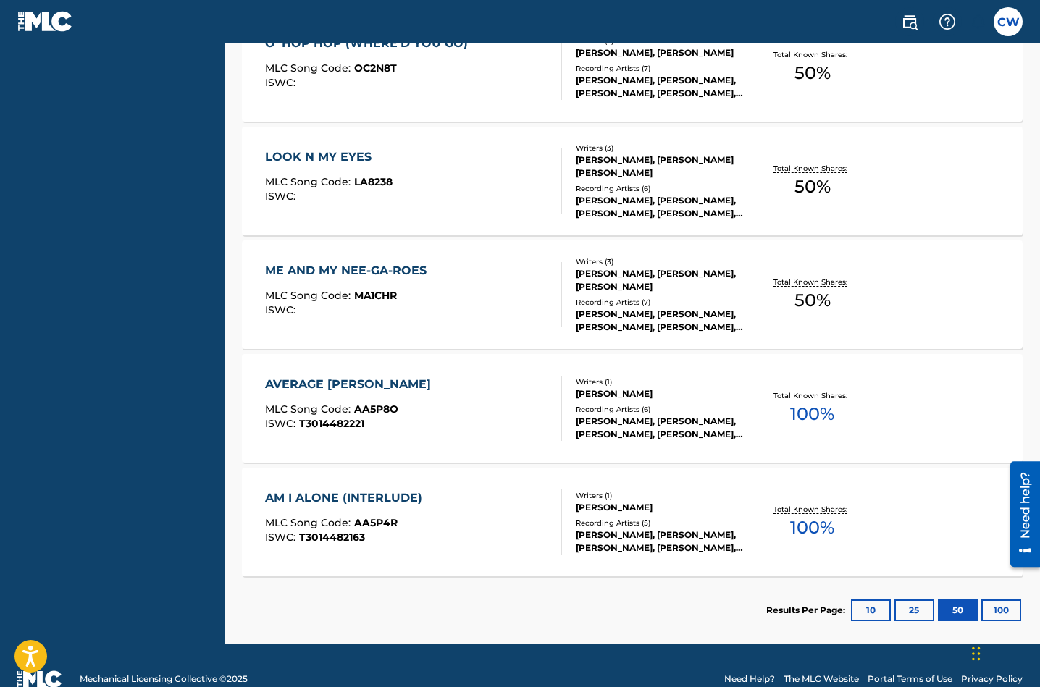
scroll to position [744, 0]
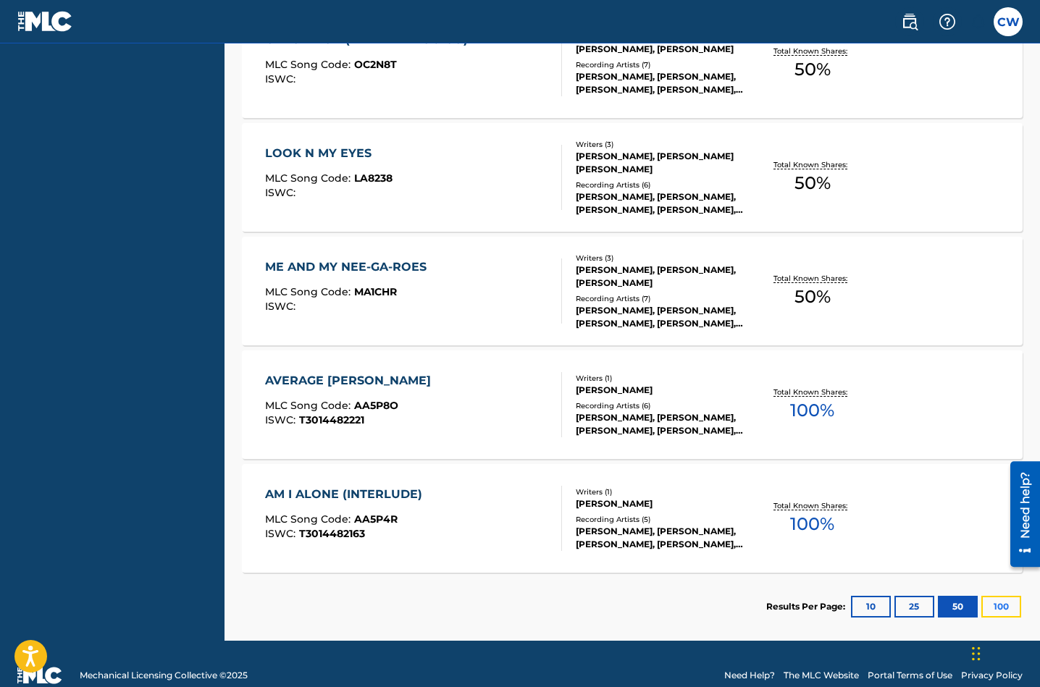
click at [1003, 608] on button "100" at bounding box center [1001, 607] width 40 height 22
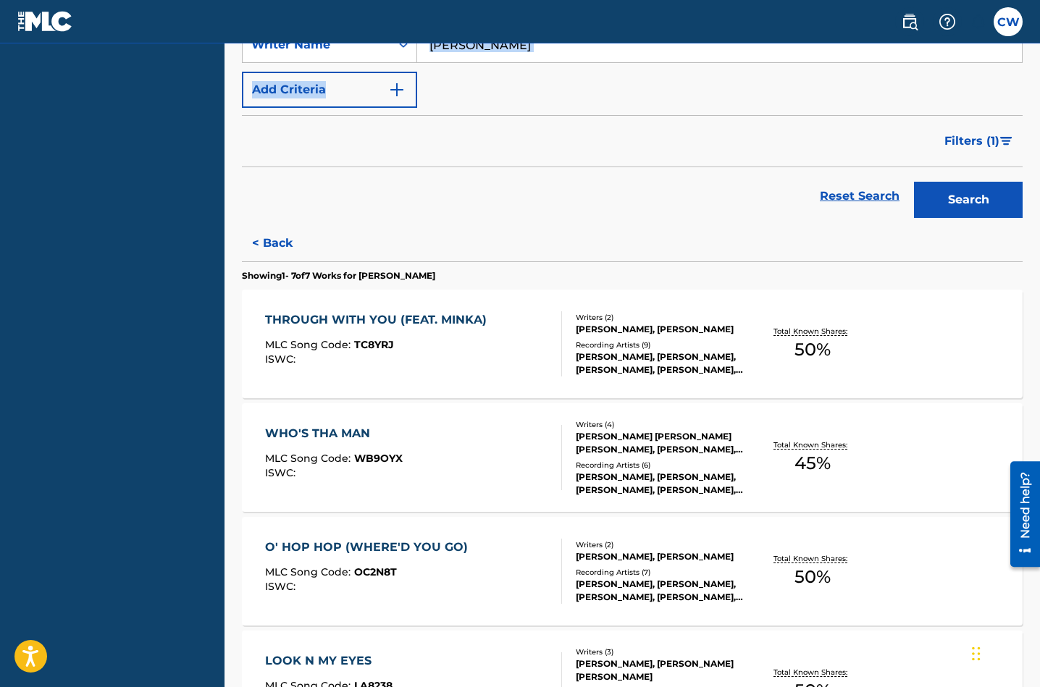
scroll to position [0, 0]
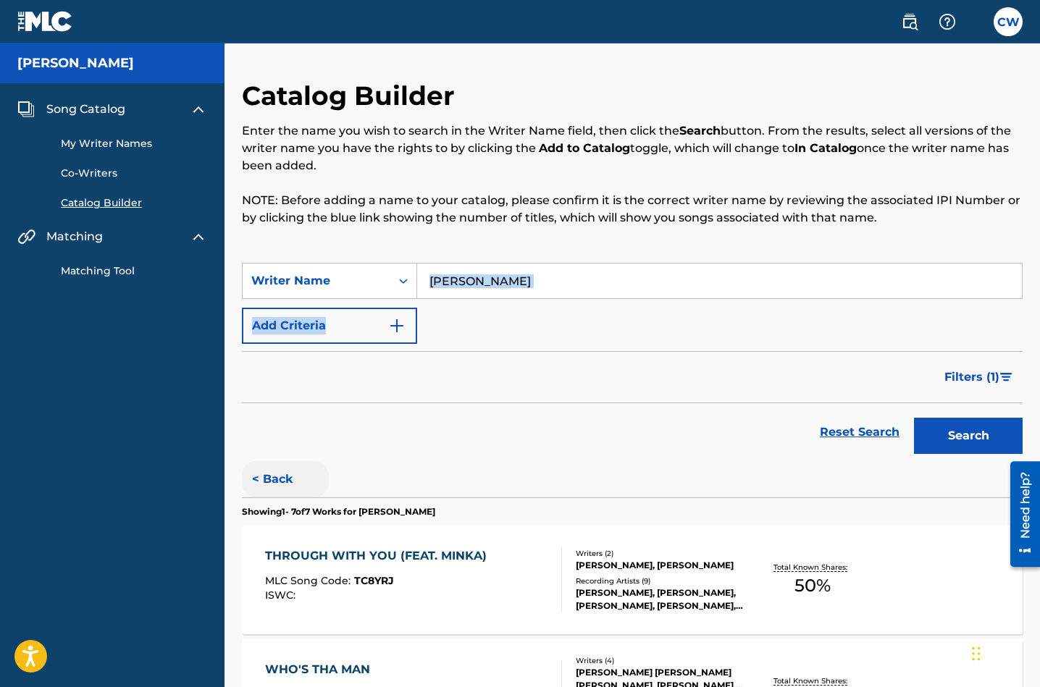
click at [285, 482] on button "< Back" at bounding box center [285, 479] width 87 height 36
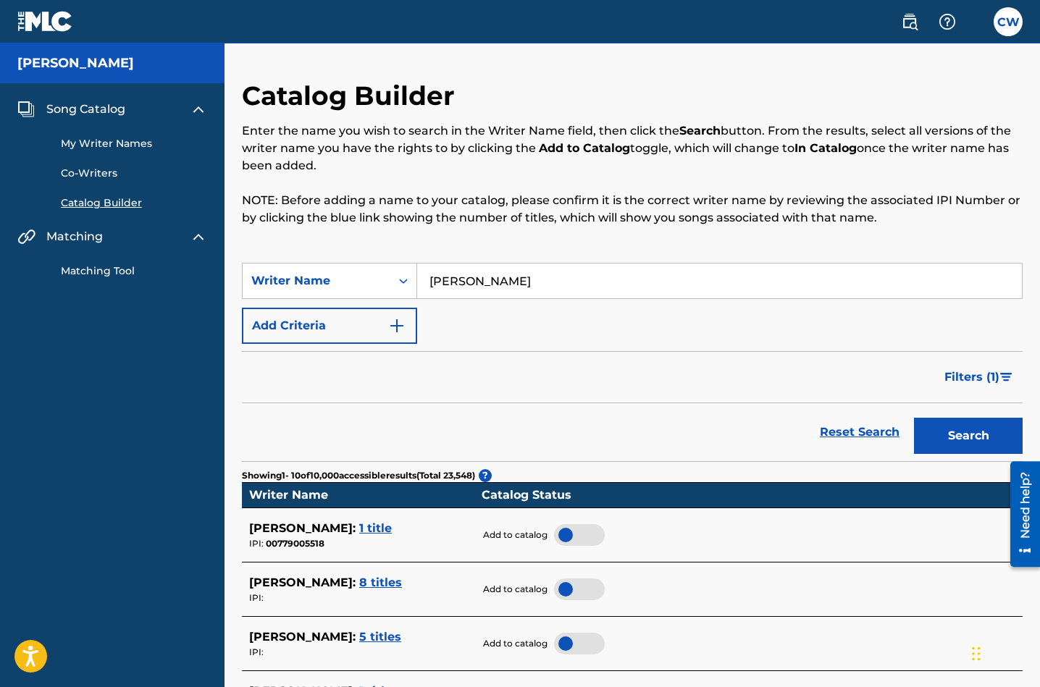
click at [1037, 351] on div "Catalog Builder Enter the name you wish to search in the Writer Name field, the…" at bounding box center [633, 672] width 816 height 1184
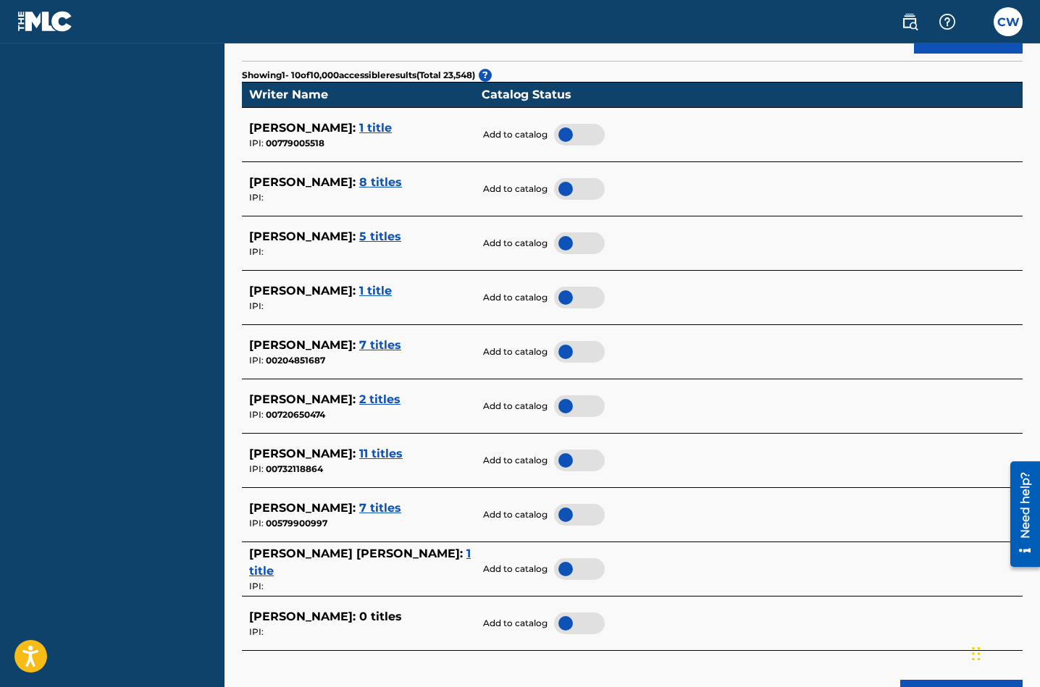
scroll to position [403, 0]
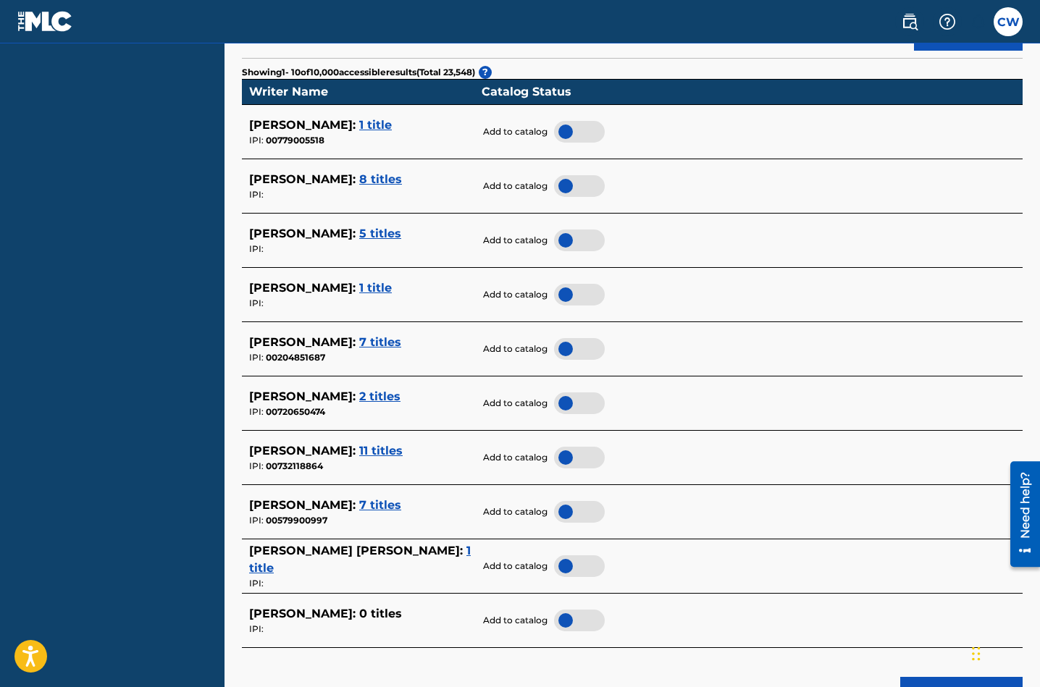
click at [577, 508] on div at bounding box center [579, 512] width 51 height 22
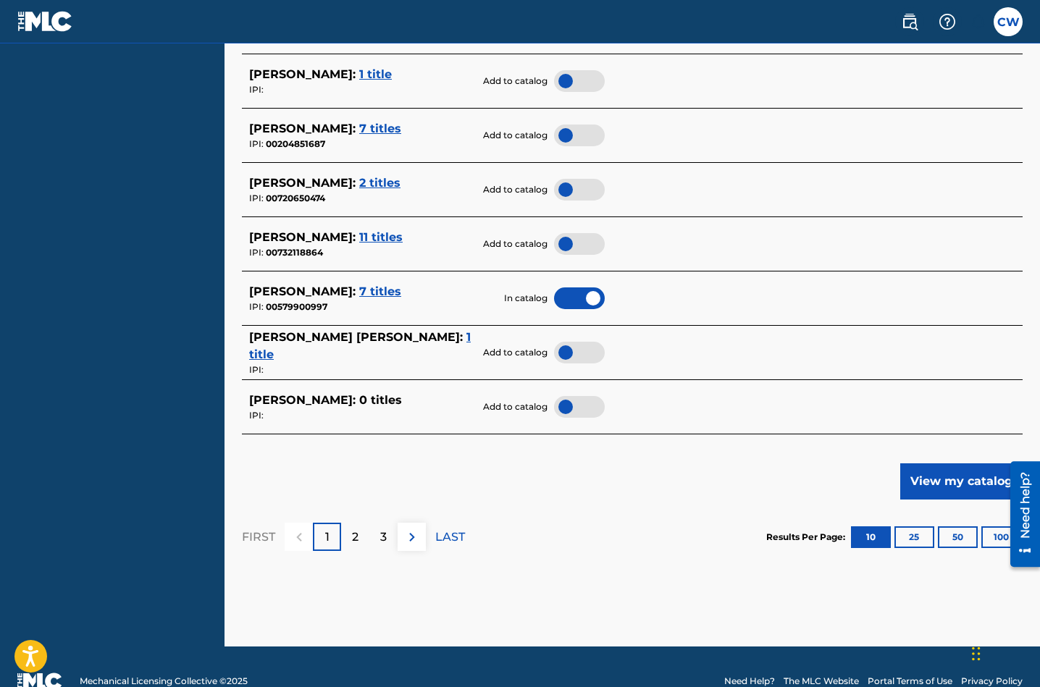
scroll to position [638, 0]
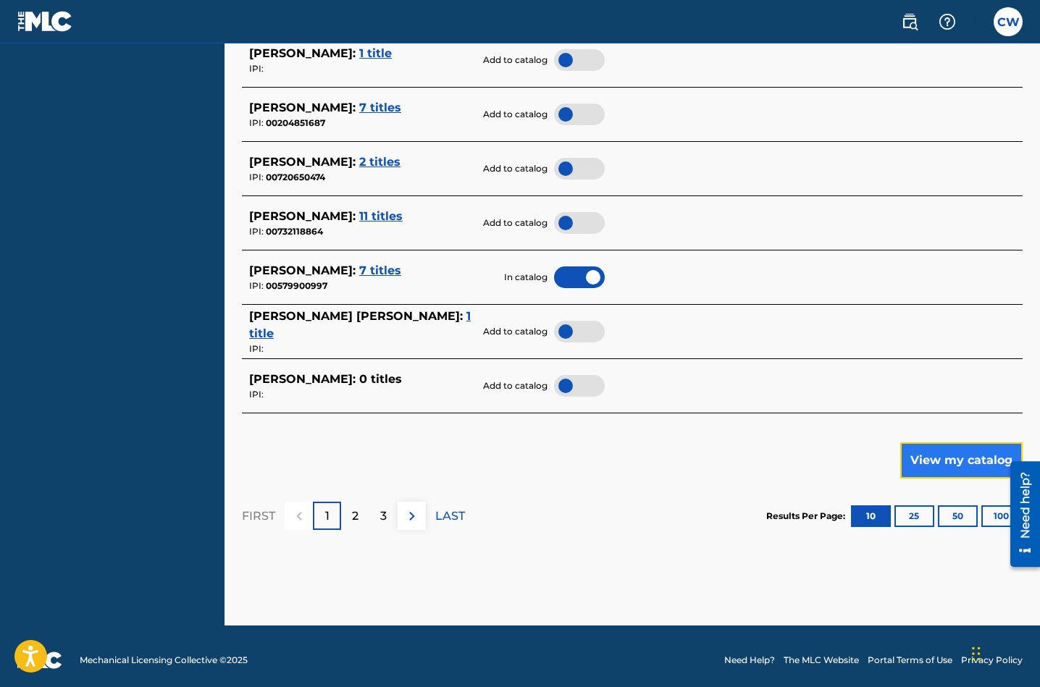
click at [952, 460] on button "View my catalog" at bounding box center [961, 461] width 122 height 36
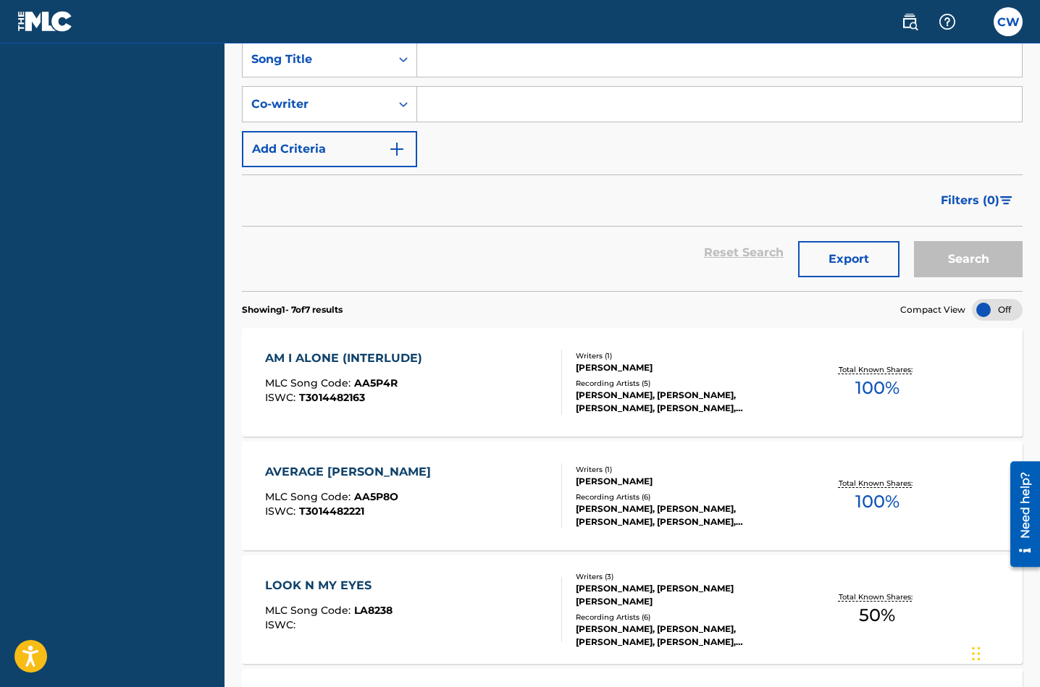
scroll to position [259, 0]
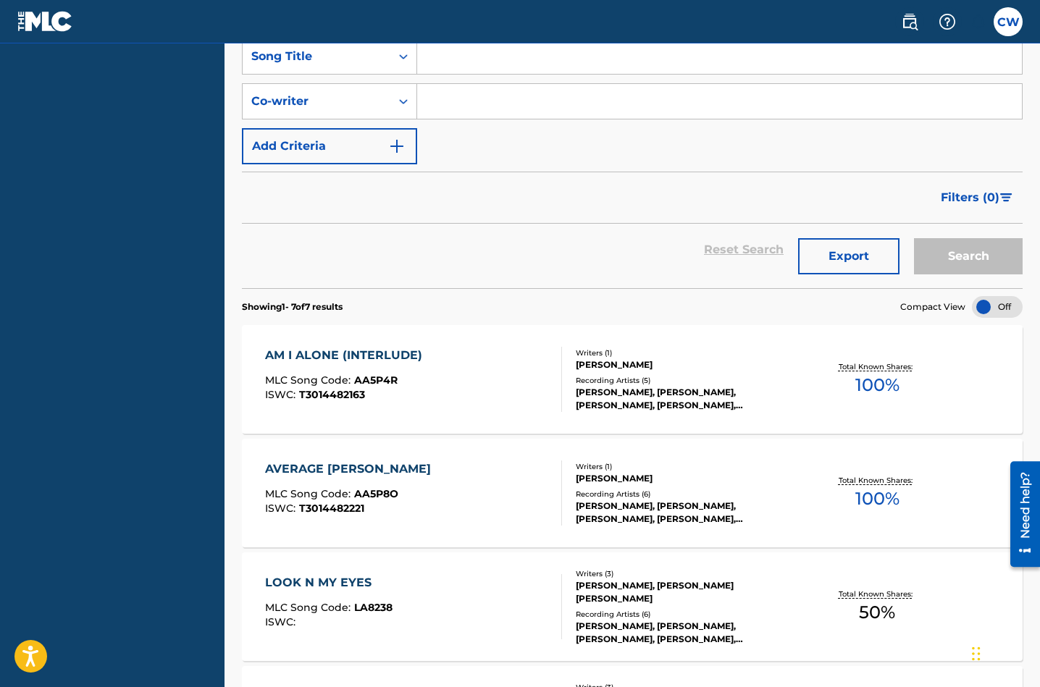
click at [733, 372] on div "Writers ( 1 ) [PERSON_NAME] Recording Artists ( 5 ) [PERSON_NAME], [PERSON_NAME…" at bounding box center [654, 380] width 185 height 64
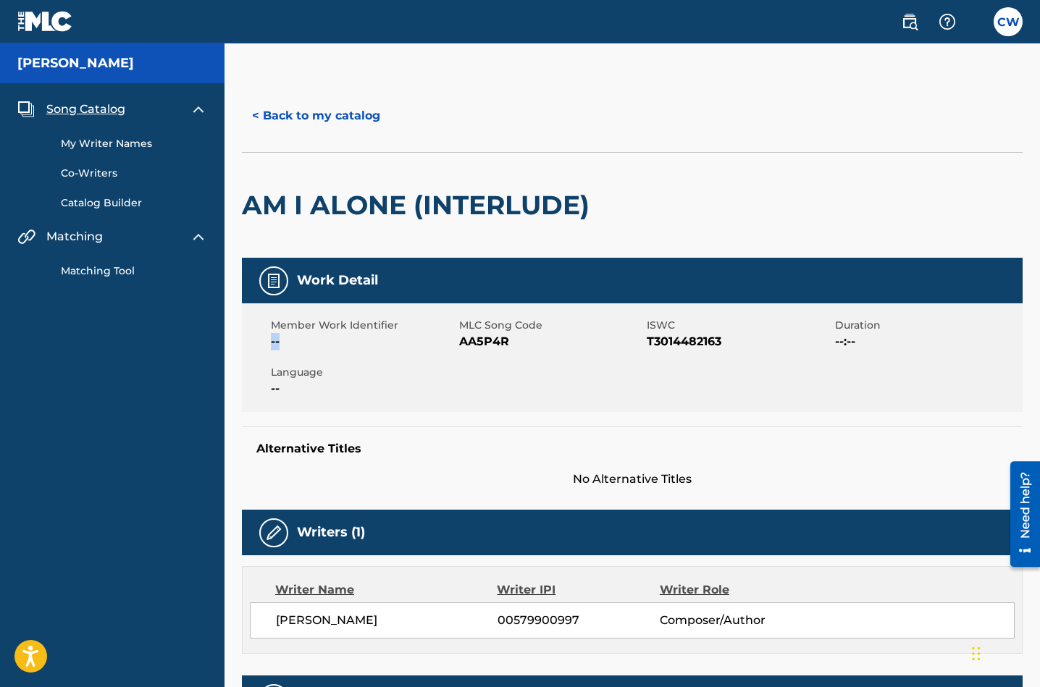
drag, startPoint x: 1036, startPoint y: 330, endPoint x: 1031, endPoint y: 345, distance: 15.8
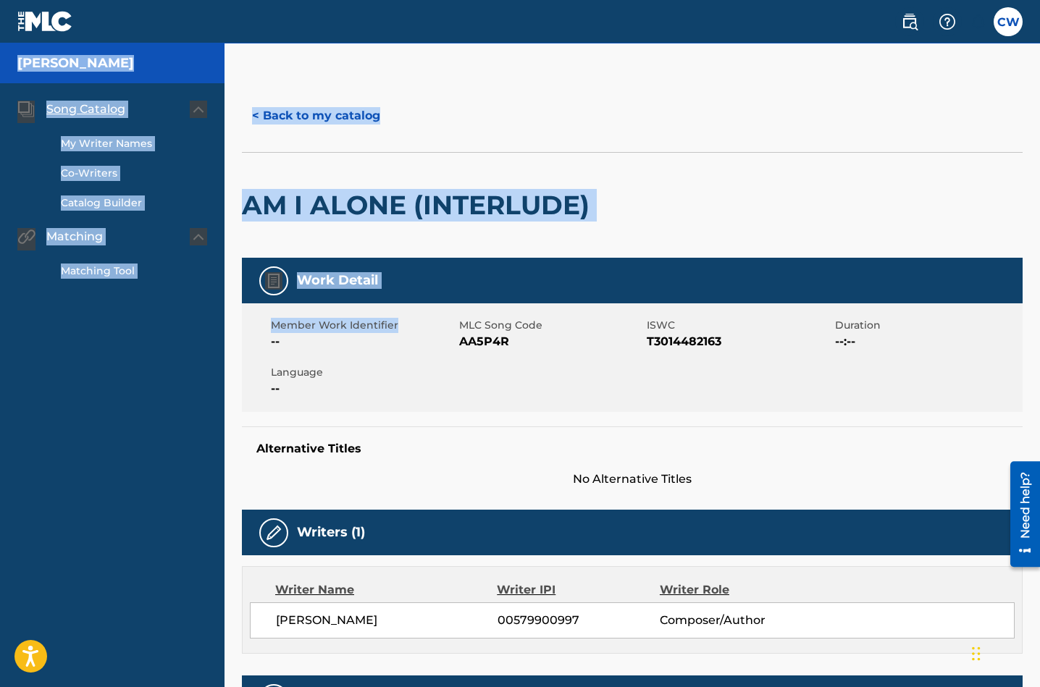
drag, startPoint x: 1039, startPoint y: 338, endPoint x: 1040, endPoint y: 348, distance: 10.2
click at [1039, 357] on html "Consent Details [#IABV2SETTINGS#] About This website uses cookies We use cookie…" at bounding box center [520, 343] width 1040 height 687
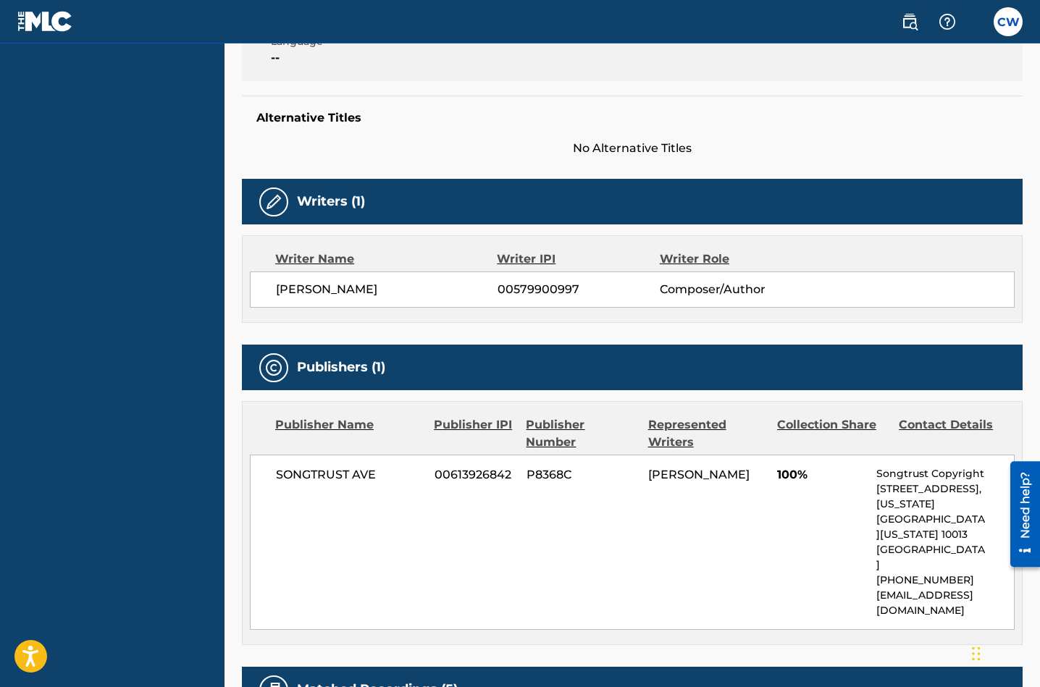
scroll to position [325, 0]
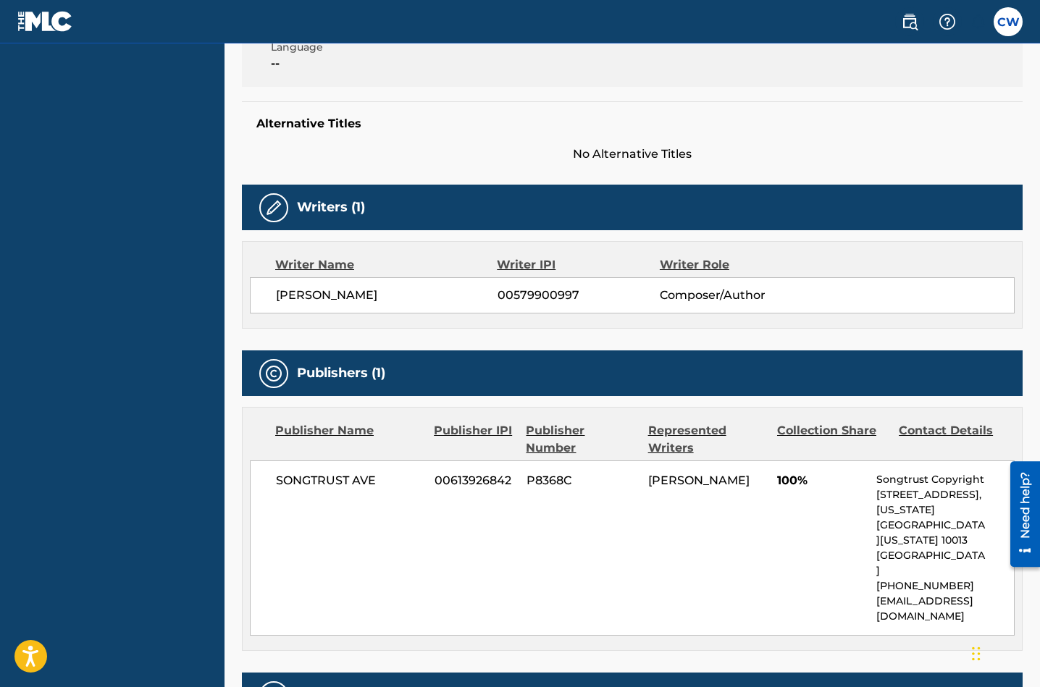
drag, startPoint x: 1037, startPoint y: 379, endPoint x: 1036, endPoint y: 399, distance: 20.3
click at [1036, 401] on div "< Back to my catalog AM I ALONE (INTERLUDE) Work Detail Member Work Identifier …" at bounding box center [633, 384] width 816 height 1261
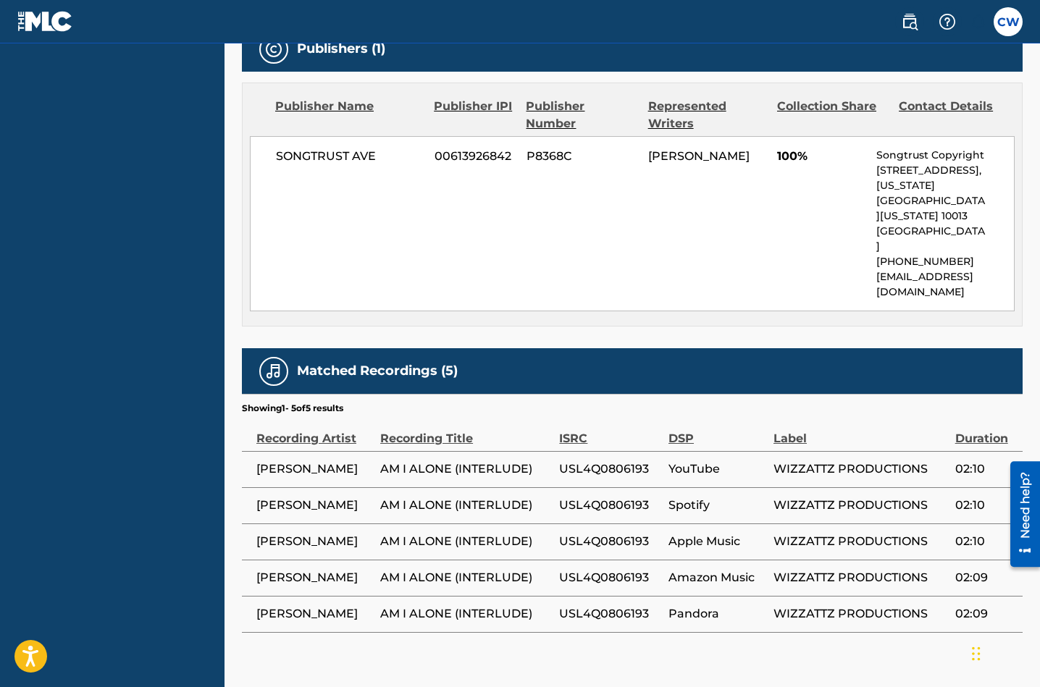
scroll to position [692, 0]
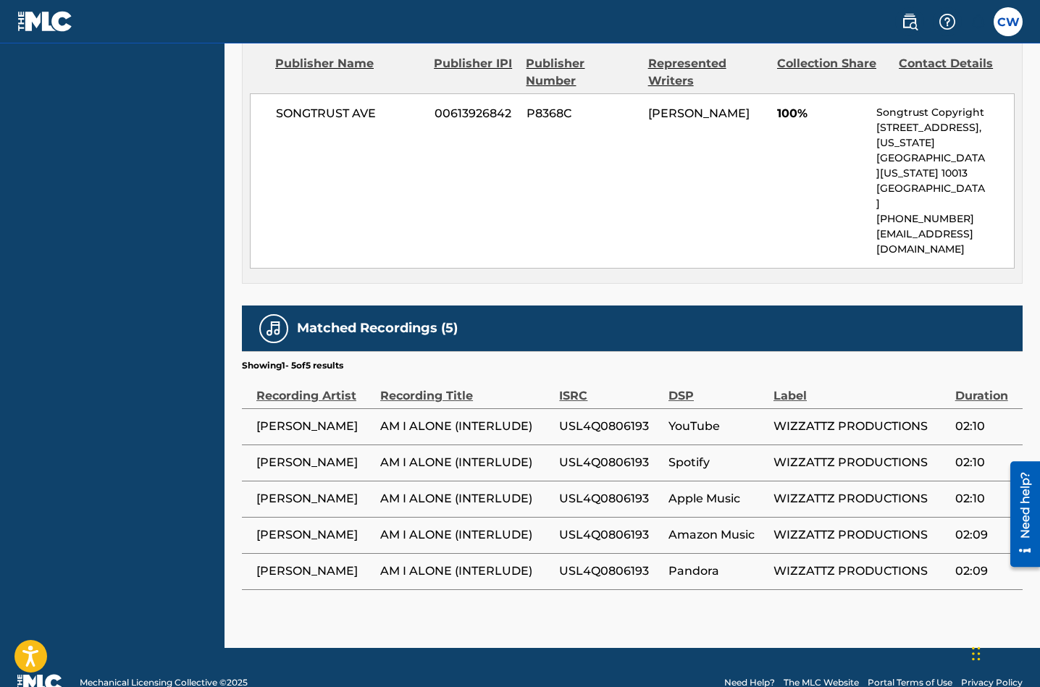
click at [591, 456] on span "USL4Q0806193" at bounding box center [604, 463] width 90 height 14
click at [670, 456] on span "Spotify" at bounding box center [688, 463] width 41 height 14
click at [1037, 419] on div "< Back to my catalog AM I ALONE (INTERLUDE) Work Detail Member Work Identifier …" at bounding box center [633, 17] width 816 height 1261
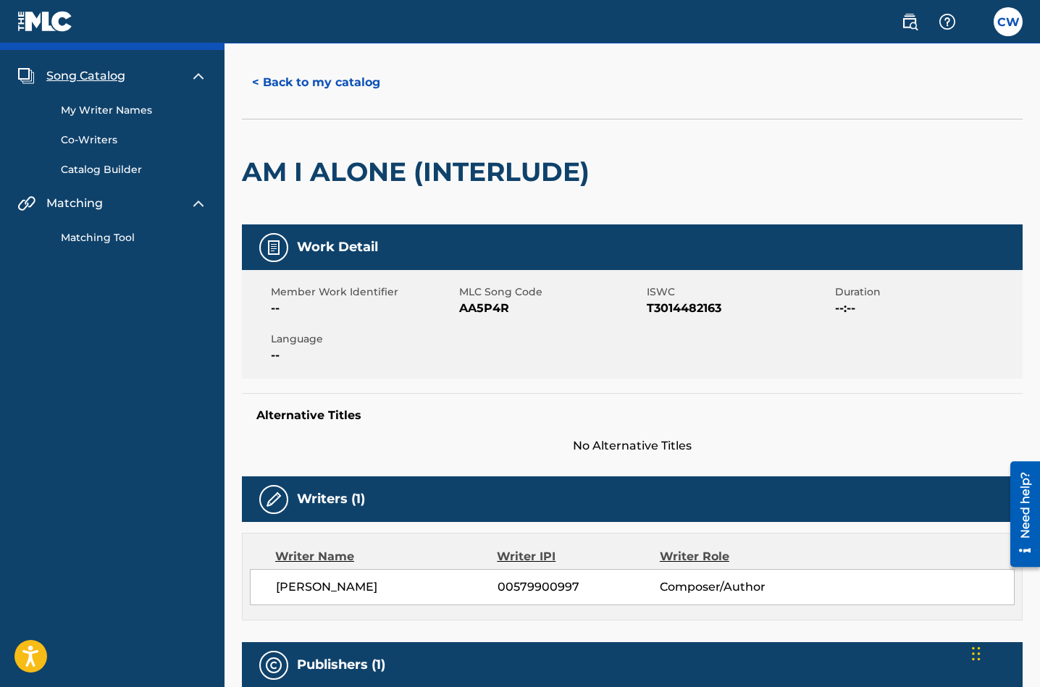
scroll to position [19, 0]
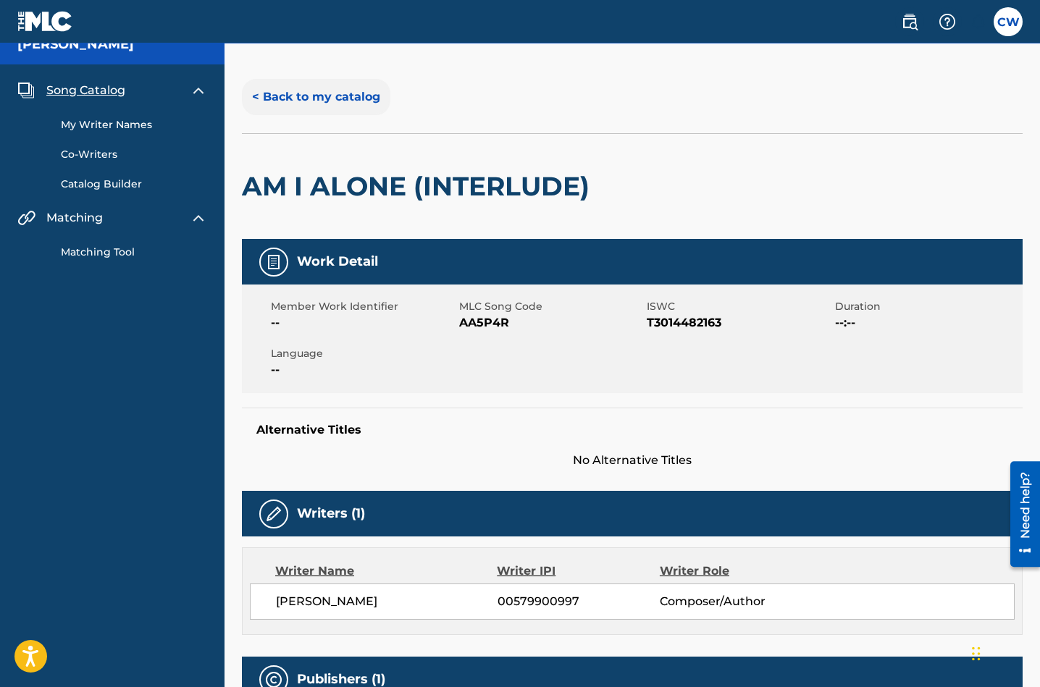
click at [355, 97] on button "< Back to my catalog" at bounding box center [316, 97] width 148 height 36
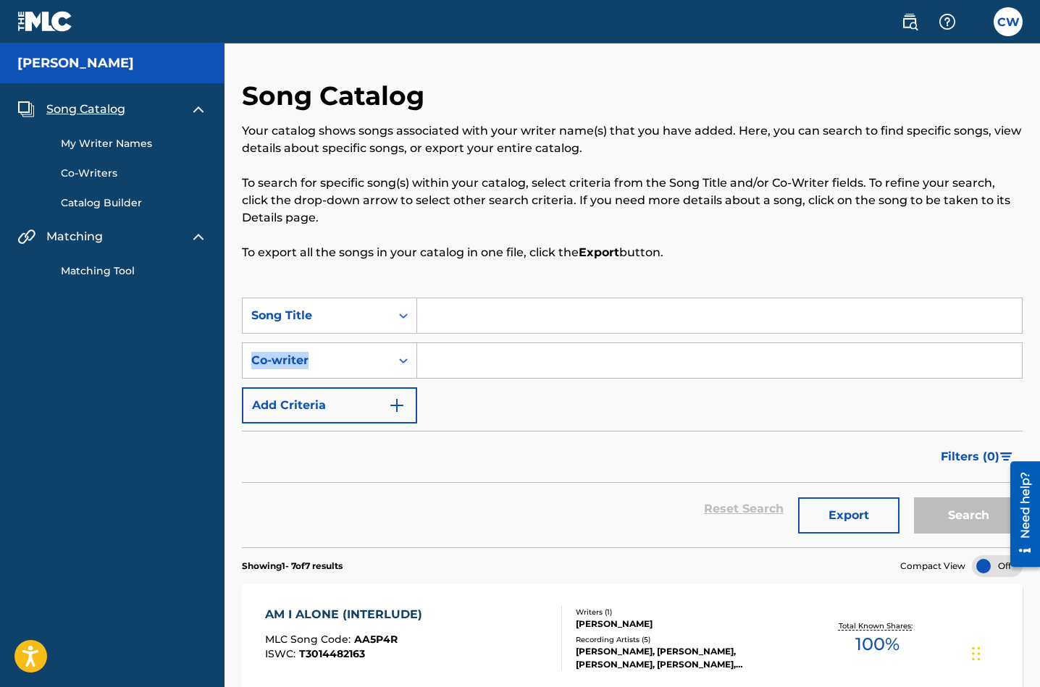
drag, startPoint x: 1039, startPoint y: 309, endPoint x: 1034, endPoint y: 367, distance: 58.2
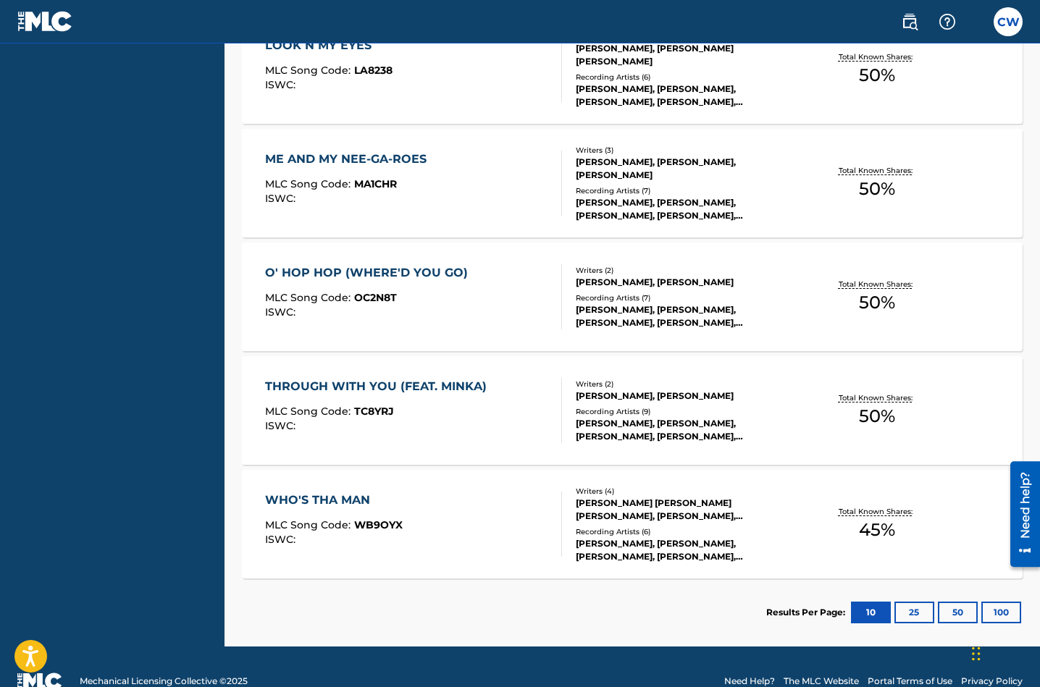
scroll to position [800, 0]
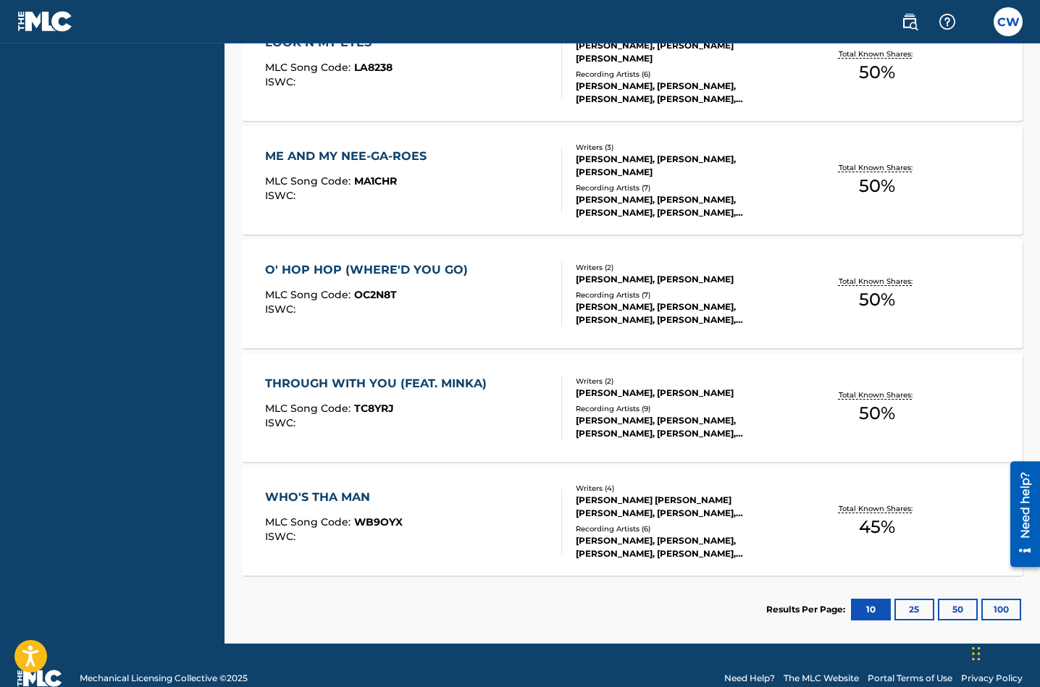
click at [374, 516] on span "WB9OYX" at bounding box center [378, 522] width 49 height 13
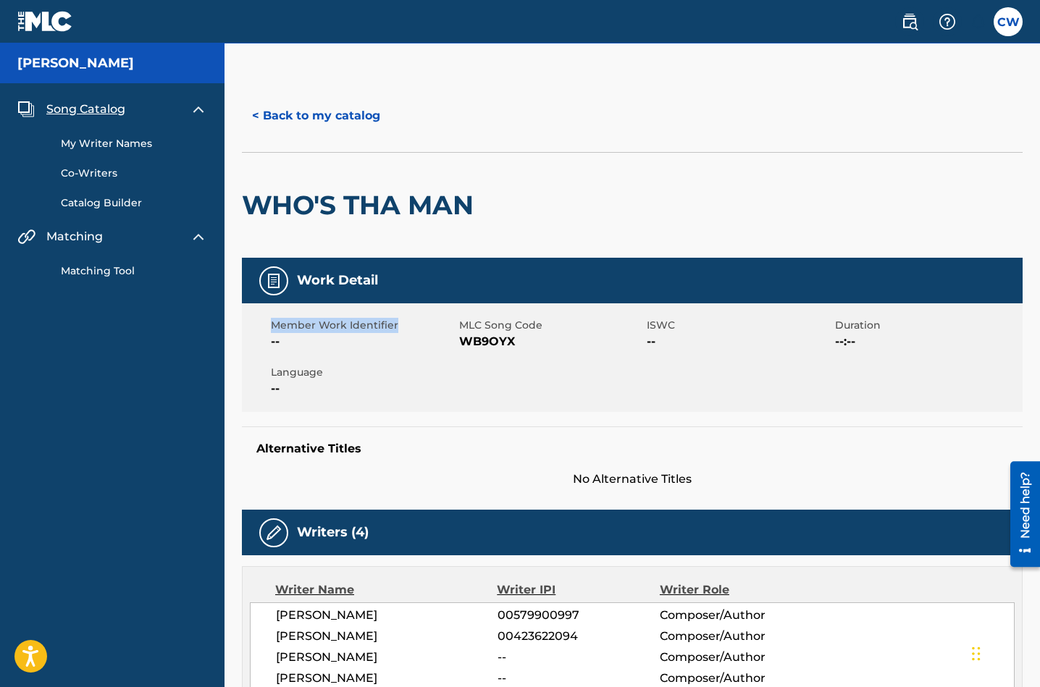
click at [139, 146] on link "My Writer Names" at bounding box center [134, 143] width 146 height 15
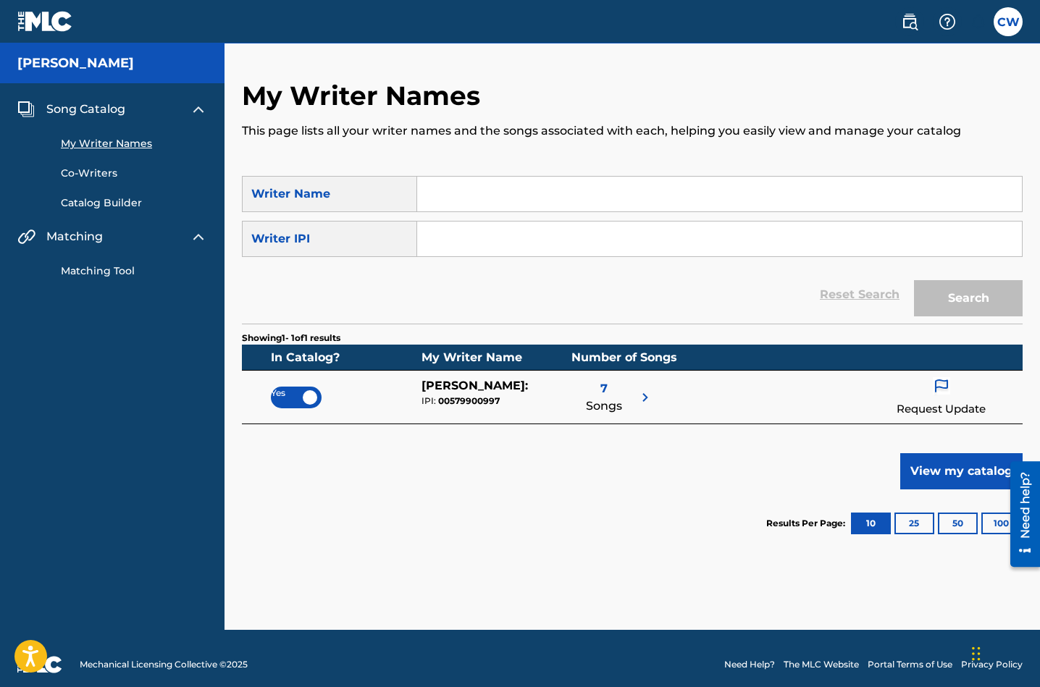
click at [469, 202] on input "Search Form" at bounding box center [719, 194] width 605 height 35
click at [952, 306] on button "Search" at bounding box center [968, 298] width 109 height 36
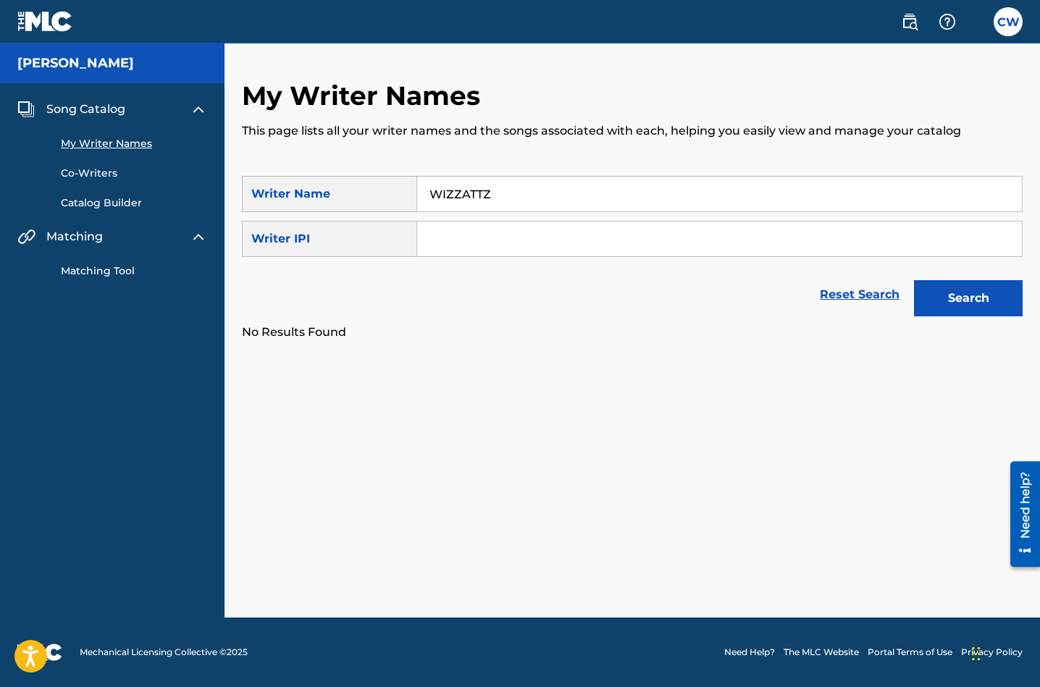
drag, startPoint x: 506, startPoint y: 199, endPoint x: 395, endPoint y: 193, distance: 110.3
click at [395, 193] on div "SearchWithCriteria77f82107-3b00-45d7-bf6a-17716fe24c45 Writer Name [PERSON_NAME]" at bounding box center [632, 194] width 781 height 36
type input "[PERSON_NAME]"
click at [978, 300] on button "Search" at bounding box center [968, 298] width 109 height 36
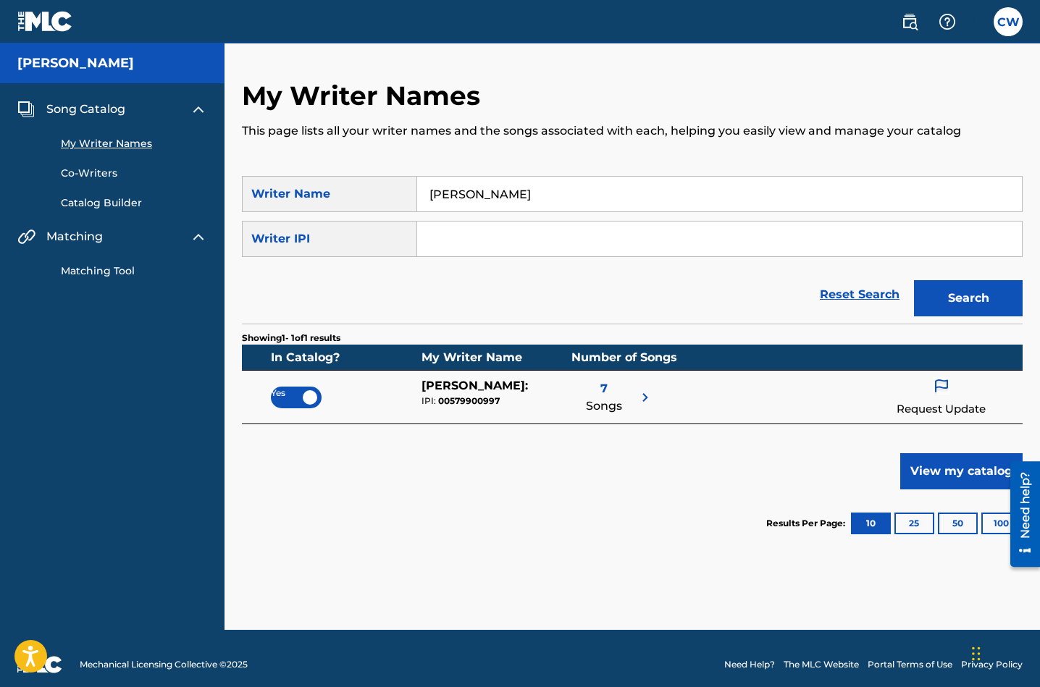
click at [98, 176] on link "Co-Writers" at bounding box center [134, 173] width 146 height 15
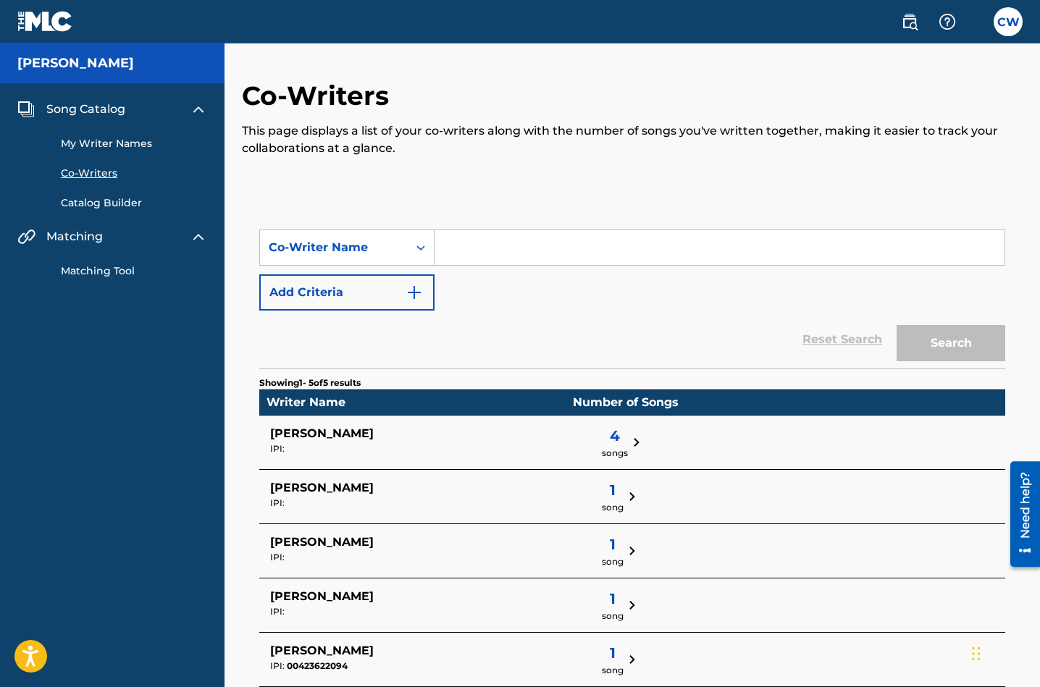
drag, startPoint x: 1037, startPoint y: 416, endPoint x: 1040, endPoint y: 424, distance: 8.5
click at [1039, 426] on html "Consent Details [#IABV2SETTINGS#] About This website uses cookies We use cookie…" at bounding box center [520, 343] width 1040 height 687
click at [534, 290] on div "SearchWithCriteria7a765e39-84fc-4752-a18e-594347f6b1bf Co-Writer Name Add Crite…" at bounding box center [632, 270] width 746 height 81
click at [125, 204] on link "Catalog Builder" at bounding box center [134, 203] width 146 height 15
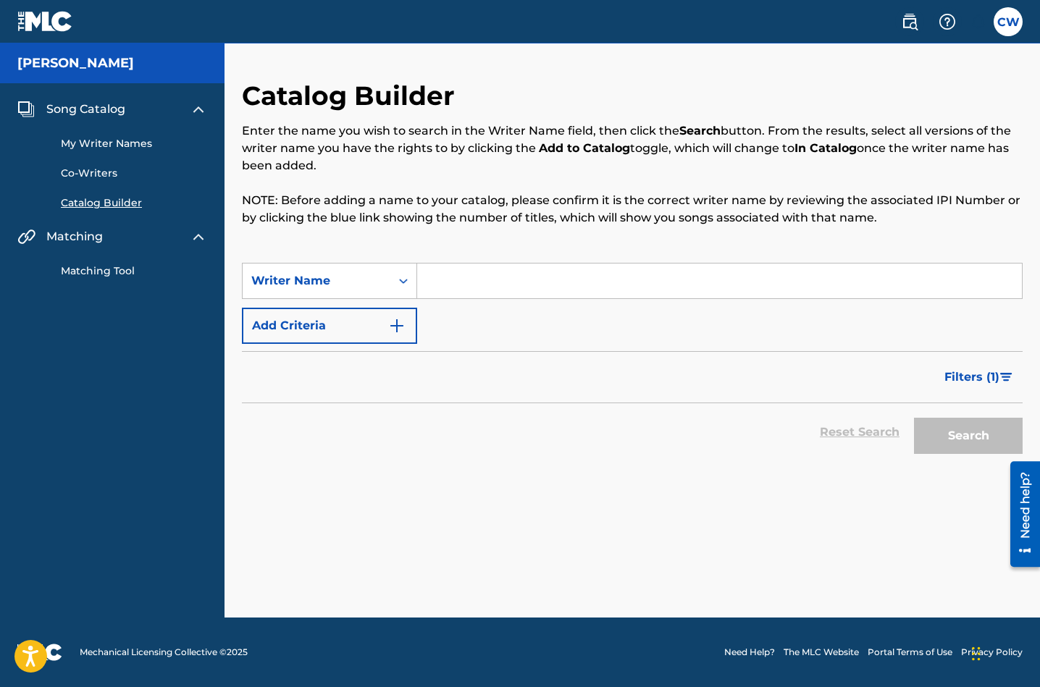
click at [120, 275] on link "Matching Tool" at bounding box center [134, 271] width 146 height 15
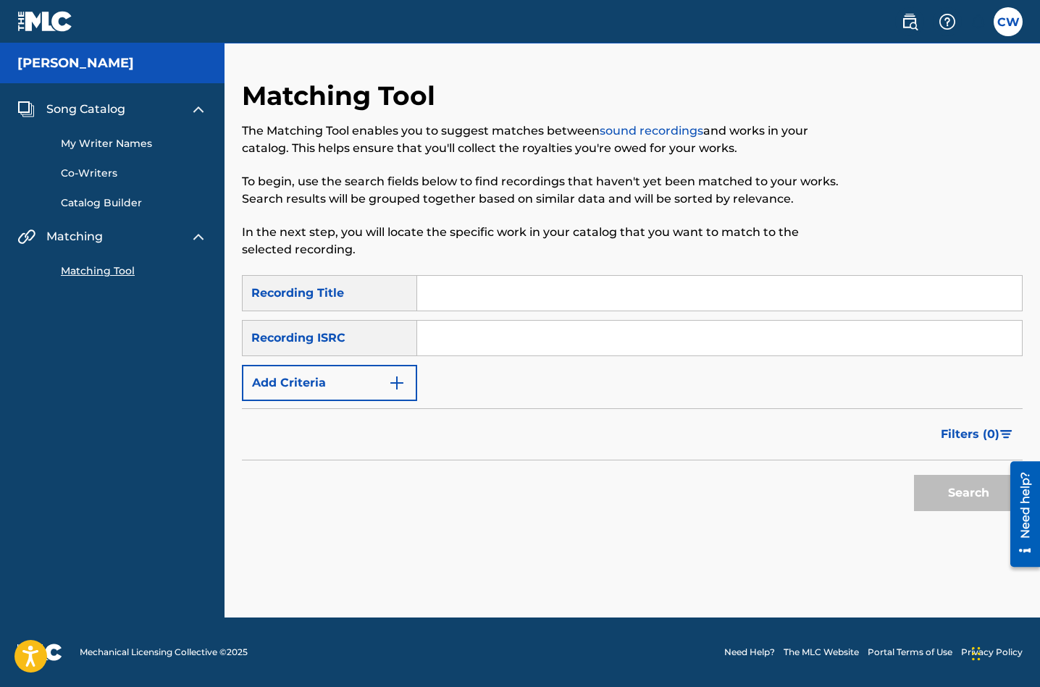
drag, startPoint x: 439, startPoint y: 296, endPoint x: 447, endPoint y: 301, distance: 9.1
click at [439, 296] on input "Search Form" at bounding box center [719, 293] width 605 height 35
click at [473, 296] on input "Search Form" at bounding box center [719, 293] width 605 height 35
type input "A New Day"
click at [467, 339] on input "Search Form" at bounding box center [719, 338] width 605 height 35
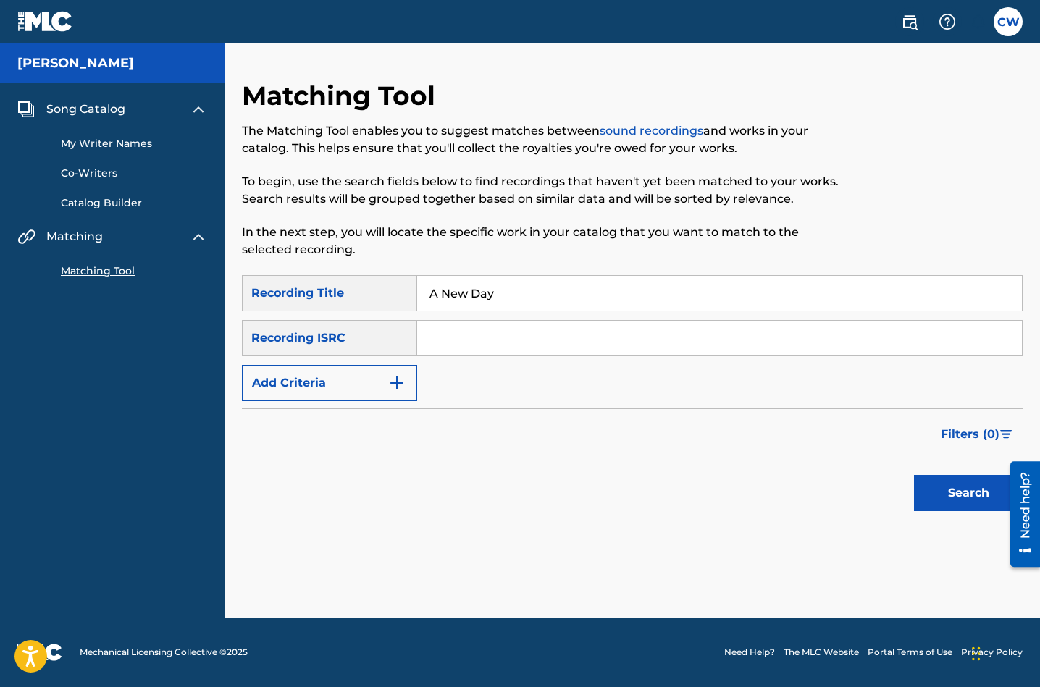
paste input "QT65X2558271"
type input "QT65X2558271"
click at [956, 486] on button "Search" at bounding box center [968, 493] width 109 height 36
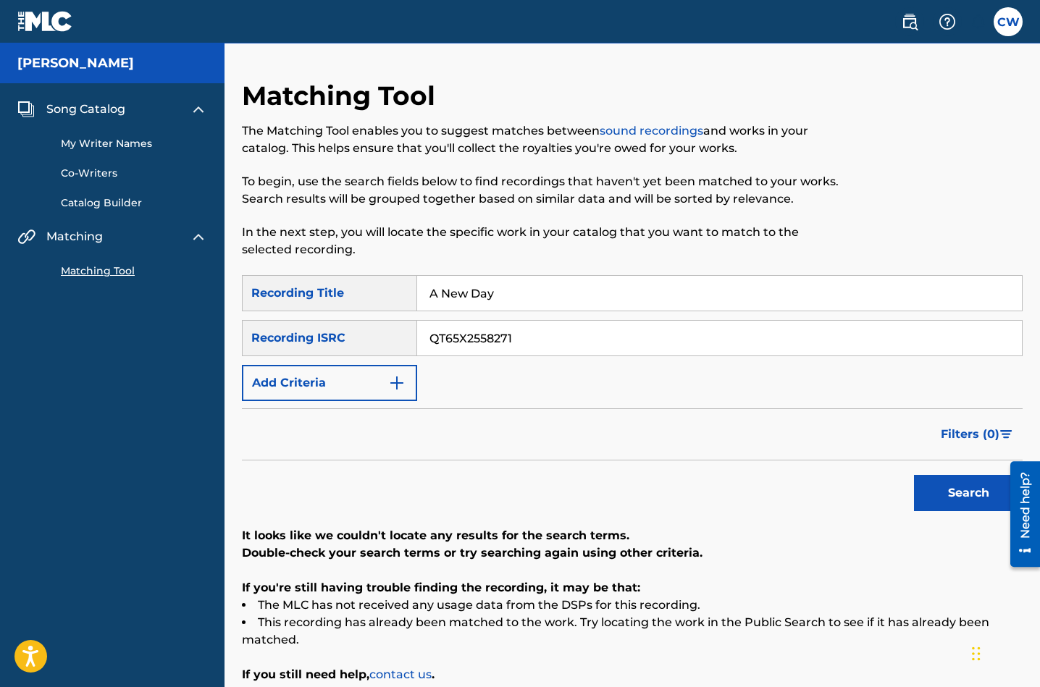
click at [1034, 364] on div "Matching Tool The Matching Tool enables you to suggest matches between sound re…" at bounding box center [633, 418] width 816 height 676
click at [1034, 376] on div "Matching Tool The Matching Tool enables you to suggest matches between sound re…" at bounding box center [633, 418] width 816 height 676
click at [453, 390] on div "SearchWithCriteria69dcc6f7-fdde-4dec-b01d-e24819d5f367 Recording Title A New Da…" at bounding box center [632, 338] width 781 height 126
click at [402, 384] on img "Search Form" at bounding box center [396, 382] width 17 height 17
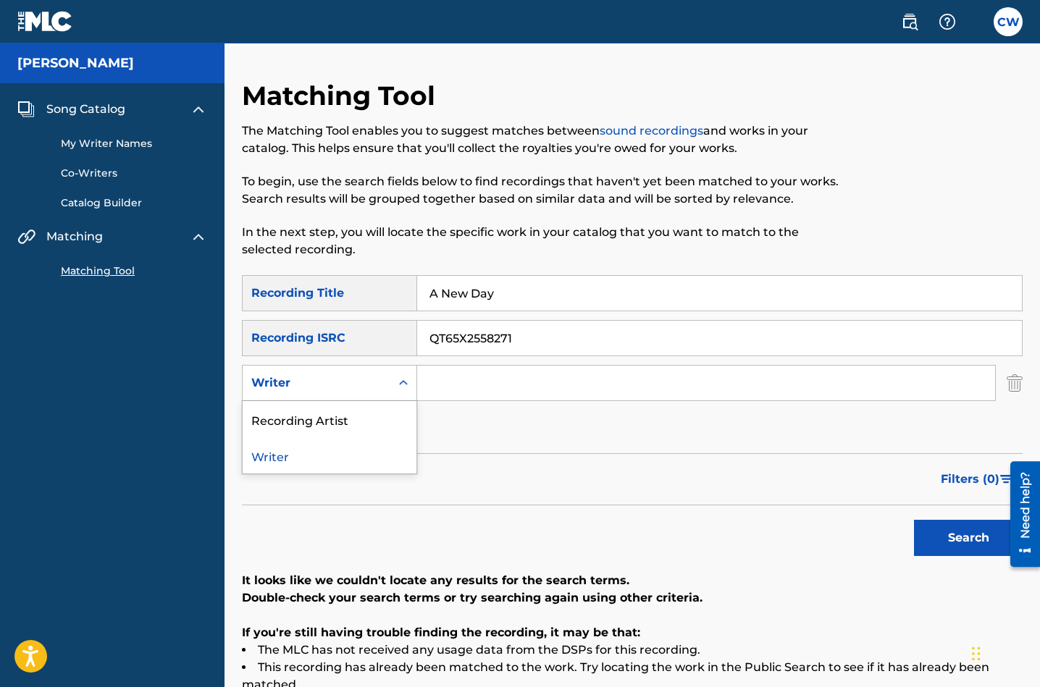
click at [407, 385] on icon "Search Form" at bounding box center [403, 383] width 14 height 14
click at [277, 461] on div "Writer" at bounding box center [330, 455] width 174 height 36
click at [438, 380] on input "Search Form" at bounding box center [706, 383] width 578 height 35
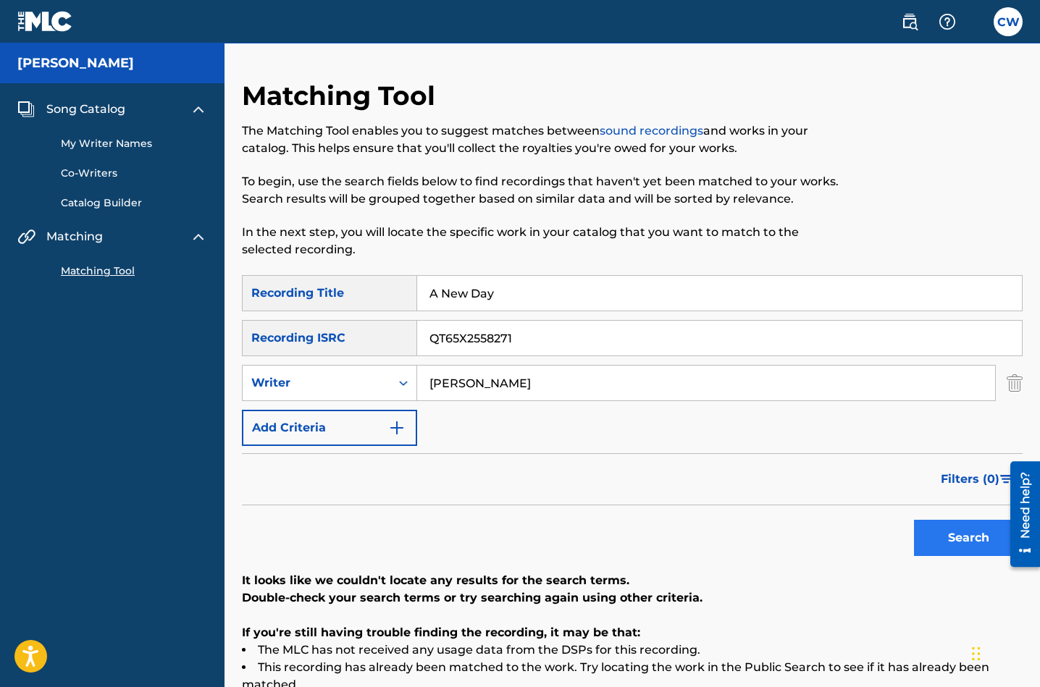
type input "[PERSON_NAME]"
click at [952, 541] on button "Search" at bounding box center [968, 538] width 109 height 36
click at [1036, 409] on div "Matching Tool The Matching Tool enables you to suggest matches between sound re…" at bounding box center [633, 440] width 816 height 721
drag, startPoint x: 1038, startPoint y: 410, endPoint x: 1040, endPoint y: 437, distance: 26.9
click at [1039, 448] on div "Matching Tool The Matching Tool enables you to suggest matches between sound re…" at bounding box center [633, 440] width 816 height 721
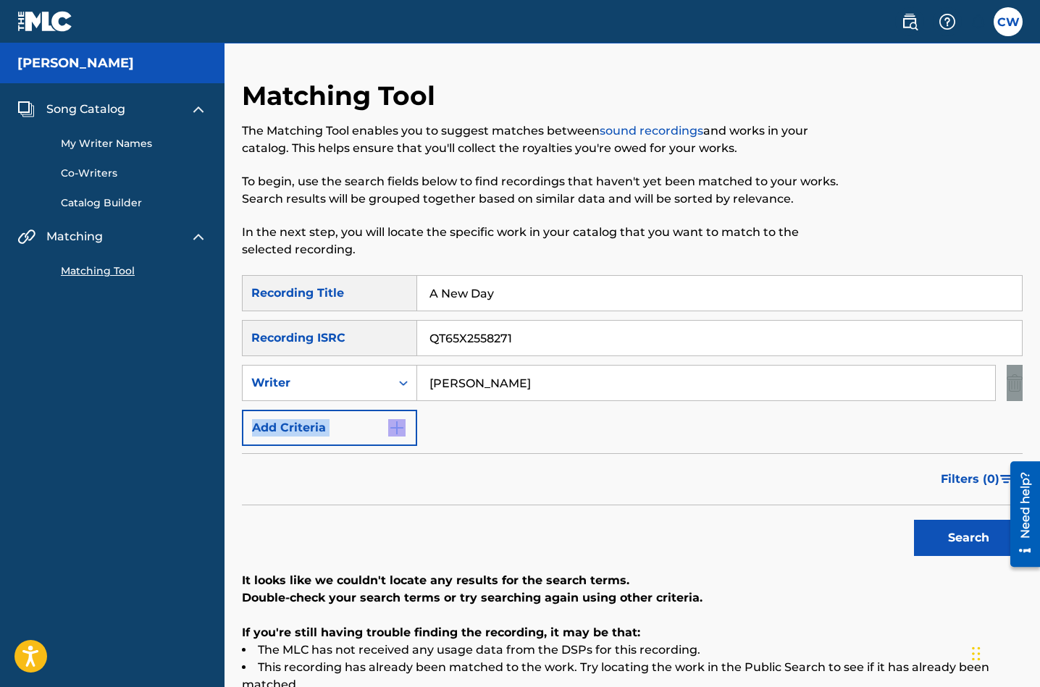
click at [61, 28] on img at bounding box center [45, 21] width 56 height 21
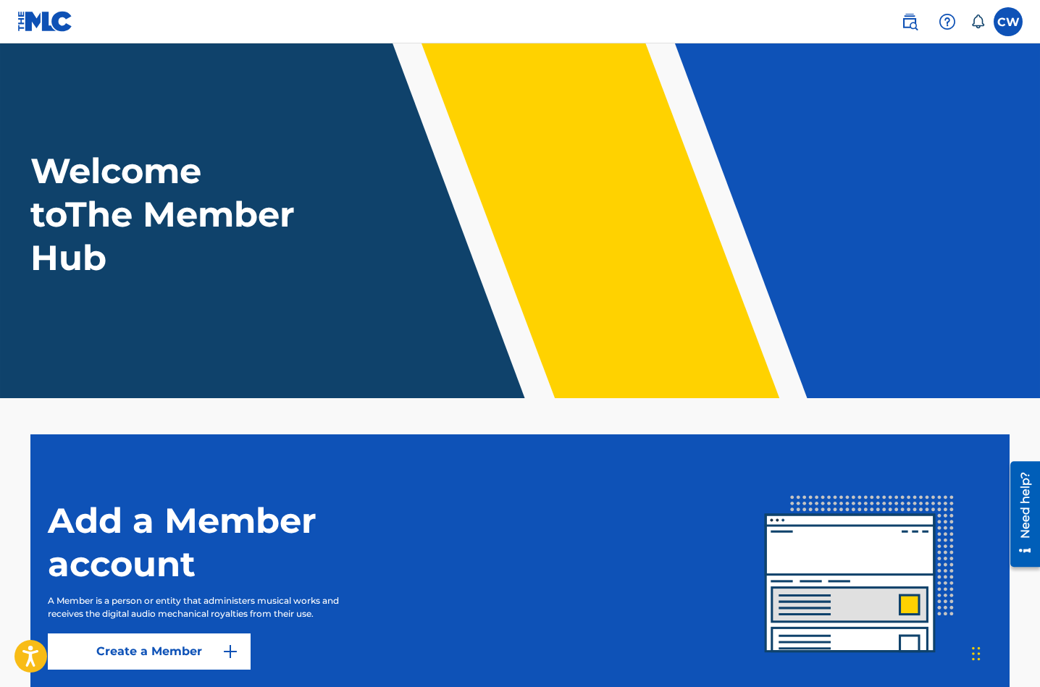
click at [513, 295] on header "Welcome to The Member Hub" at bounding box center [520, 220] width 1040 height 355
click at [1005, 30] on label at bounding box center [1008, 21] width 29 height 29
click at [1008, 22] on input "CW [PERSON_NAME] [EMAIL_ADDRESS][DOMAIN_NAME] Notification Preferences Profile …" at bounding box center [1008, 22] width 0 height 0
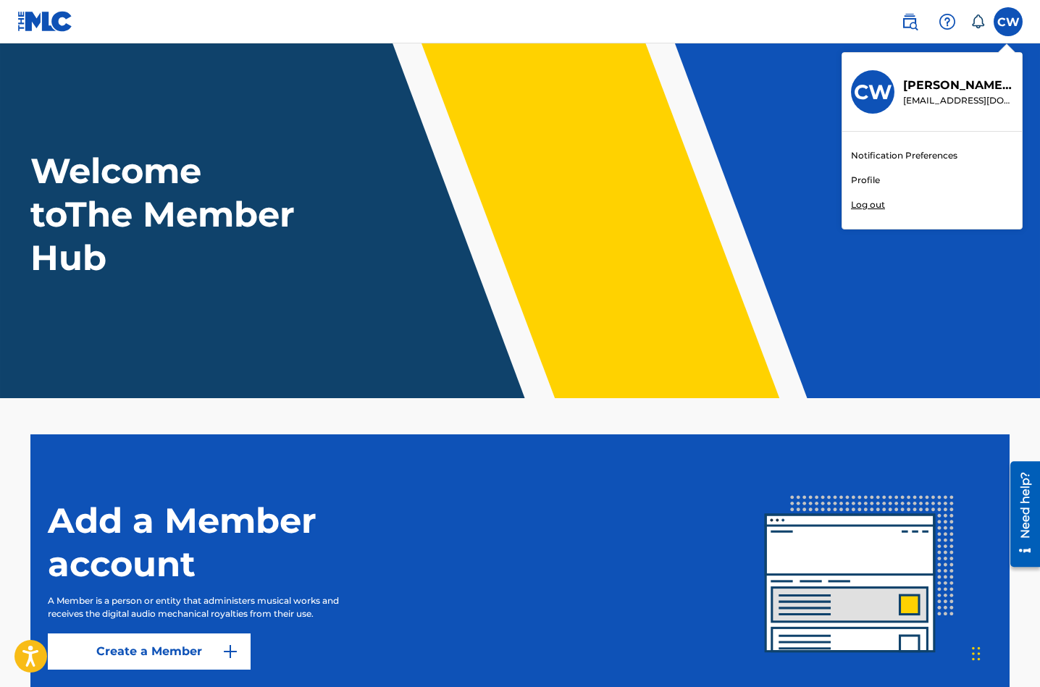
scroll to position [0, 1]
click at [867, 181] on link "Profile" at bounding box center [865, 180] width 29 height 13
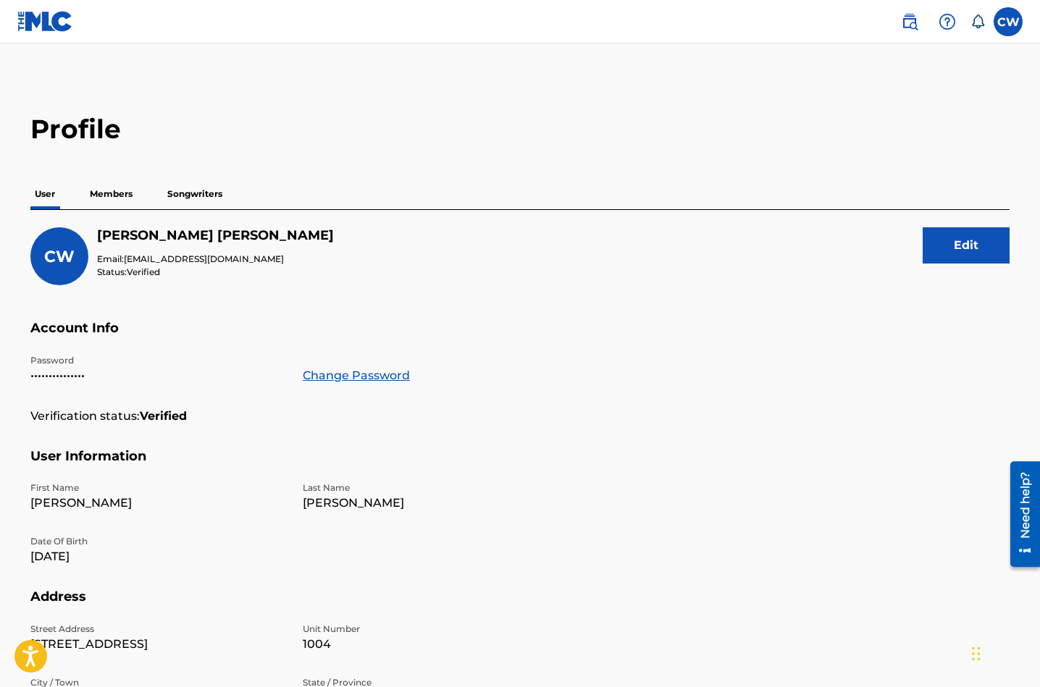
drag, startPoint x: 120, startPoint y: 199, endPoint x: 130, endPoint y: 197, distance: 10.4
click at [120, 199] on p "Members" at bounding box center [110, 194] width 51 height 30
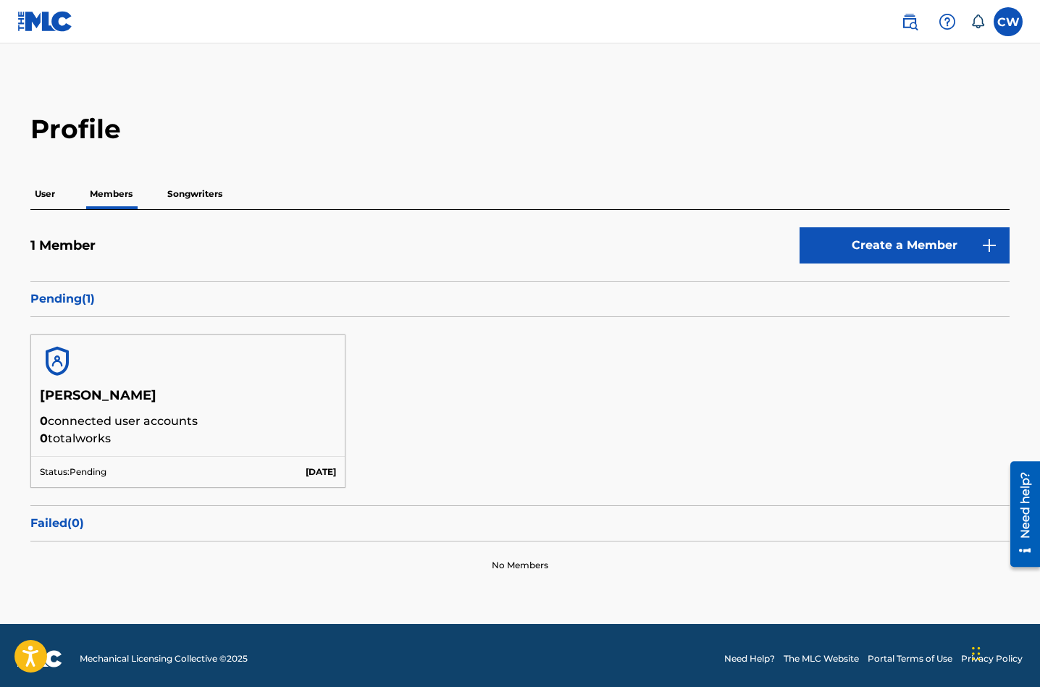
click at [96, 299] on p "Pending ( 1 )" at bounding box center [519, 298] width 979 height 17
click at [79, 300] on p "Pending ( 1 )" at bounding box center [519, 298] width 979 height 17
click at [71, 300] on p "Pending ( 1 )" at bounding box center [519, 298] width 979 height 17
click at [194, 191] on p "Songwriters" at bounding box center [195, 194] width 64 height 30
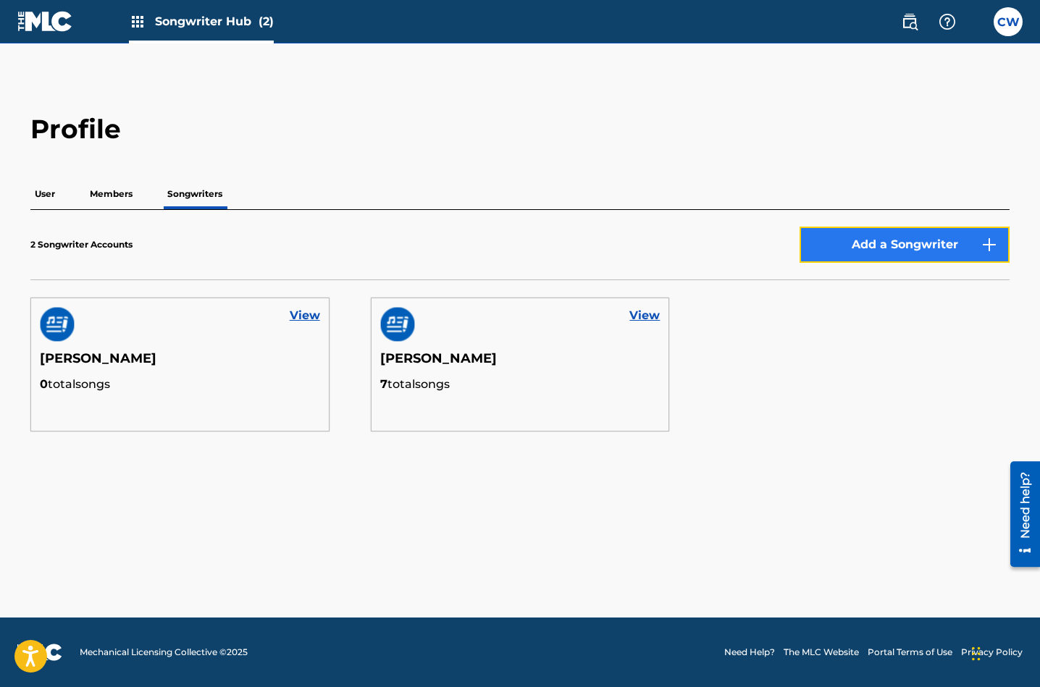
click at [902, 251] on button "Add a Songwriter" at bounding box center [905, 245] width 210 height 36
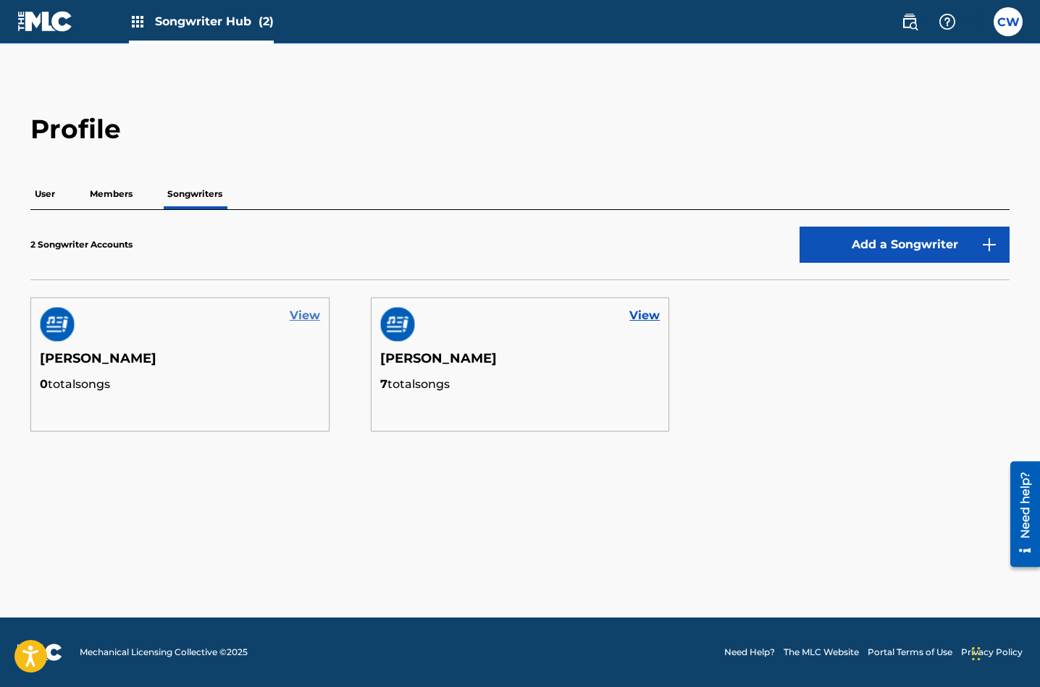
click at [303, 316] on link "View" at bounding box center [305, 315] width 30 height 17
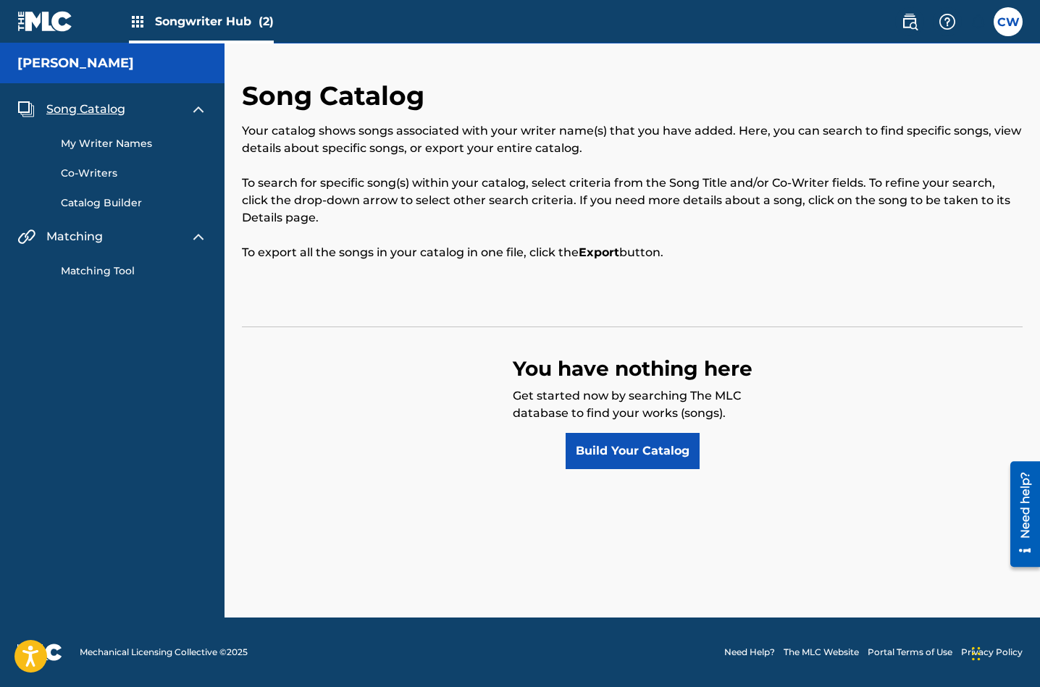
click at [238, 25] on span "Songwriter Hub (2)" at bounding box center [214, 21] width 119 height 17
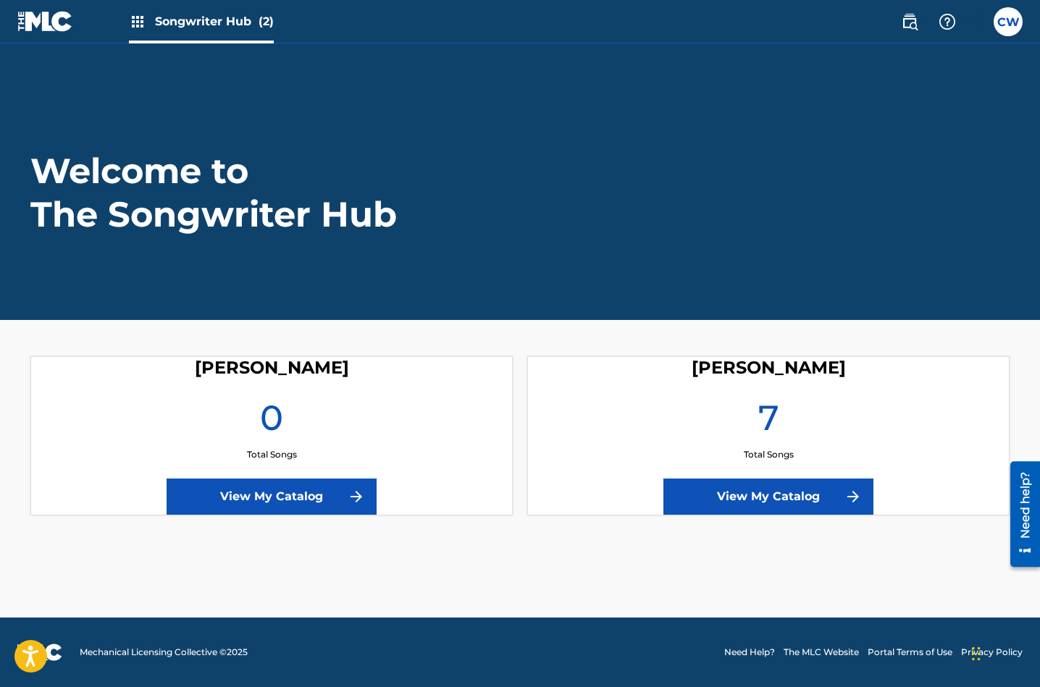
drag, startPoint x: 1036, startPoint y: 183, endPoint x: 1039, endPoint y: 192, distance: 9.2
click at [1038, 187] on header "Welcome to The Songwriter Hub" at bounding box center [520, 181] width 1040 height 277
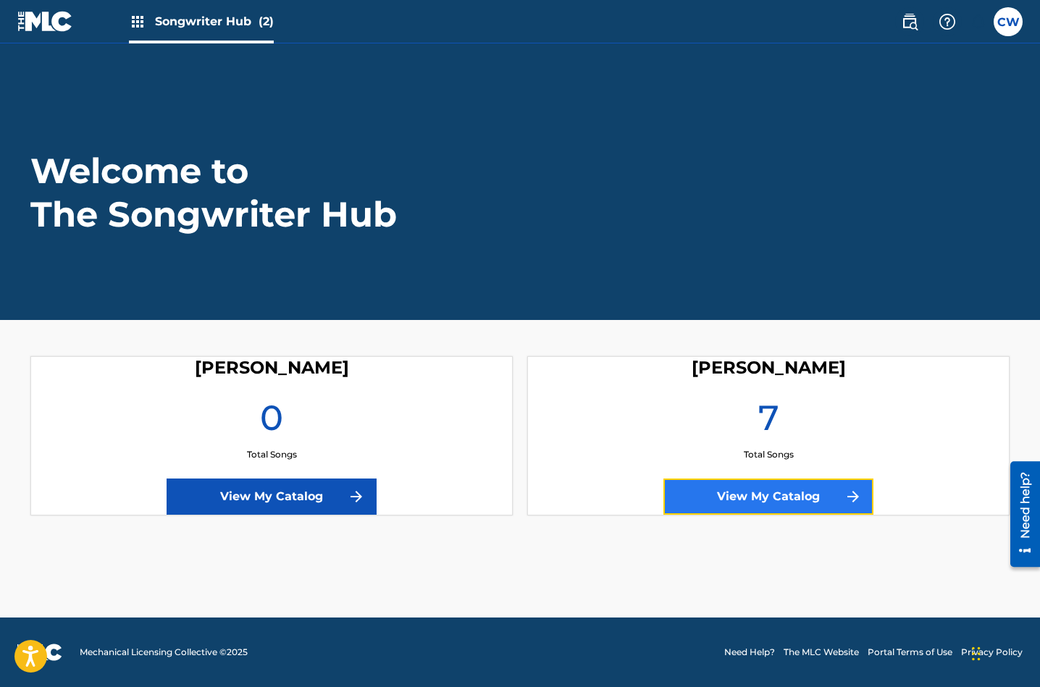
click at [809, 495] on link "View My Catalog" at bounding box center [768, 497] width 210 height 36
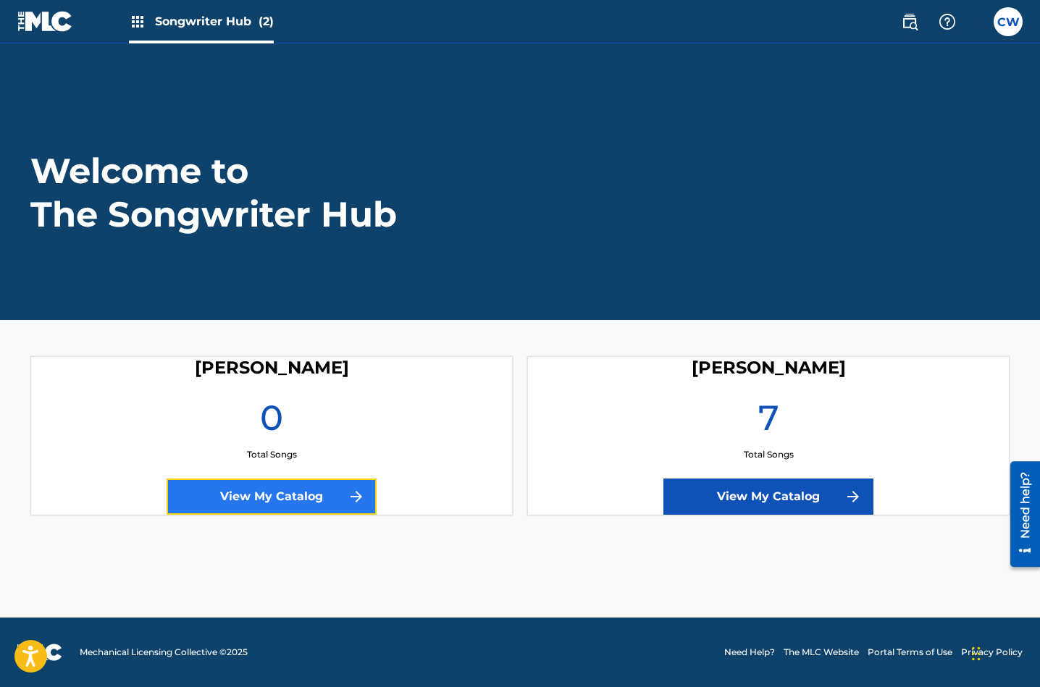
click at [348, 503] on img at bounding box center [356, 496] width 17 height 17
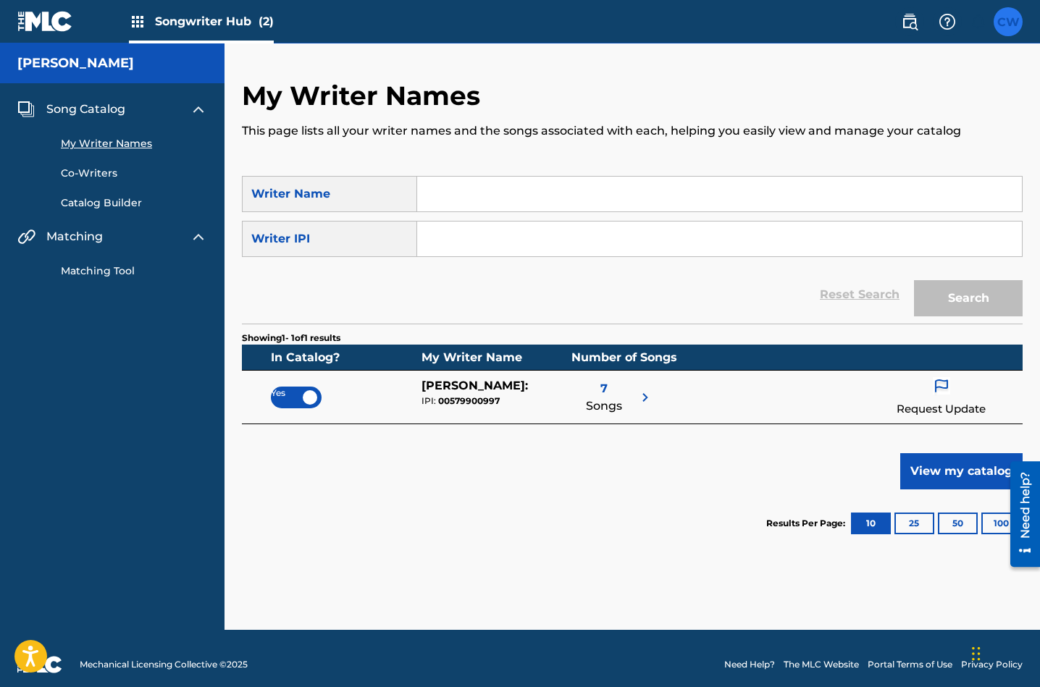
click at [1000, 21] on label at bounding box center [1008, 21] width 29 height 29
click at [1008, 22] on input "CW [PERSON_NAME] [EMAIL_ADDRESS][DOMAIN_NAME] Notification Preferences Profile …" at bounding box center [1008, 22] width 0 height 0
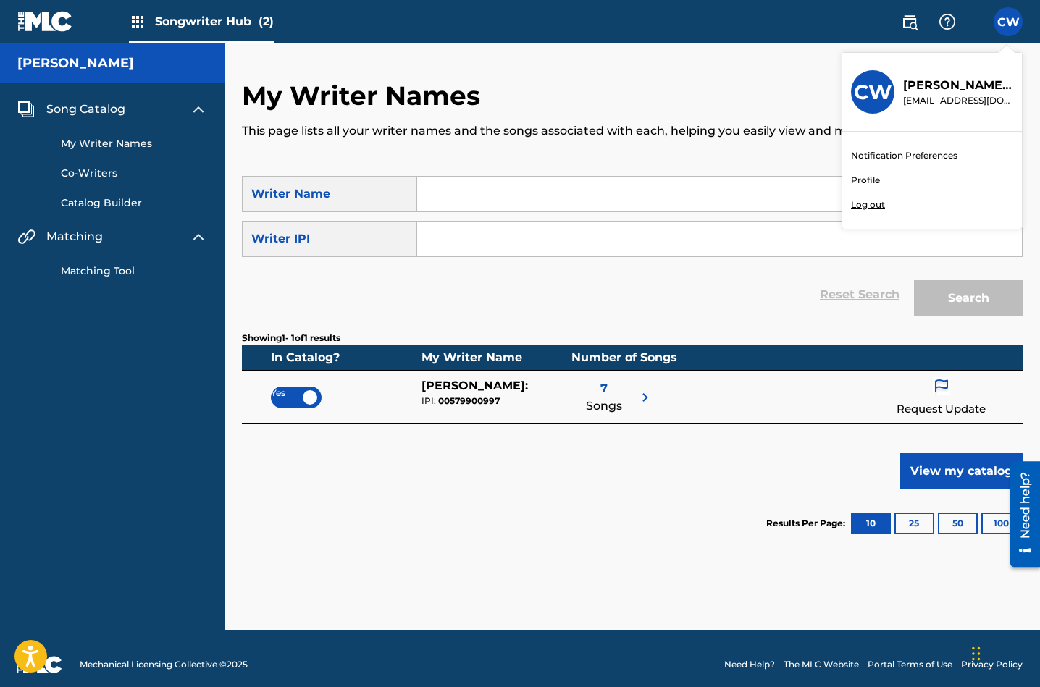
click at [910, 156] on link "Notification Preferences" at bounding box center [904, 155] width 106 height 13
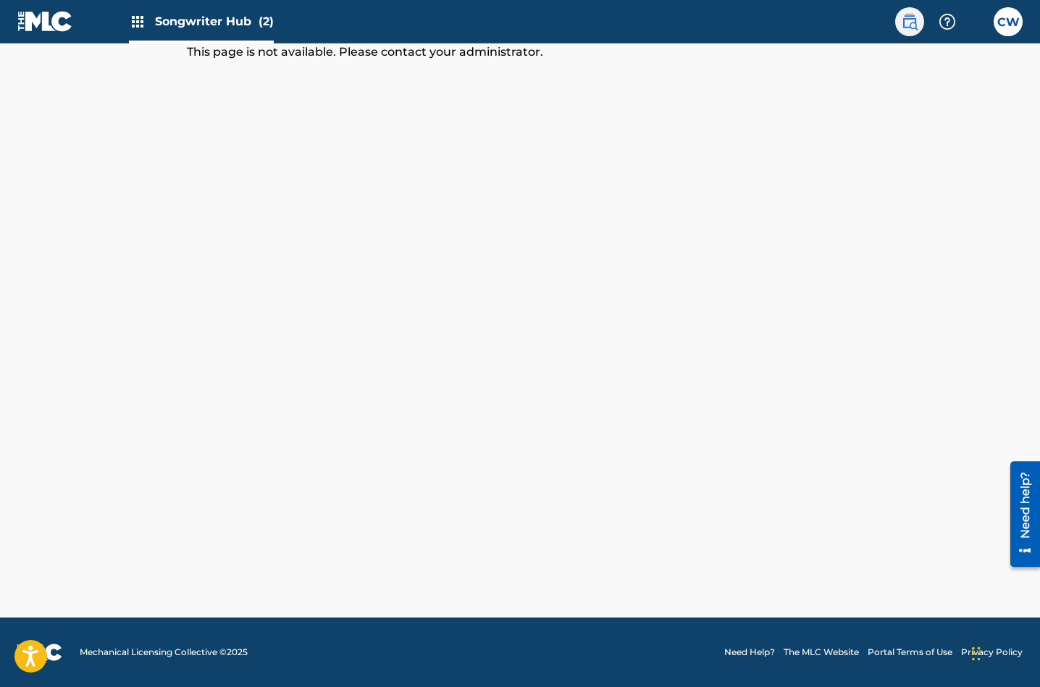
click at [909, 25] on img at bounding box center [909, 21] width 17 height 17
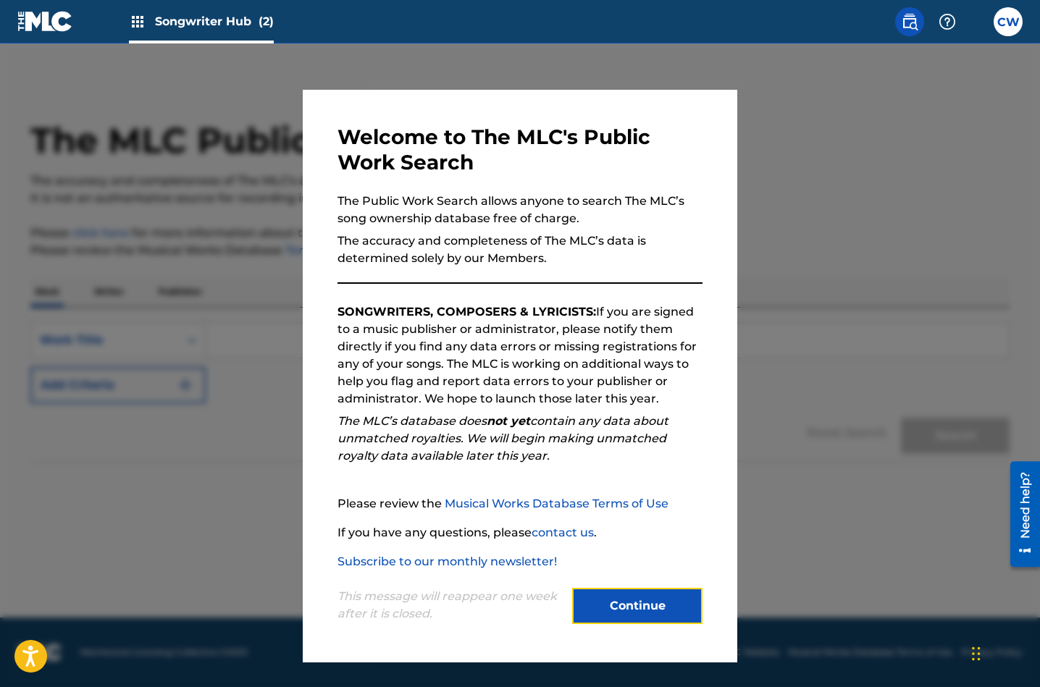
click at [647, 609] on button "Continue" at bounding box center [637, 606] width 130 height 36
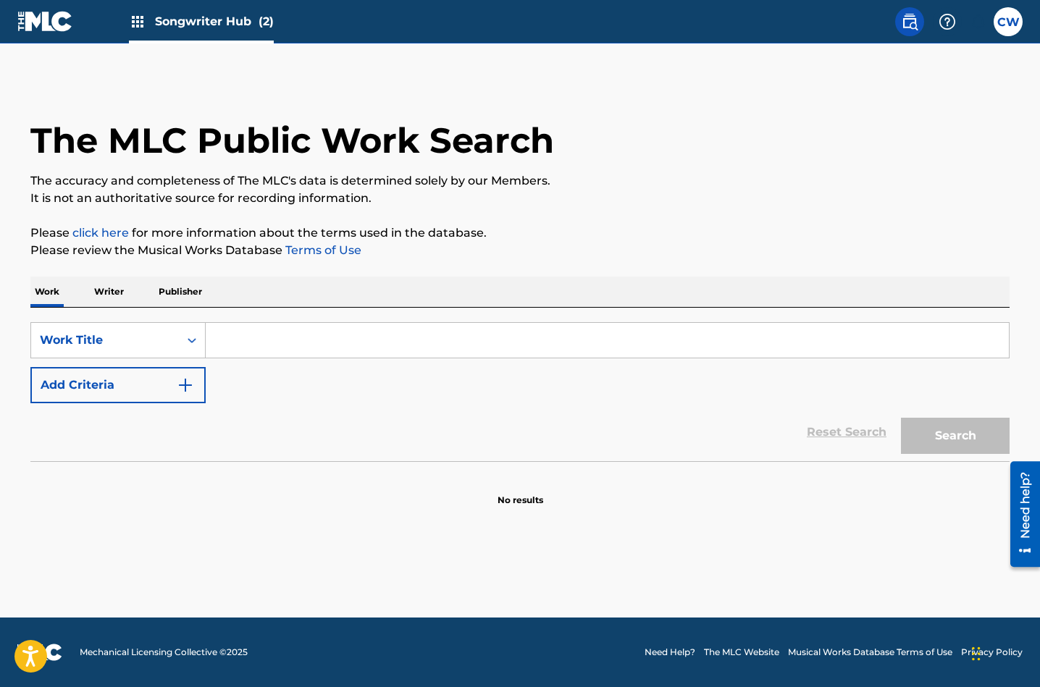
click at [45, 28] on img at bounding box center [45, 21] width 56 height 21
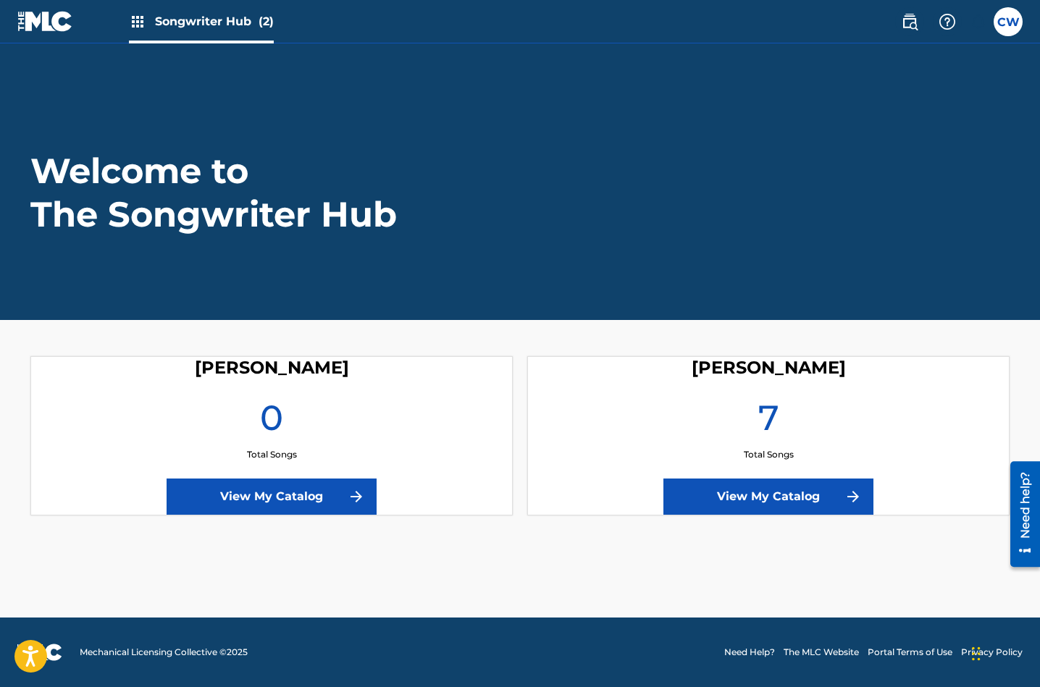
click at [43, 28] on img at bounding box center [45, 21] width 56 height 21
click at [1007, 30] on label at bounding box center [1008, 21] width 29 height 29
click at [1008, 22] on input "CW [PERSON_NAME] [EMAIL_ADDRESS][DOMAIN_NAME] Notification Preferences Profile …" at bounding box center [1008, 22] width 0 height 0
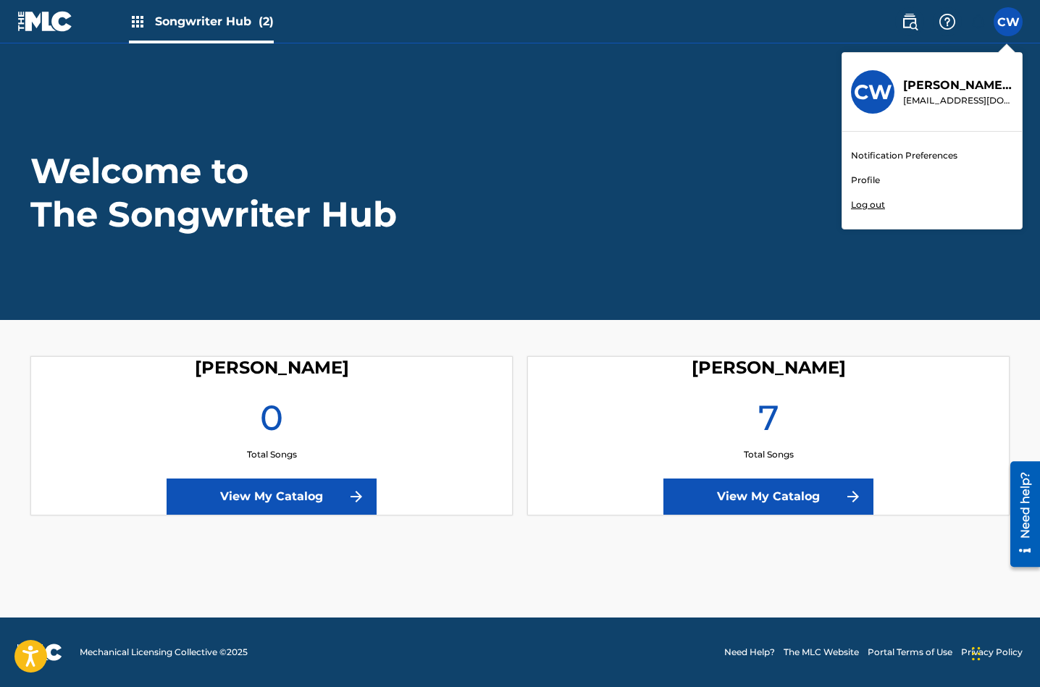
click at [871, 181] on link "Profile" at bounding box center [865, 180] width 29 height 13
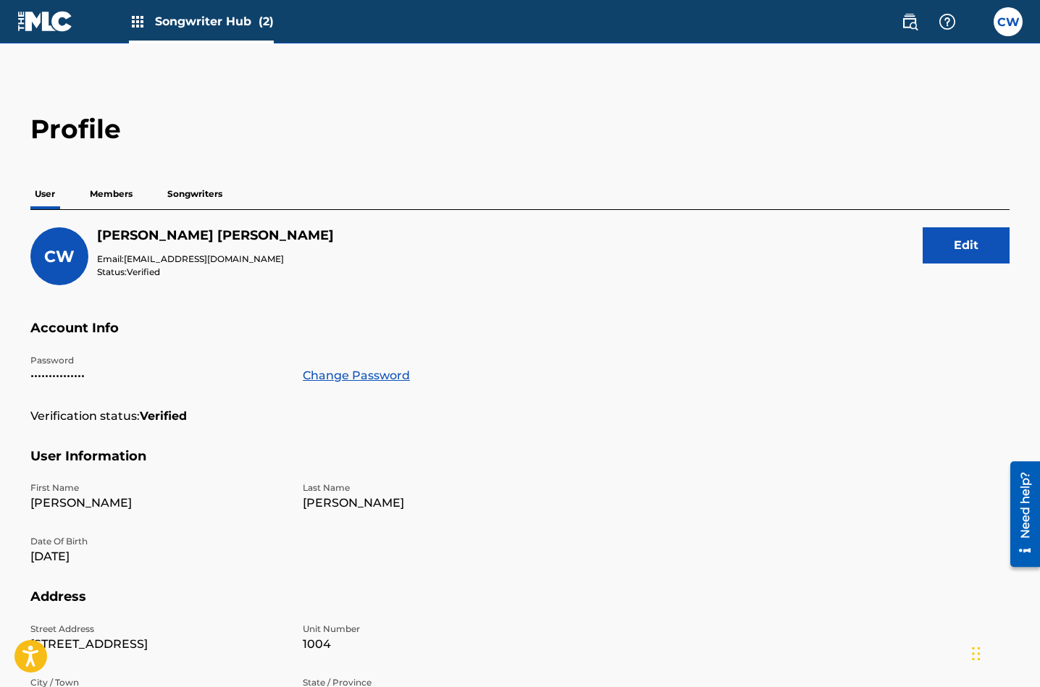
click at [59, 36] on link at bounding box center [45, 21] width 56 height 43
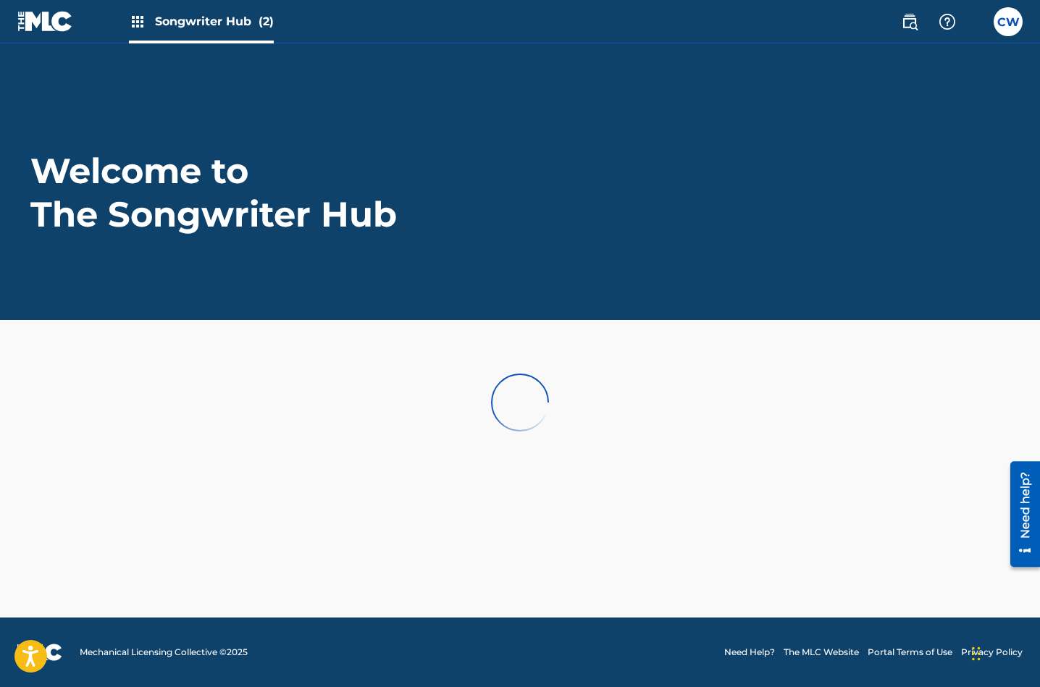
click at [60, 36] on link at bounding box center [45, 21] width 56 height 43
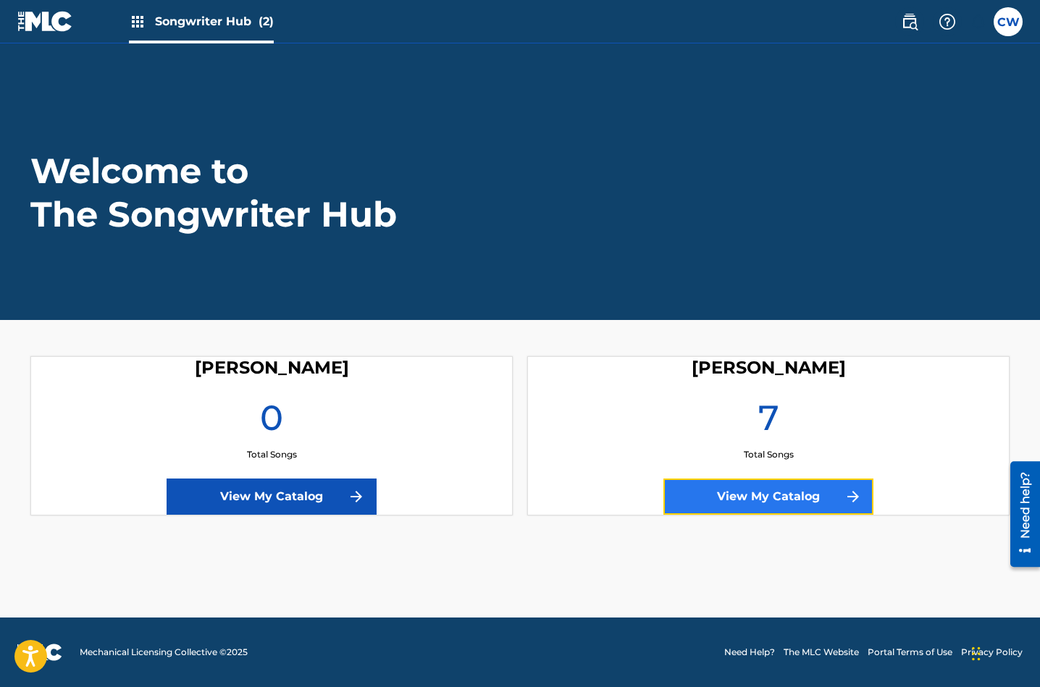
click at [797, 498] on link "View My Catalog" at bounding box center [768, 497] width 210 height 36
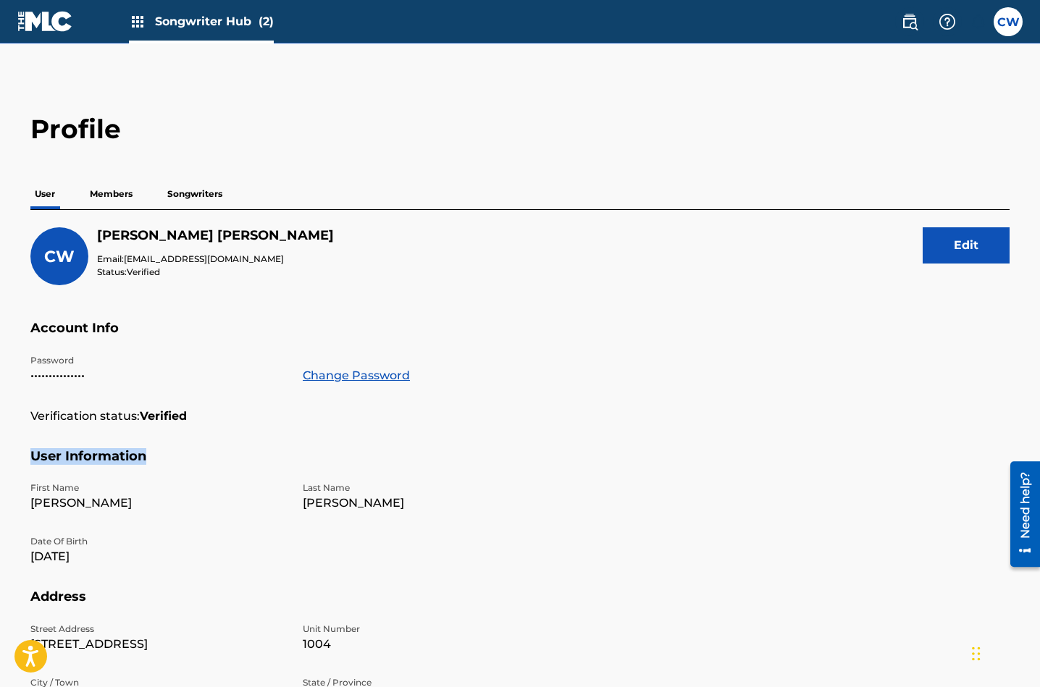
drag, startPoint x: 1037, startPoint y: 427, endPoint x: 1038, endPoint y: 441, distance: 13.8
click at [1037, 448] on main "Profile User Members Songwriters CW [PERSON_NAME] Email: [EMAIL_ADDRESS][DOMAIN…" at bounding box center [520, 474] width 1040 height 862
drag, startPoint x: 1039, startPoint y: 443, endPoint x: 40, endPoint y: 3, distance: 1091.9
